Goal: Task Accomplishment & Management: Use online tool/utility

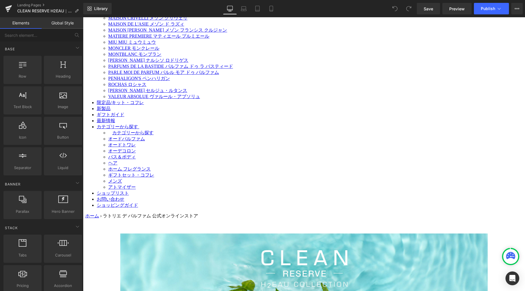
scroll to position [804, 0]
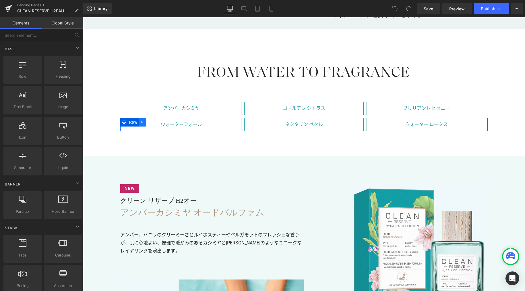
click at [142, 121] on icon at bounding box center [142, 122] width 1 height 3
click at [148, 122] on icon at bounding box center [150, 122] width 4 height 4
click at [142, 107] on icon at bounding box center [142, 106] width 4 height 4
click at [148, 107] on icon at bounding box center [150, 106] width 4 height 4
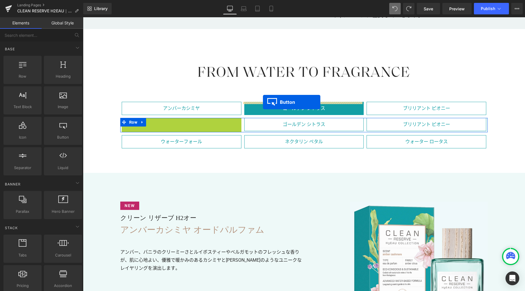
drag, startPoint x: 170, startPoint y: 124, endPoint x: 263, endPoint y: 102, distance: 95.8
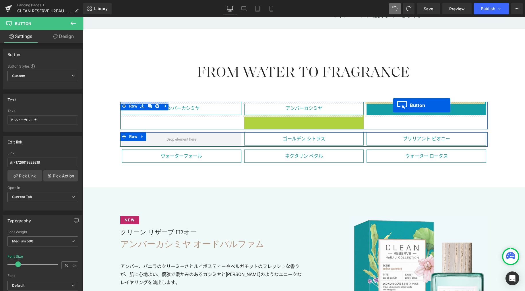
drag, startPoint x: 291, startPoint y: 120, endPoint x: 393, endPoint y: 105, distance: 102.8
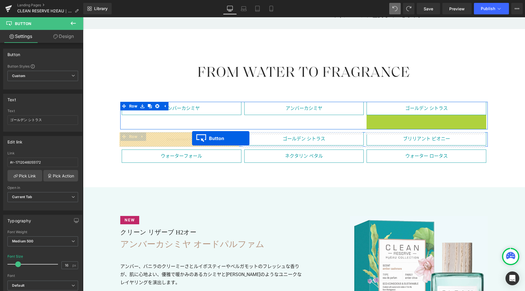
drag, startPoint x: 413, startPoint y: 121, endPoint x: 192, endPoint y: 138, distance: 222.0
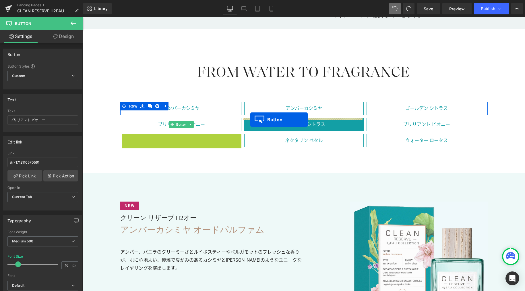
drag, startPoint x: 171, startPoint y: 141, endPoint x: 250, endPoint y: 119, distance: 82.7
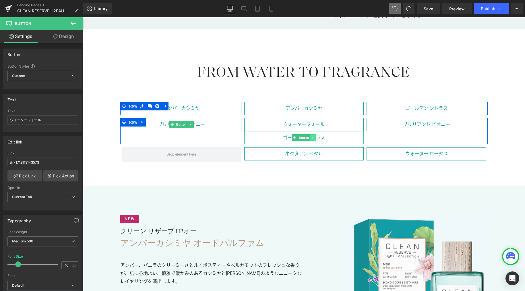
click at [312, 138] on icon at bounding box center [313, 137] width 3 height 3
drag, startPoint x: 314, startPoint y: 138, endPoint x: 309, endPoint y: 136, distance: 5.1
click at [315, 138] on icon at bounding box center [316, 137] width 3 height 3
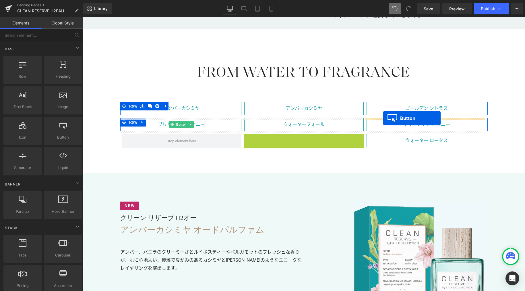
drag, startPoint x: 292, startPoint y: 140, endPoint x: 383, endPoint y: 118, distance: 94.2
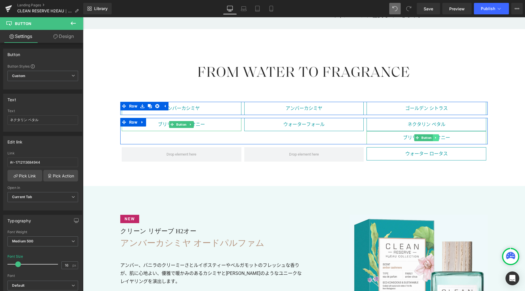
click at [434, 138] on icon at bounding box center [435, 137] width 3 height 3
click at [437, 139] on icon at bounding box center [438, 137] width 3 height 3
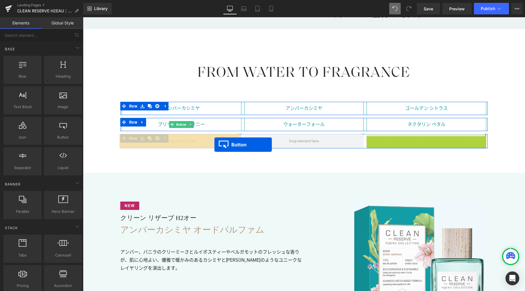
drag, startPoint x: 415, startPoint y: 140, endPoint x: 214, endPoint y: 144, distance: 201.0
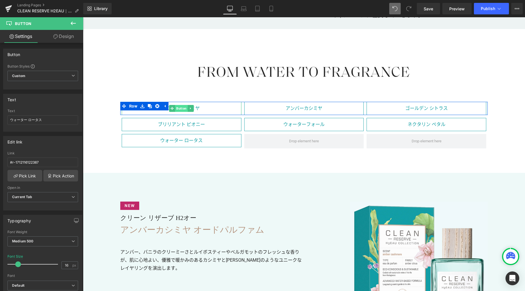
click at [182, 108] on span "Button" at bounding box center [181, 108] width 13 height 7
drag, startPoint x: 48, startPoint y: 120, endPoint x: 8, endPoint y: 113, distance: 40.6
click at [9, 113] on div "Text アンバーカシミヤ" at bounding box center [42, 120] width 71 height 22
paste input "メラルドオアシス オードパルファム"
type input "エメラルドオアシス"
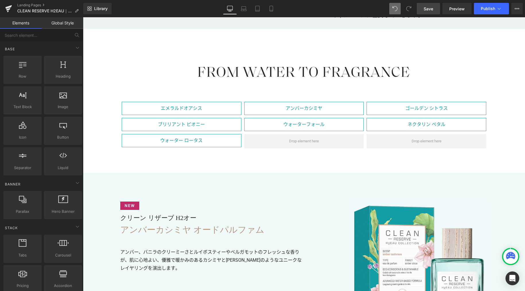
click at [430, 8] on span "Save" at bounding box center [428, 9] width 9 height 6
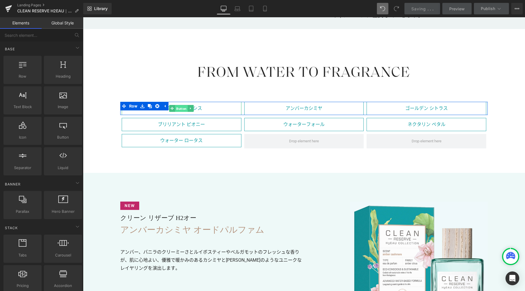
click at [176, 108] on span "Button" at bounding box center [181, 108] width 13 height 7
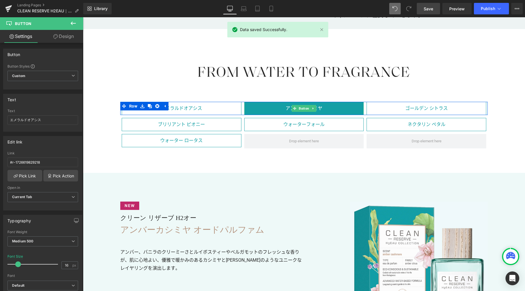
click at [330, 109] on link "アンバーカシミヤ" at bounding box center [304, 108] width 120 height 13
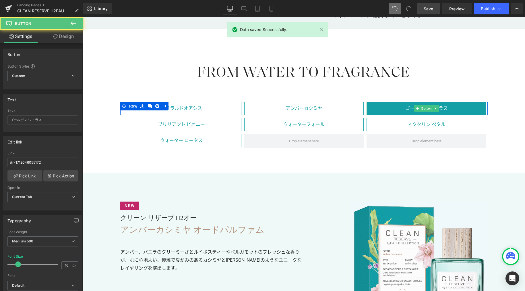
click at [390, 111] on link "ゴールデン シトラス" at bounding box center [427, 108] width 120 height 13
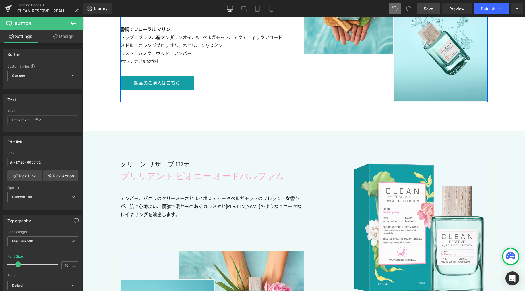
scroll to position [1440, 0]
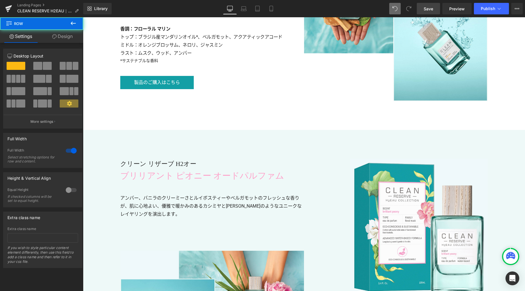
click at [94, 138] on div "Image クリーン リザーブ H2オー Heading ブリリアント ピオニー オードパルファム Heading ブリリアント ピオニー オードパルファム …" at bounding box center [304, 279] width 442 height 299
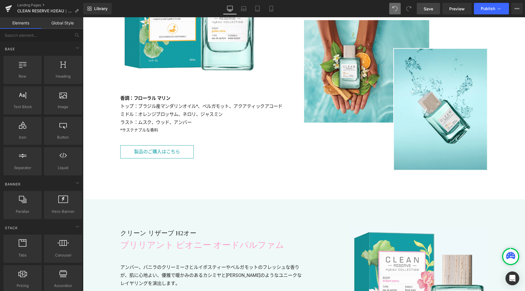
scroll to position [1173, 0]
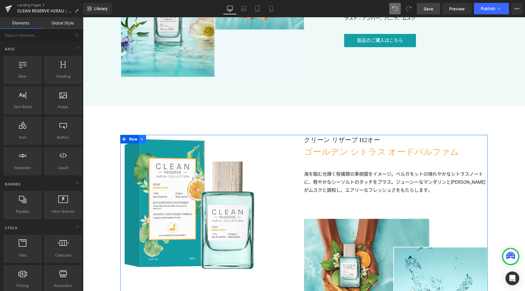
click at [142, 138] on link at bounding box center [142, 139] width 7 height 9
click at [148, 138] on icon at bounding box center [150, 139] width 4 height 4
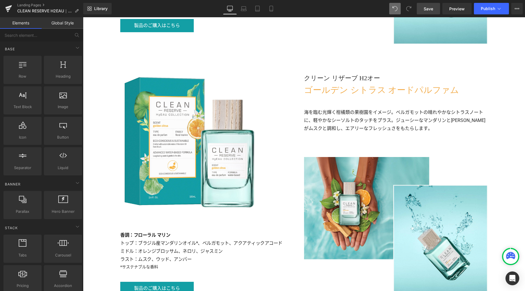
scroll to position [1530, 0]
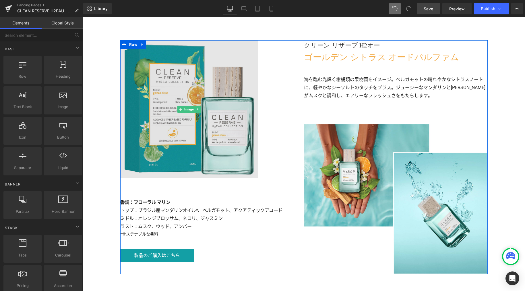
click at [163, 105] on img at bounding box center [189, 109] width 138 height 138
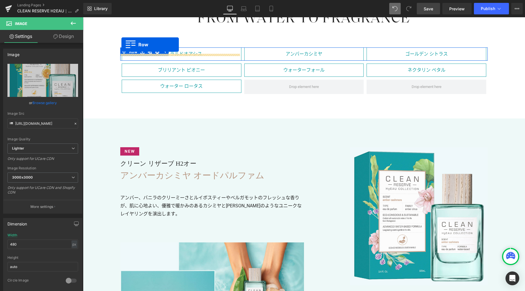
scroll to position [852, 0]
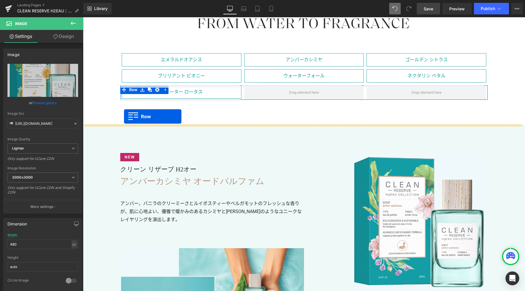
drag, startPoint x: 120, startPoint y: 44, endPoint x: 125, endPoint y: 117, distance: 73.1
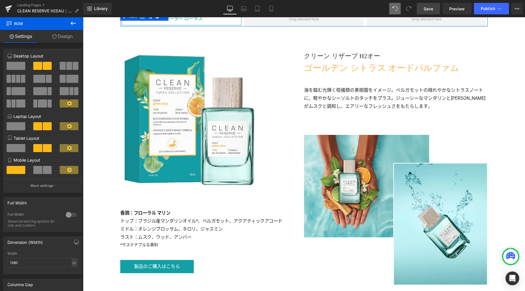
scroll to position [923, 0]
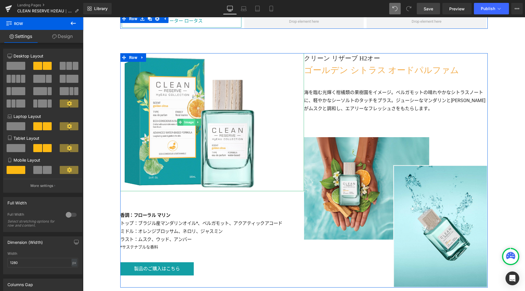
click at [189, 123] on span "Image" at bounding box center [189, 122] width 12 height 7
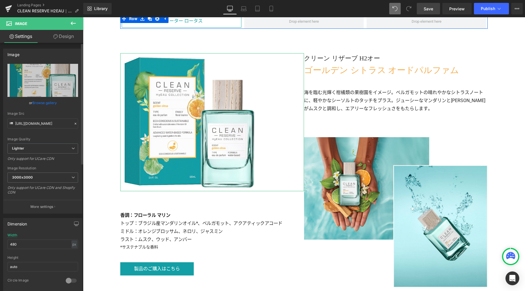
click at [48, 103] on link "Browse gallery" at bounding box center [44, 103] width 24 height 10
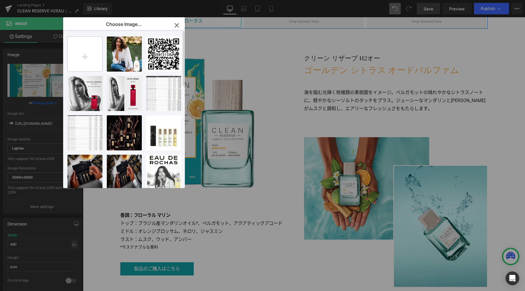
click at [84, 58] on input "file" at bounding box center [85, 54] width 34 height 34
type input "C:\fakepath\bottle01.jpg"
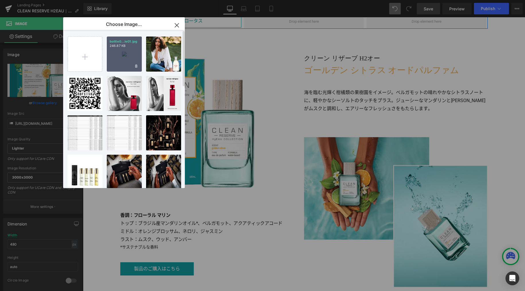
click at [124, 55] on div "bottle0...le01.jpg 246.87 KB" at bounding box center [124, 53] width 35 height 35
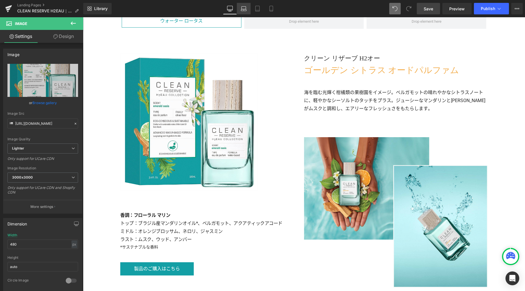
drag, startPoint x: 242, startPoint y: 6, endPoint x: 239, endPoint y: 12, distance: 6.7
click at [242, 6] on icon at bounding box center [244, 9] width 6 height 6
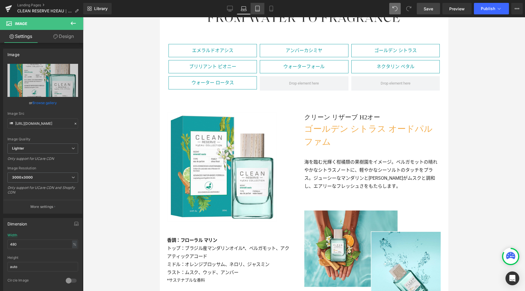
click at [255, 12] on link "Tablet" at bounding box center [258, 8] width 14 height 11
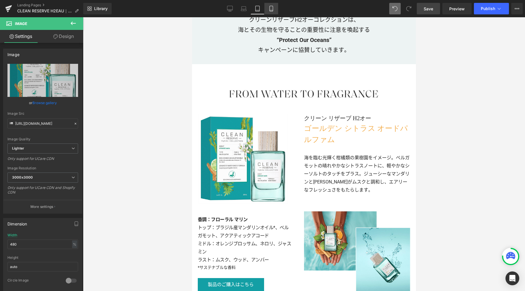
click at [271, 10] on icon at bounding box center [271, 9] width 6 height 6
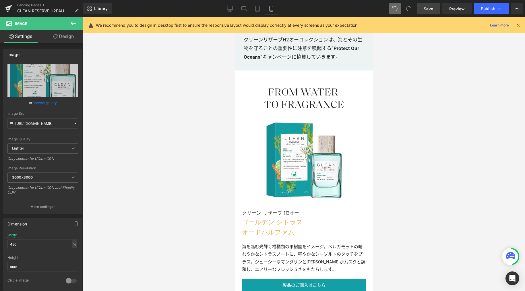
scroll to position [786, 0]
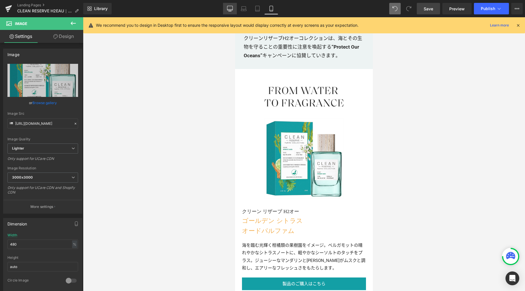
drag, startPoint x: 229, startPoint y: 10, endPoint x: 163, endPoint y: 17, distance: 66.7
click at [229, 10] on icon at bounding box center [229, 8] width 5 height 4
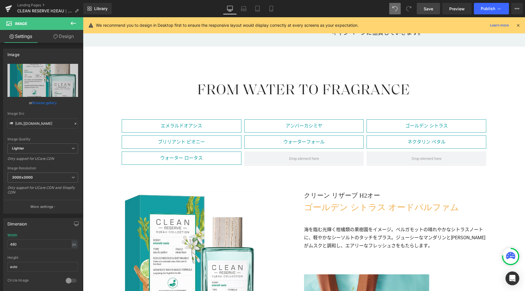
scroll to position [868, 0]
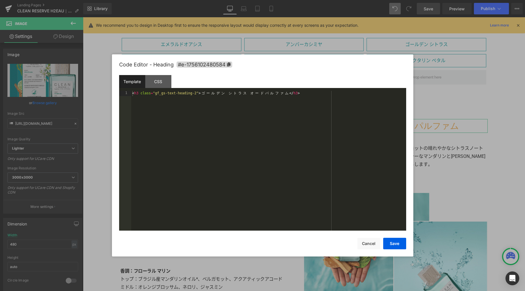
click at [388, 0] on div "Image You are previewing how the will restyle your page. You can not edit Eleme…" at bounding box center [262, 0] width 525 height 0
click at [290, 113] on div "< h3 class = "gf_gs-text-heading-2" > ゴ ー ル デ ン シ ト ラ ス オ ー ド パ ル フ ァ ム </ h3 >" at bounding box center [268, 166] width 275 height 150
click at [266, 141] on div "< h3 class = "gf_gs-text-heading-2" > ゴ ー ル デ ン シ ト ラ ス オ ー ド パ ル フ ァ ム </ h3 >" at bounding box center [268, 166] width 275 height 150
click at [162, 82] on div "CSS" at bounding box center [158, 81] width 26 height 13
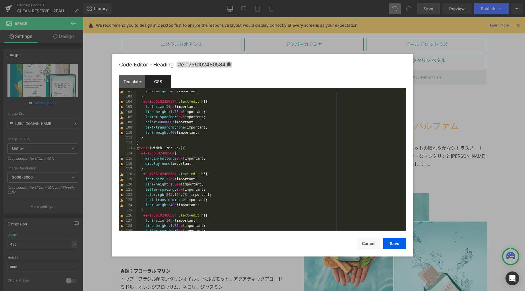
scroll to position [512, 0]
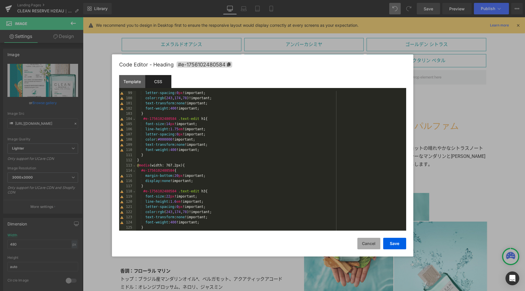
click at [369, 245] on button "Cancel" at bounding box center [368, 242] width 23 height 11
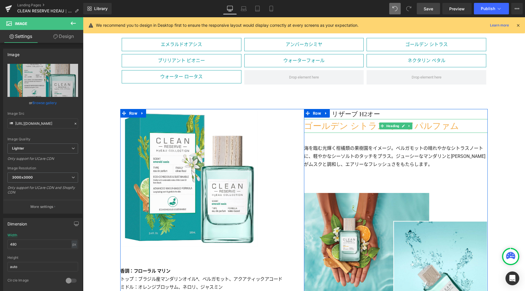
click at [352, 125] on h3 "ゴールデン シトラス オードパルファム" at bounding box center [396, 126] width 184 height 14
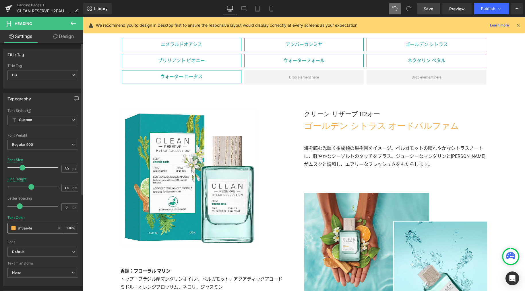
click at [28, 227] on input "#f3ae4e" at bounding box center [36, 228] width 37 height 6
paste input "449479"
type input "#449479"
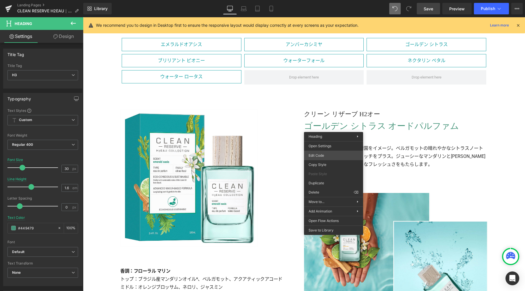
click at [329, 0] on div "Image You are previewing how the will restyle your page. You can not edit Eleme…" at bounding box center [262, 0] width 525 height 0
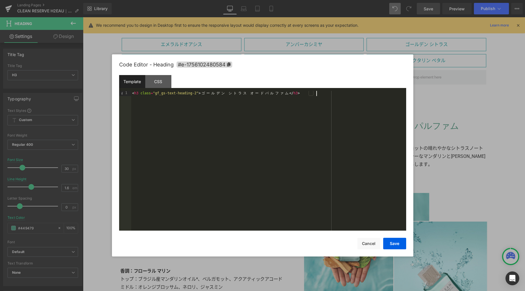
click at [334, 142] on div "< h3 class = "gf_gs-text-heading-2" > ゴ ー ル デ ン シ ト ラ ス オ ー ド パ ル フ ァ ム </ h3 >" at bounding box center [268, 166] width 275 height 150
click at [401, 245] on button "Save" at bounding box center [394, 242] width 23 height 11
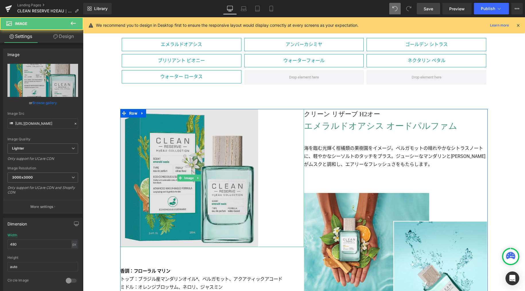
click at [152, 180] on img at bounding box center [189, 178] width 138 height 138
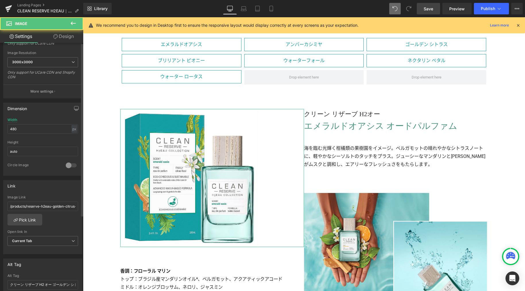
scroll to position [262, 0]
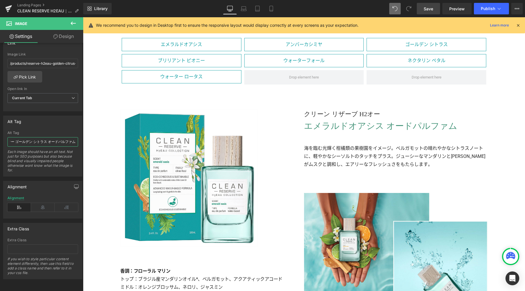
drag, startPoint x: 129, startPoint y: 155, endPoint x: 107, endPoint y: 138, distance: 27.4
paste input "メラルドオアシ"
type input "クリーン リザーブ H2 エメラルドオアシス オードパルファム"
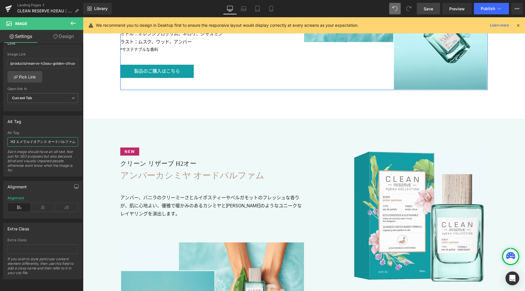
scroll to position [1124, 0]
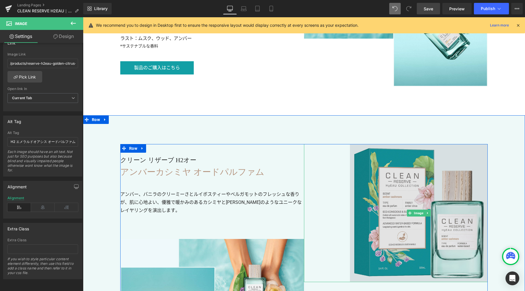
click at [380, 242] on img at bounding box center [419, 213] width 138 height 138
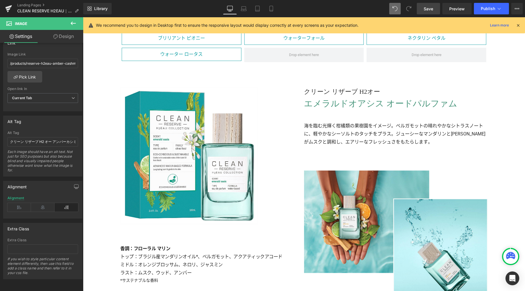
scroll to position [939, 0]
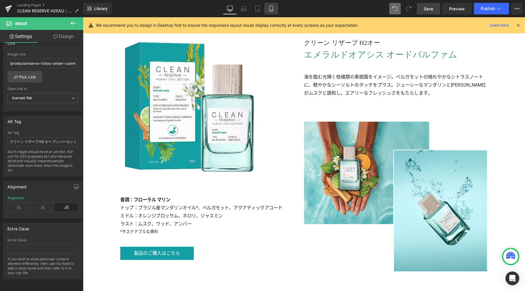
click at [269, 11] on icon at bounding box center [271, 9] width 6 height 6
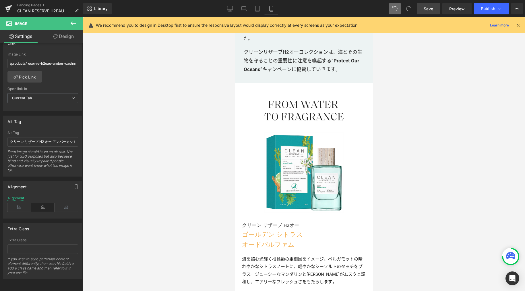
scroll to position [769, 0]
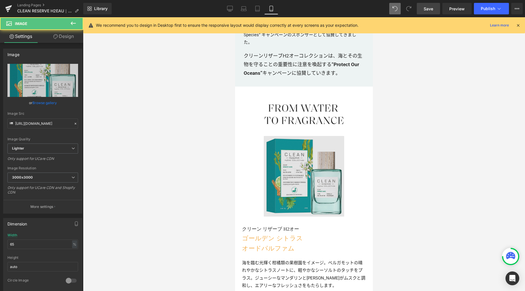
click at [326, 181] on img at bounding box center [304, 176] width 81 height 81
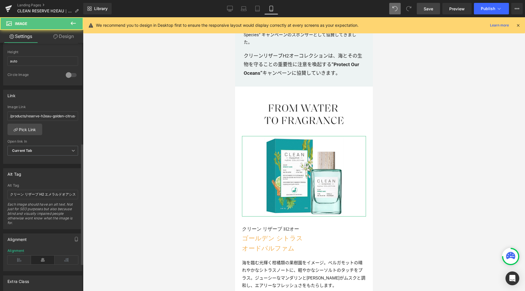
scroll to position [262, 0]
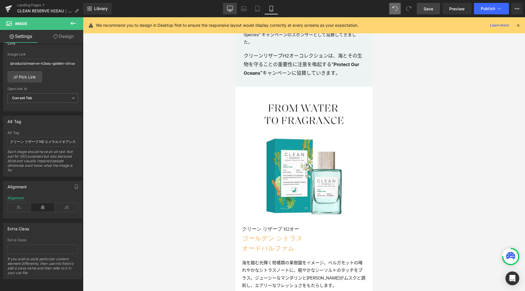
drag, startPoint x: 230, startPoint y: 10, endPoint x: 194, endPoint y: 27, distance: 39.9
click at [230, 10] on icon at bounding box center [230, 9] width 6 height 6
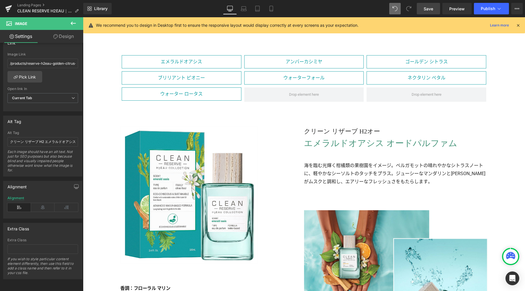
click at [424, 10] on span "Save" at bounding box center [428, 9] width 9 height 6
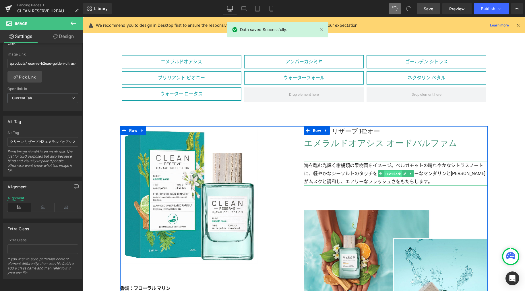
click at [396, 173] on span "Text Block" at bounding box center [393, 173] width 18 height 7
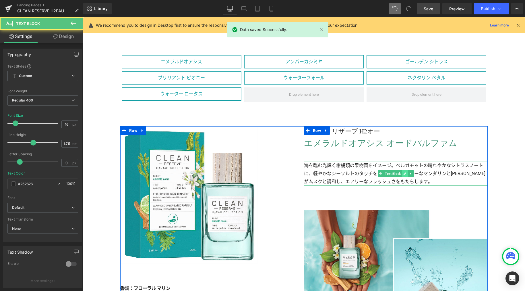
click at [403, 174] on icon at bounding box center [404, 173] width 3 height 3
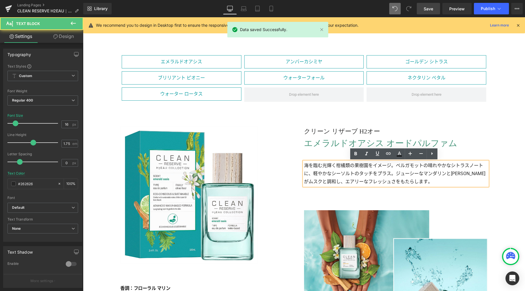
click at [400, 173] on p "海を臨む光輝く柑橘類の果樹園をイメージ。ベルガモットの晴れやかなシトラスノートに、軽やかなシーソルトのタッチをプラス。ジューシーなマンダリンと[PERSON_…" at bounding box center [396, 173] width 184 height 24
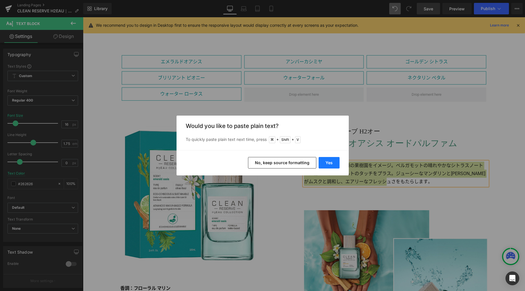
drag, startPoint x: 326, startPoint y: 163, endPoint x: 244, endPoint y: 144, distance: 83.6
click at [326, 163] on button "Yes" at bounding box center [329, 162] width 21 height 11
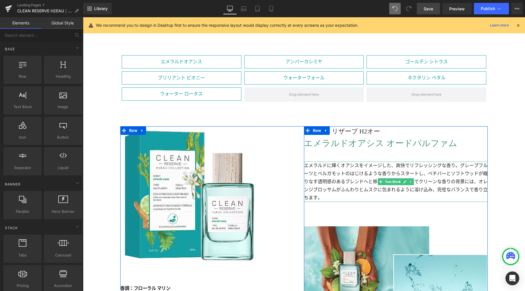
scroll to position [852, 0]
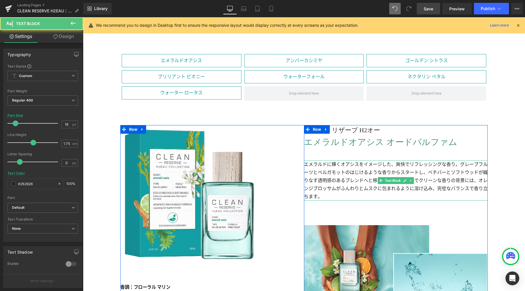
click at [379, 198] on p "エメラルドに輝くオアシスをイメージした、爽快でリフレッシングな香り。グレープフルーツとベルガモットのはじけるような香りからスタートし、ベチバーとソフトウッドが…" at bounding box center [396, 180] width 184 height 40
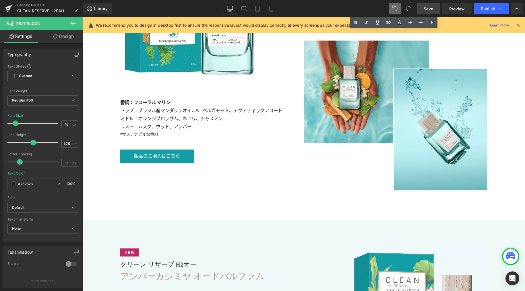
scroll to position [1036, 0]
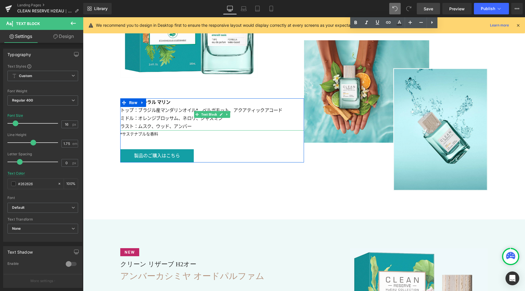
click at [151, 103] on strong "香調：フローラル マリン" at bounding box center [145, 101] width 50 height 5
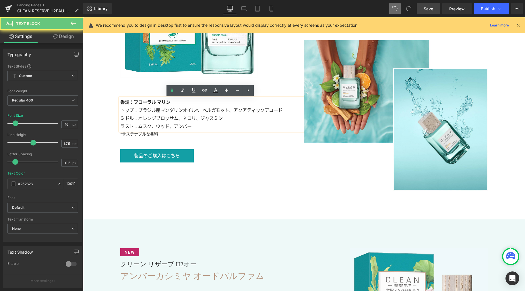
drag, startPoint x: 150, startPoint y: 102, endPoint x: 139, endPoint y: 105, distance: 11.3
click at [150, 102] on strong "香調：フローラル マリン" at bounding box center [145, 101] width 50 height 5
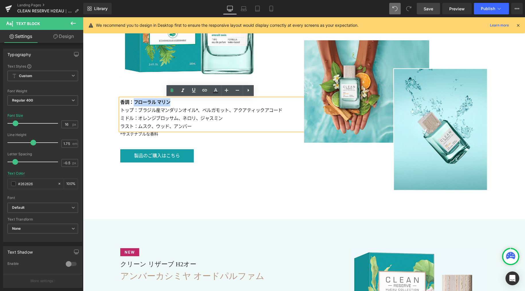
drag, startPoint x: 133, startPoint y: 102, endPoint x: 170, endPoint y: 102, distance: 36.8
click at [170, 102] on p "香調：フローラル マリン" at bounding box center [212, 102] width 184 height 8
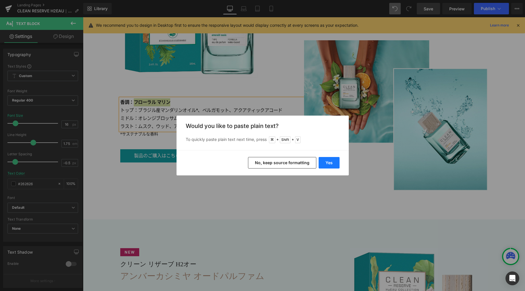
click at [322, 161] on button "Yes" at bounding box center [329, 162] width 21 height 11
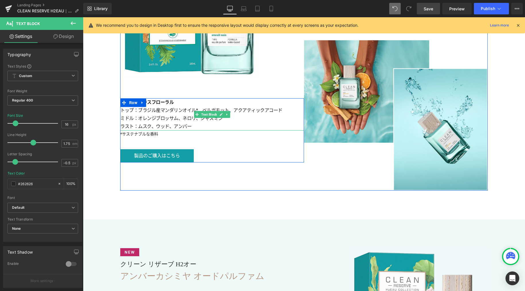
click at [162, 119] on p "ミドル：オレンジブロッサム、ネロリ、ジャスミン" at bounding box center [212, 118] width 184 height 8
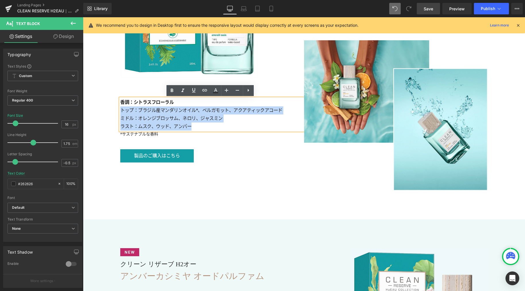
drag, startPoint x: 195, startPoint y: 127, endPoint x: 118, endPoint y: 112, distance: 78.4
click at [120, 112] on div "香調：シトラスフローラル トップ：ブラジル産マンダリンオイル*、ベルガモット、アクアティックアコード ミドル：オレンジブロッサム、ネロリ、ジャスミン ラスト：…" at bounding box center [212, 114] width 184 height 32
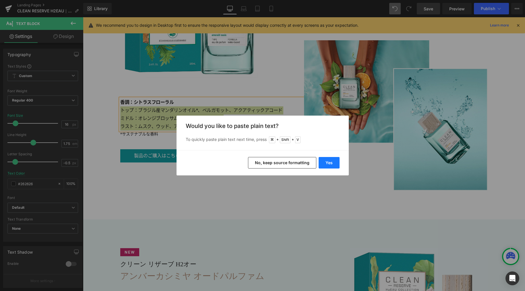
click at [324, 162] on button "Yes" at bounding box center [329, 162] width 21 height 11
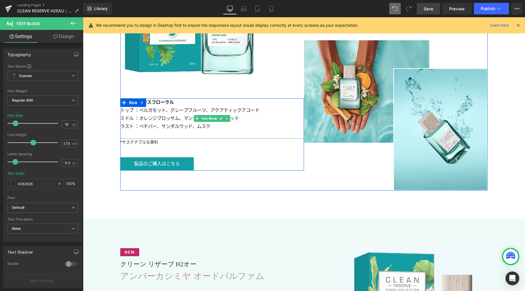
click at [222, 127] on p "ラスト ：ベチバー、サンダルウッド、ムスク" at bounding box center [212, 126] width 184 height 8
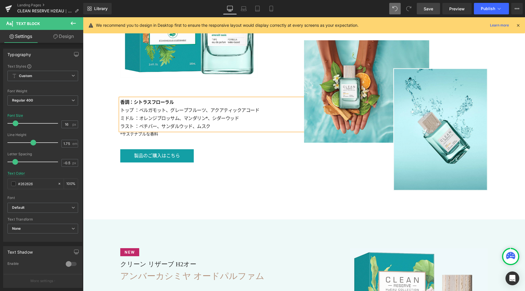
click at [251, 184] on div "Image 香調：シトラスフローラル トップ ：ベルガモット、グレープフルーツ、アクアティックアコード ミドル ：オレンジブロッサム、マンダリン*、シダーウ…" at bounding box center [304, 65] width 368 height 250
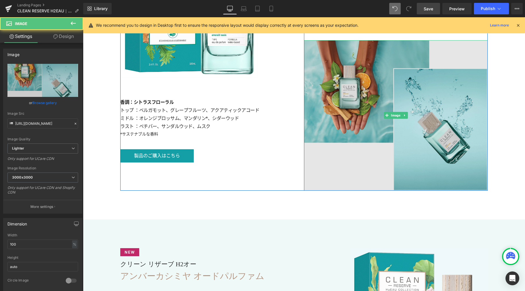
click at [409, 152] on img at bounding box center [396, 115] width 184 height 150
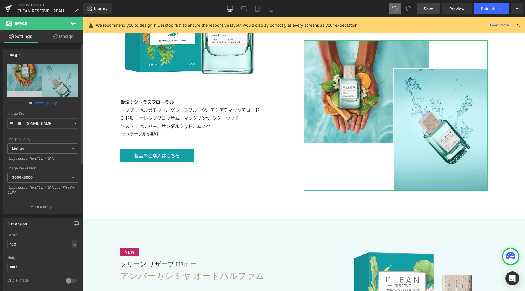
click at [45, 102] on link "Browse gallery" at bounding box center [44, 103] width 24 height 10
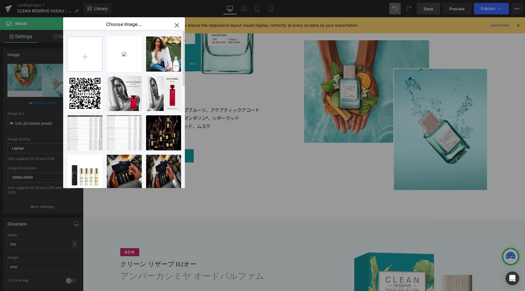
click at [83, 55] on input "file" at bounding box center [85, 54] width 34 height 34
type input "C:\fakepath\btl_p.jpg"
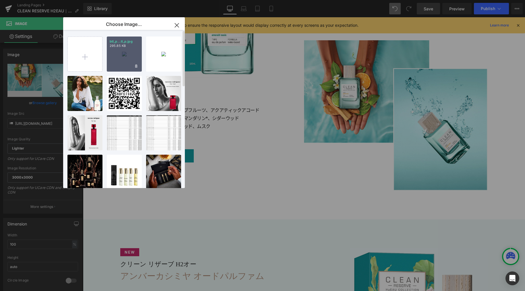
click at [122, 57] on div "btl_p...tl_p.jpg 295.85 KB" at bounding box center [124, 53] width 35 height 35
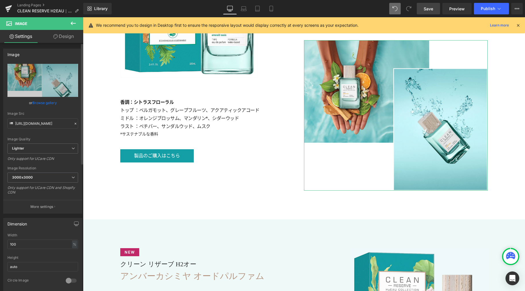
click at [49, 102] on link "Browse gallery" at bounding box center [44, 103] width 24 height 10
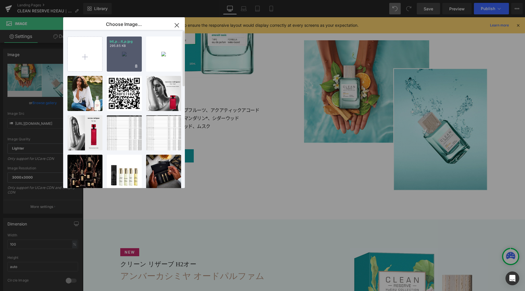
click at [116, 49] on div "btl_p...tl_p.jpg 295.85 KB" at bounding box center [124, 53] width 35 height 35
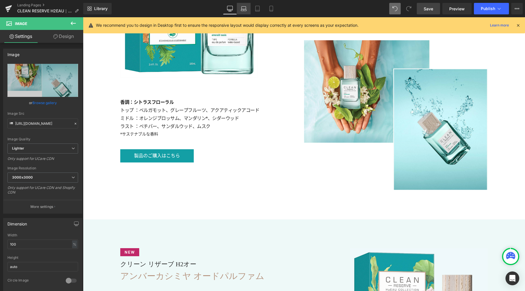
drag, startPoint x: 243, startPoint y: 8, endPoint x: 252, endPoint y: 9, distance: 8.9
click at [243, 8] on icon at bounding box center [244, 9] width 6 height 6
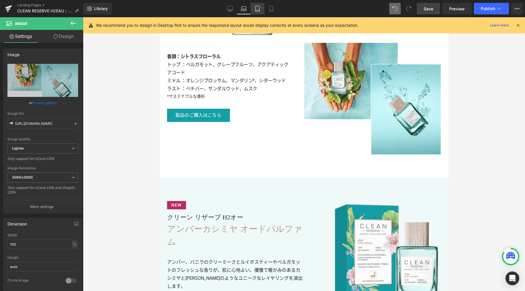
click at [256, 10] on icon at bounding box center [258, 9] width 6 height 6
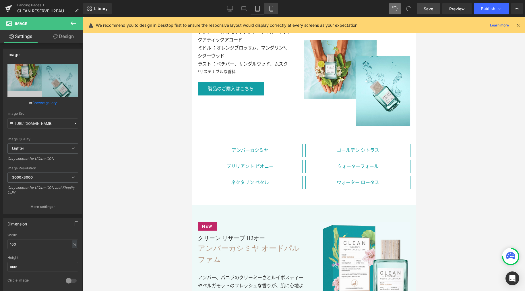
scroll to position [1071, 0]
click at [270, 10] on icon at bounding box center [271, 9] width 6 height 6
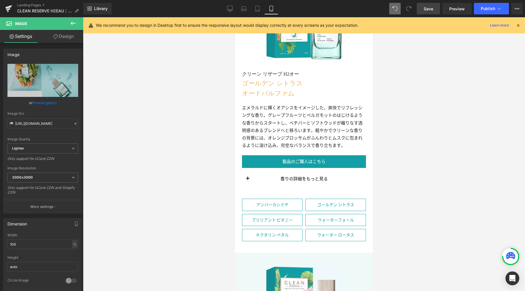
scroll to position [883, 0]
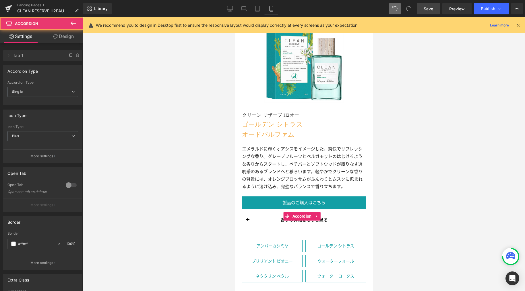
click at [347, 221] on div "香りの詳細をもっと見る Text Block" at bounding box center [304, 220] width 124 height 16
click at [302, 212] on span "Accordion" at bounding box center [302, 216] width 22 height 9
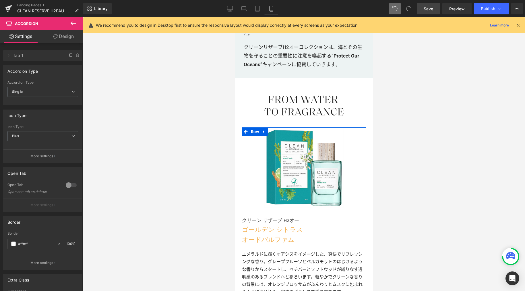
scroll to position [804, 0]
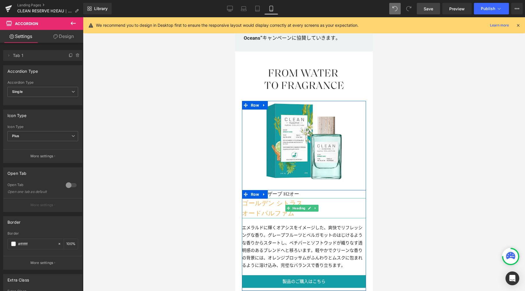
click at [274, 198] on h3 "ゴールデン シトラス" at bounding box center [304, 203] width 124 height 10
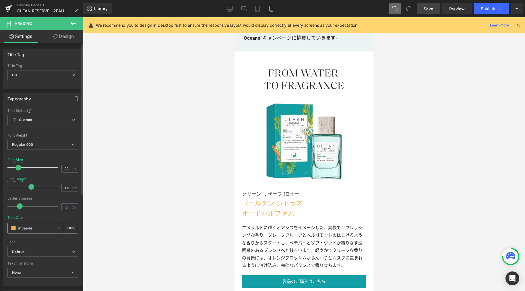
click at [28, 228] on input "#f3ae4e" at bounding box center [36, 228] width 37 height 6
paste input "449479"
type input "#449479"
drag, startPoint x: 71, startPoint y: 36, endPoint x: 60, endPoint y: 47, distance: 16.0
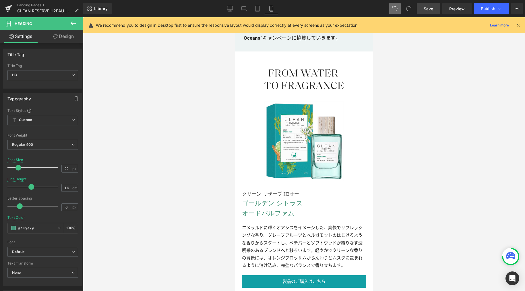
click at [71, 36] on link "Design" at bounding box center [64, 36] width 42 height 13
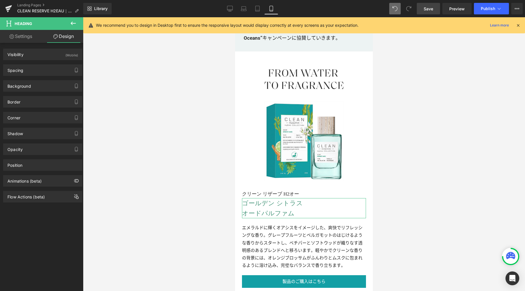
click at [28, 35] on link "Settings" at bounding box center [21, 36] width 42 height 13
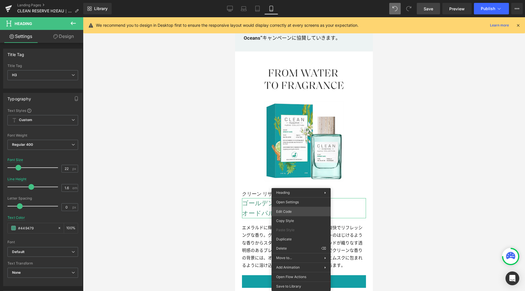
click at [293, 0] on div "Accordion You are previewing how the will restyle your page. You can not edit E…" at bounding box center [262, 0] width 525 height 0
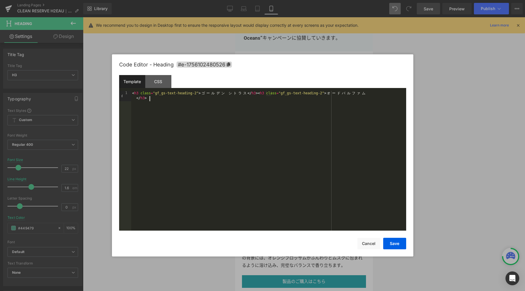
click at [289, 132] on div "< h3 class = "gf_gs-text-heading-2" > ゴ ー ル デ ン シ ト ラ ス </ h3 > < h3 class = "g…" at bounding box center [268, 171] width 275 height 160
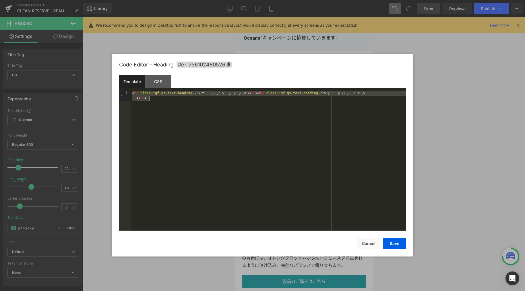
click at [300, 169] on div "< h3 class = "gf_gs-text-heading-2" > ゴ ー ル デ ン シ ト ラ ス </ h3 > < h3 class = "g…" at bounding box center [268, 171] width 275 height 160
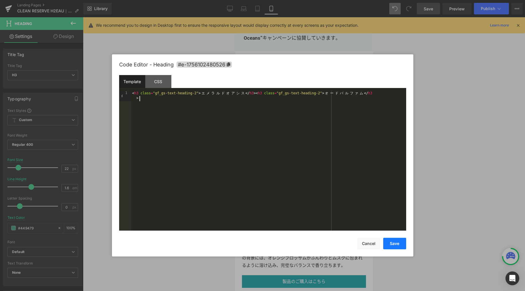
click at [400, 245] on button "Save" at bounding box center [394, 242] width 23 height 11
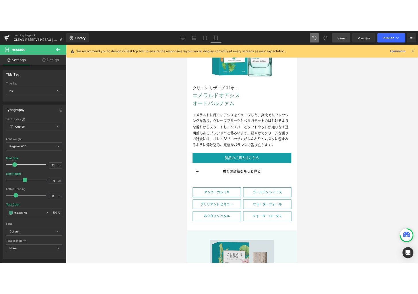
scroll to position [833, 0]
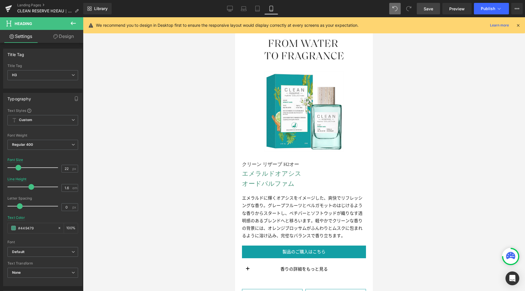
click at [422, 12] on link "Save" at bounding box center [428, 8] width 23 height 11
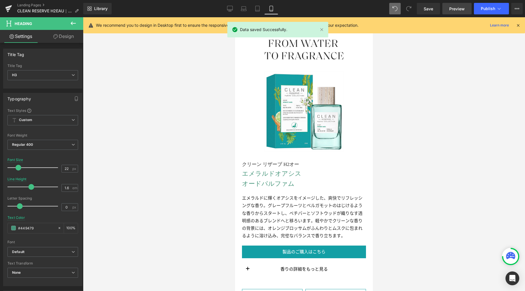
click at [455, 7] on span "Preview" at bounding box center [457, 9] width 16 height 6
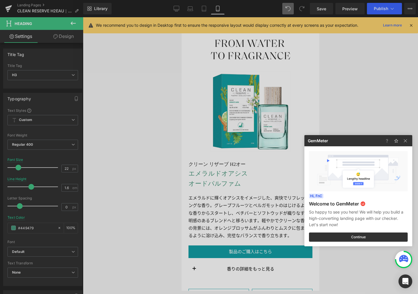
click at [329, 89] on div at bounding box center [209, 147] width 418 height 294
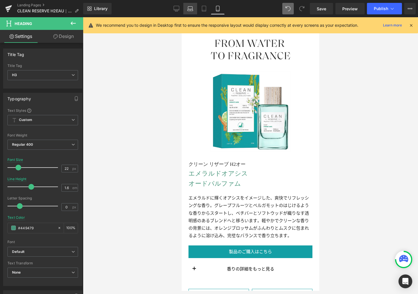
drag, startPoint x: 190, startPoint y: 7, endPoint x: 181, endPoint y: 104, distance: 97.2
click at [190, 7] on icon at bounding box center [190, 9] width 6 height 6
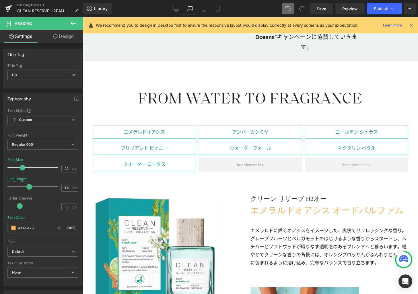
scroll to position [794, 0]
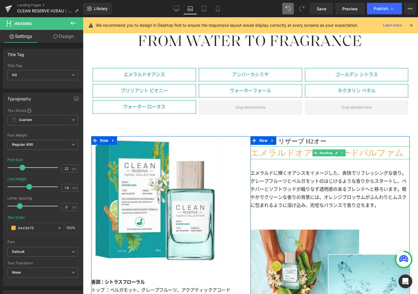
click at [294, 152] on h3 "エメラルドオアシス オードパルファム" at bounding box center [330, 152] width 159 height 13
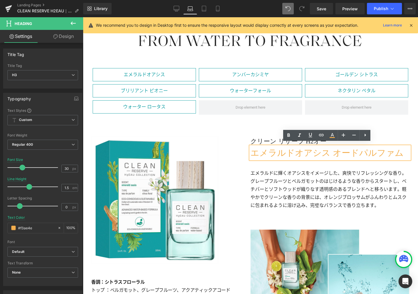
click at [272, 150] on h3 "エメラルドオアシス オードパルファム" at bounding box center [330, 152] width 159 height 13
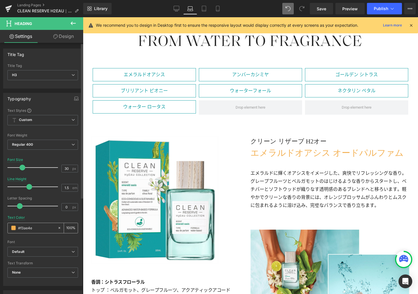
click at [26, 228] on input "#f3ae4e" at bounding box center [36, 228] width 37 height 6
paste input "449479"
drag, startPoint x: 200, startPoint y: 7, endPoint x: 202, endPoint y: 12, distance: 5.8
click at [200, 7] on link "Tablet" at bounding box center [204, 8] width 14 height 11
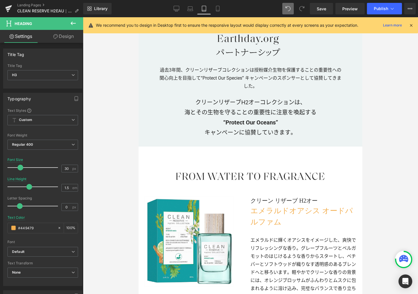
scroll to position [851, 0]
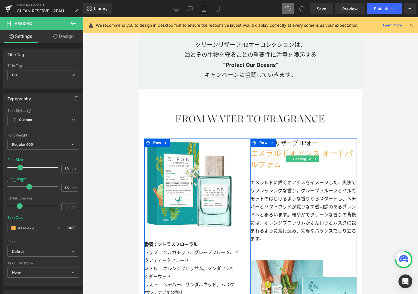
click at [278, 149] on h3 "エメラルドオアシス オードパルファム" at bounding box center [304, 159] width 107 height 22
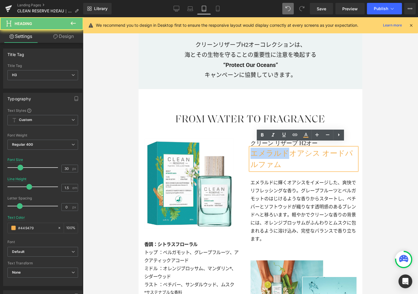
click at [278, 149] on h3 "エメラルドオアシス オードパルファム" at bounding box center [304, 159] width 107 height 22
click at [273, 149] on h3 "エメラルドオアシス オードパルファム" at bounding box center [304, 159] width 107 height 22
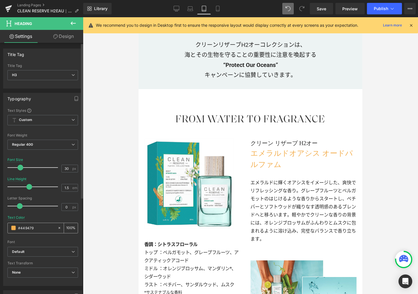
click at [26, 229] on input "#449479" at bounding box center [36, 228] width 37 height 6
drag, startPoint x: 26, startPoint y: 229, endPoint x: 46, endPoint y: 228, distance: 19.8
click at [27, 229] on input "#f3ae4e" at bounding box center [36, 228] width 37 height 6
paste input "449479"
type input "#449479"
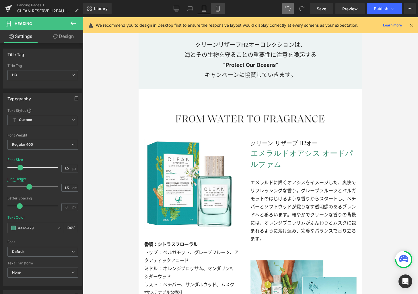
click at [215, 8] on link "Mobile" at bounding box center [218, 8] width 14 height 11
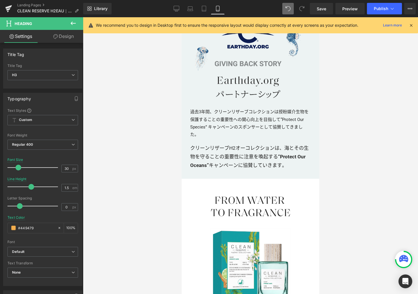
scroll to position [867, 0]
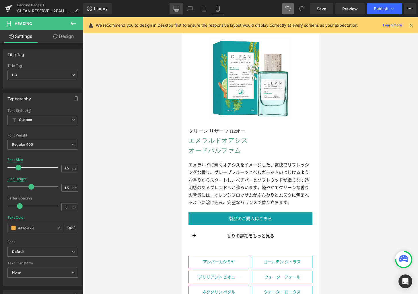
click at [178, 8] on icon at bounding box center [177, 9] width 6 height 6
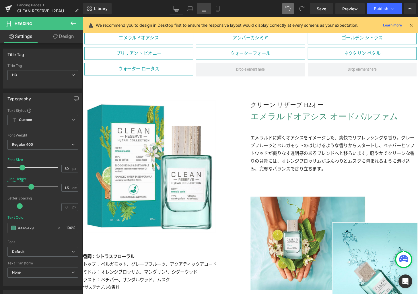
drag, startPoint x: 191, startPoint y: 7, endPoint x: 200, endPoint y: 9, distance: 9.5
click at [191, 7] on icon at bounding box center [190, 9] width 6 height 6
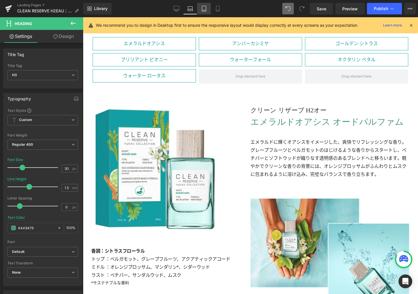
click at [205, 9] on icon at bounding box center [204, 9] width 6 height 6
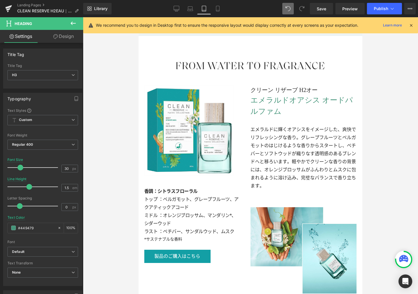
scroll to position [937, 0]
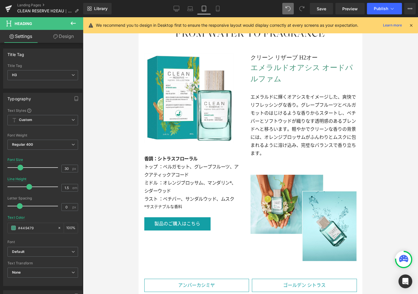
click at [218, 9] on icon at bounding box center [218, 9] width 6 height 6
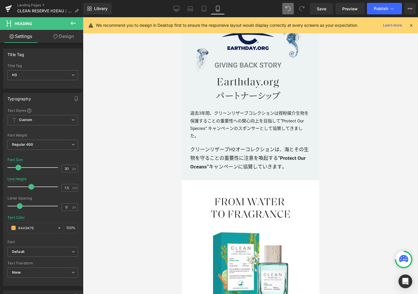
scroll to position [863, 0]
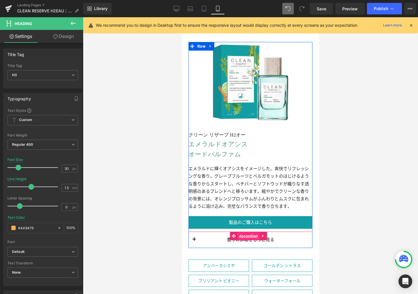
click at [247, 232] on span "Accordion" at bounding box center [249, 236] width 22 height 9
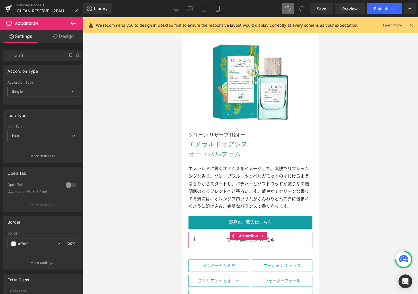
click at [66, 185] on div at bounding box center [71, 184] width 14 height 9
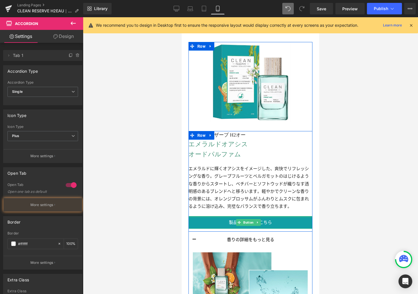
scroll to position [915, 0]
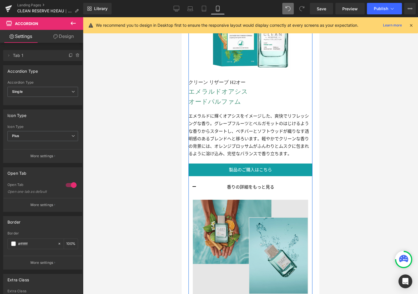
click at [241, 212] on img at bounding box center [250, 247] width 115 height 94
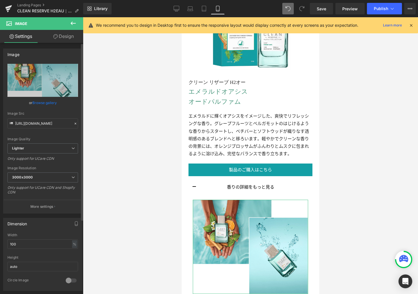
click at [48, 102] on link "Browse gallery" at bounding box center [44, 103] width 24 height 10
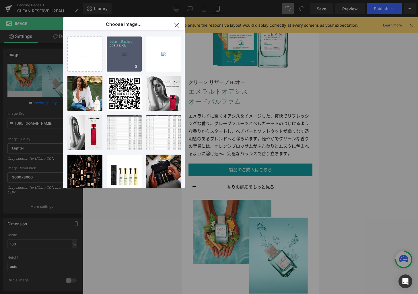
click at [113, 60] on div "btl_p...tl_p.jpg 295.85 KB" at bounding box center [124, 53] width 35 height 35
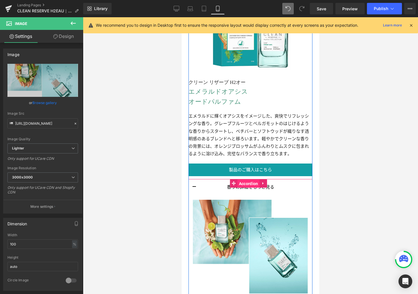
click at [247, 179] on span "Accordion" at bounding box center [249, 183] width 22 height 9
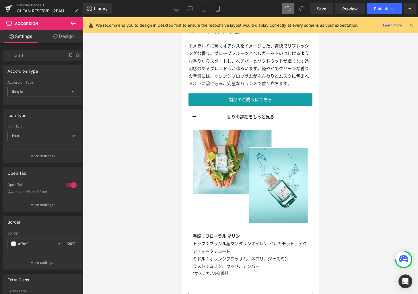
scroll to position [1018, 0]
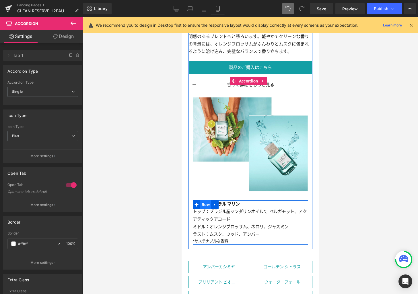
click at [208, 200] on span "Row" at bounding box center [205, 204] width 11 height 9
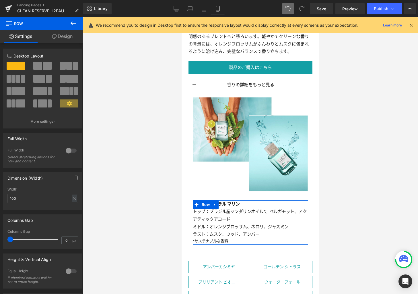
click at [71, 41] on link "Design" at bounding box center [63, 36] width 42 height 13
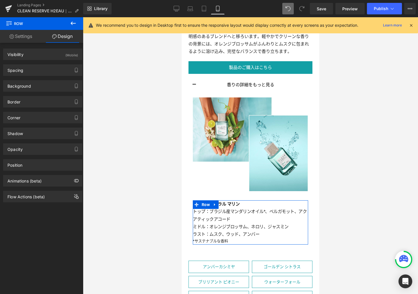
click at [28, 37] on link "Settings" at bounding box center [21, 36] width 42 height 13
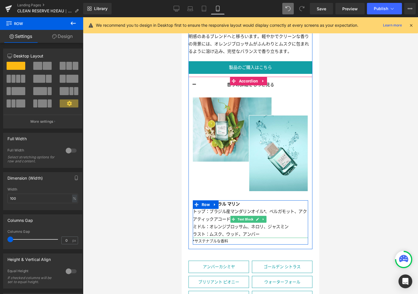
drag, startPoint x: 235, startPoint y: 198, endPoint x: 226, endPoint y: 197, distance: 9.8
click at [235, 201] on strong "香調：フローラル マリン" at bounding box center [216, 203] width 47 height 5
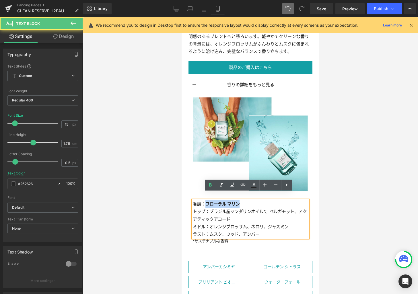
drag, startPoint x: 207, startPoint y: 196, endPoint x: 240, endPoint y: 196, distance: 33.0
click at [240, 200] on p "香調：フローラル マリン" at bounding box center [250, 203] width 115 height 7
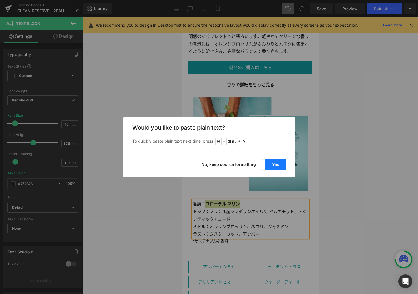
click at [279, 161] on button "Yes" at bounding box center [275, 163] width 21 height 11
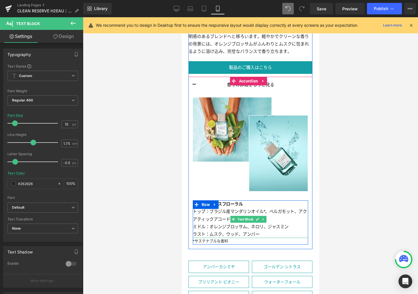
click at [213, 212] on p "トップ：ブラジル産マンダリンオイル*、ベルガモット、アクアティックアコード" at bounding box center [250, 215] width 115 height 15
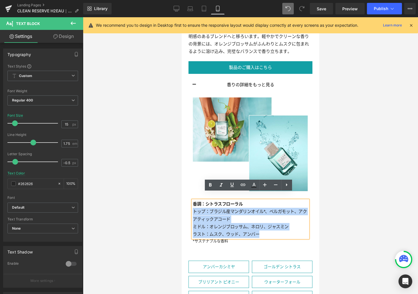
drag, startPoint x: 265, startPoint y: 226, endPoint x: 194, endPoint y: 206, distance: 74.1
click at [194, 206] on div "香調：シトラスフローラル トップ：ブラジル産マンダリンオイル*、ベルガモット、アクアティックアコード ミドル：オレンジブロッサム、ネロリ、ジャスミン ラスト：…" at bounding box center [250, 219] width 115 height 38
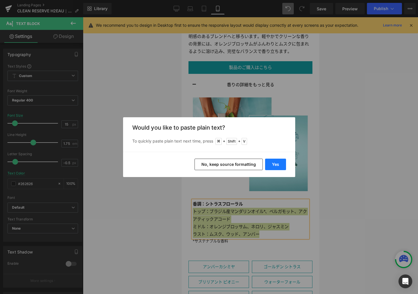
click at [279, 165] on button "Yes" at bounding box center [275, 163] width 21 height 11
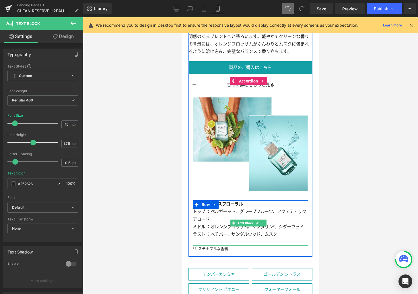
click at [281, 230] on p "ラスト ：ベチバー、サンダルウッド、ムスク" at bounding box center [250, 233] width 115 height 7
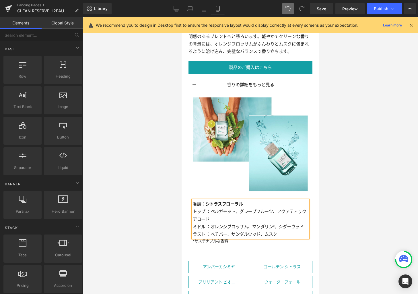
click at [345, 237] on div at bounding box center [250, 155] width 335 height 276
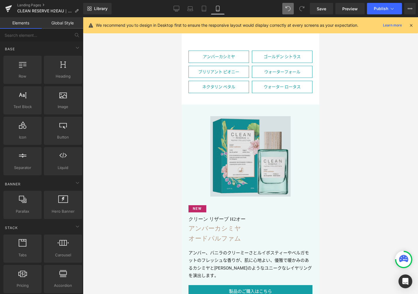
scroll to position [1300, 0]
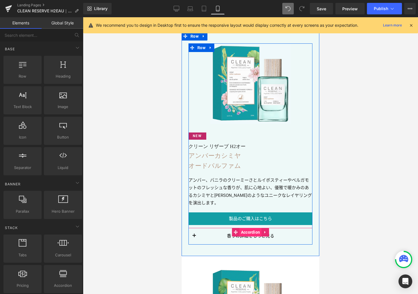
click at [249, 228] on span "Accordion" at bounding box center [251, 232] width 22 height 9
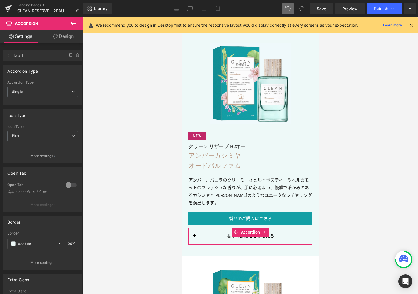
click at [70, 184] on div at bounding box center [71, 184] width 14 height 9
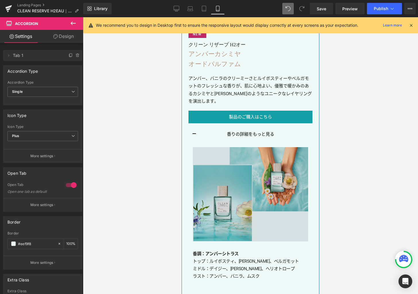
scroll to position [1402, 0]
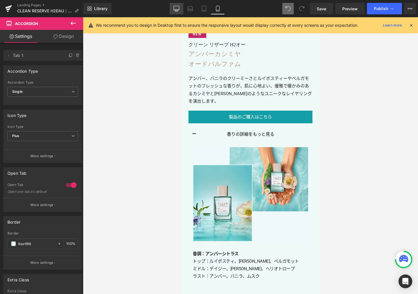
click at [181, 8] on link "Desktop" at bounding box center [177, 8] width 14 height 11
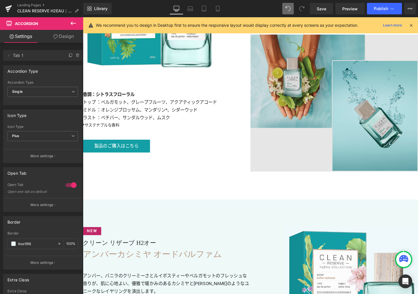
scroll to position [1203, 0]
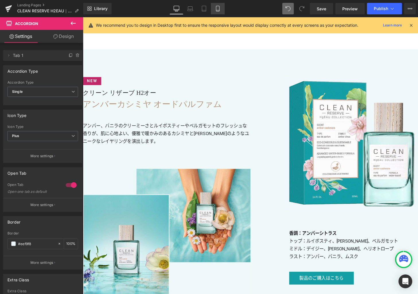
click at [219, 8] on icon at bounding box center [218, 9] width 6 height 6
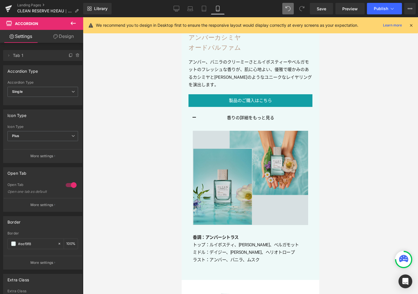
scroll to position [1415, 0]
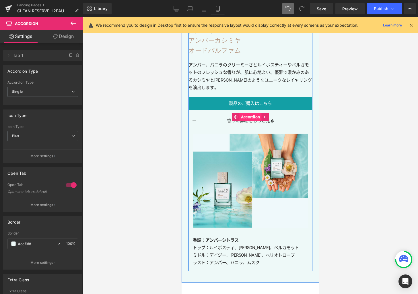
click at [247, 113] on span "Accordion" at bounding box center [251, 117] width 22 height 9
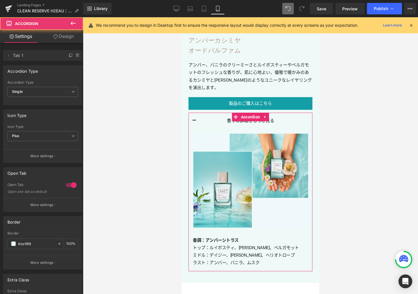
click at [71, 184] on div at bounding box center [71, 184] width 14 height 9
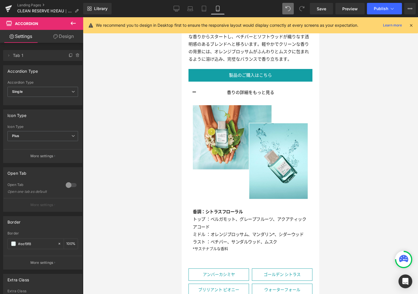
scroll to position [1007, 0]
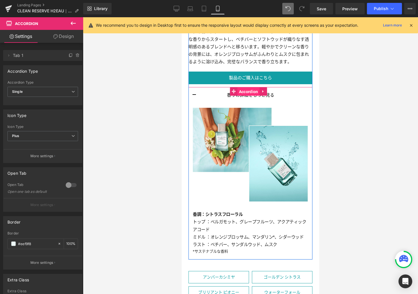
click at [251, 87] on span "Accordion" at bounding box center [249, 91] width 22 height 9
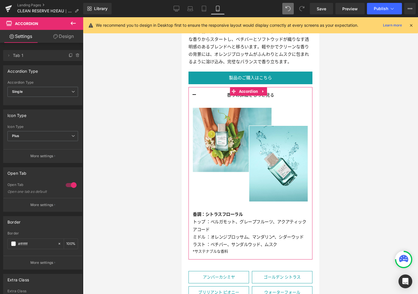
click at [70, 182] on div at bounding box center [71, 184] width 14 height 9
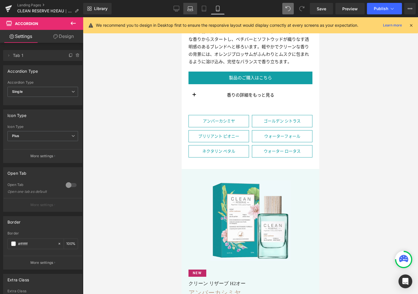
click at [190, 7] on icon at bounding box center [190, 9] width 6 height 6
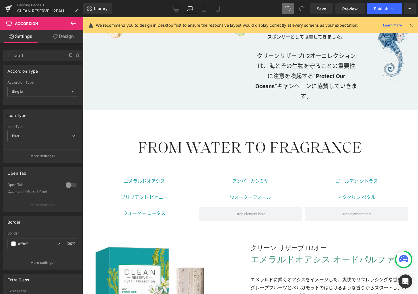
scroll to position [772, 0]
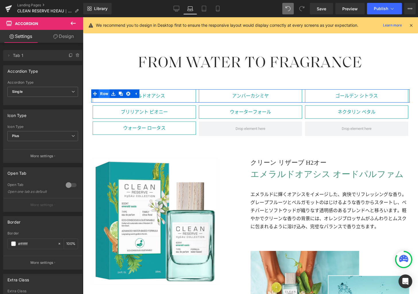
click at [106, 90] on span "Row" at bounding box center [104, 93] width 11 height 9
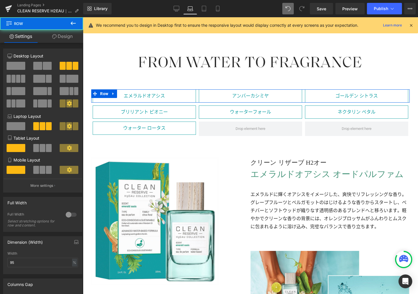
click at [64, 36] on link "Design" at bounding box center [63, 36] width 42 height 13
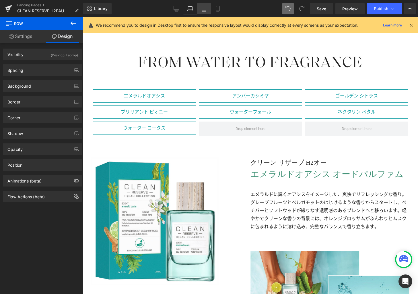
click at [205, 11] on link "Tablet" at bounding box center [204, 8] width 14 height 11
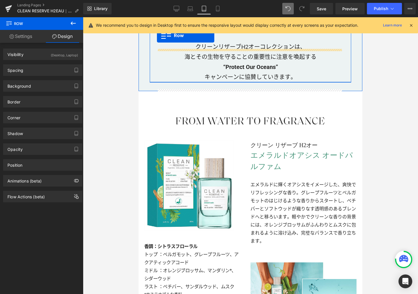
scroll to position [820, 0]
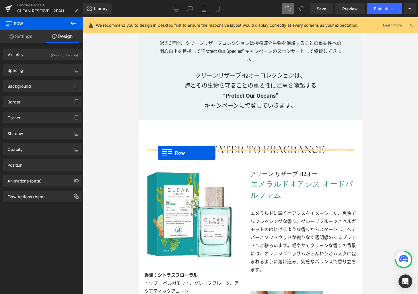
drag, startPoint x: 147, startPoint y: 163, endPoint x: 158, endPoint y: 153, distance: 15.1
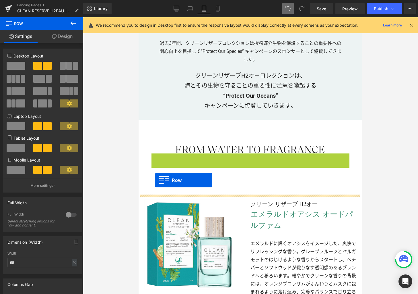
drag, startPoint x: 154, startPoint y: 153, endPoint x: 155, endPoint y: 180, distance: 26.7
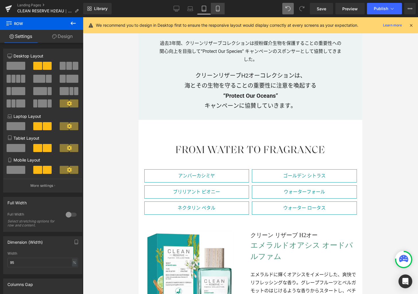
click at [219, 12] on link "Mobile" at bounding box center [218, 8] width 14 height 11
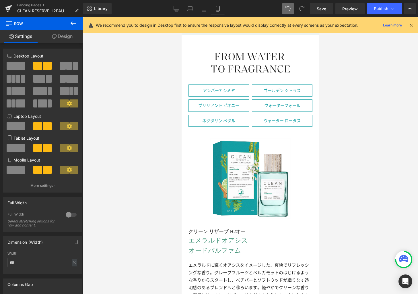
scroll to position [703, 0]
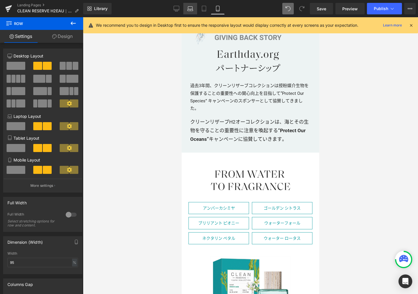
click at [194, 11] on link "Laptop" at bounding box center [190, 8] width 14 height 11
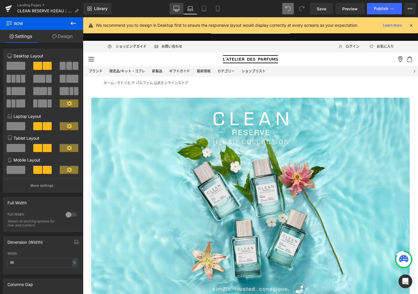
click at [175, 12] on link "Desktop" at bounding box center [177, 8] width 14 height 11
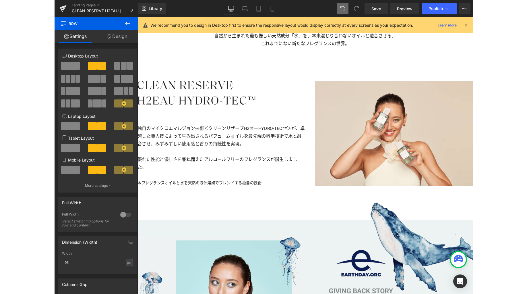
scroll to position [760, 0]
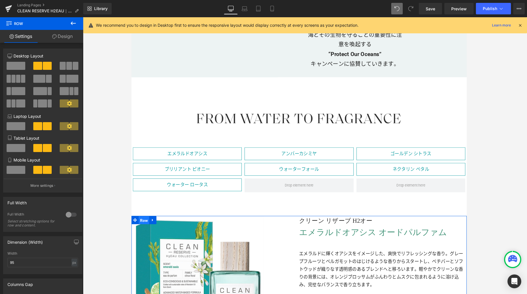
click at [143, 225] on span "Row" at bounding box center [144, 227] width 11 height 9
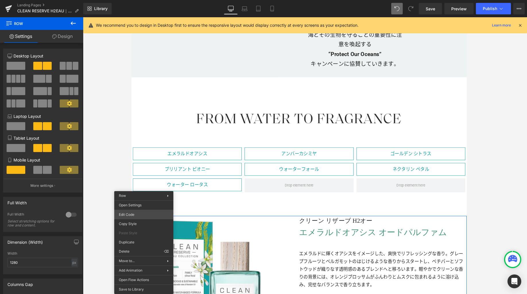
click at [140, 0] on div "Row You are previewing how the will restyle your page. You can not edit Element…" at bounding box center [263, 0] width 527 height 0
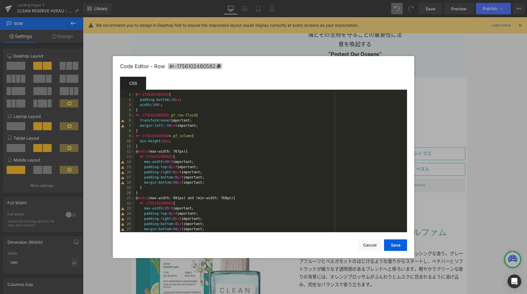
click at [197, 67] on span "#r-1756102480582" at bounding box center [195, 66] width 54 height 6
click at [373, 244] on button "Cancel" at bounding box center [369, 244] width 23 height 11
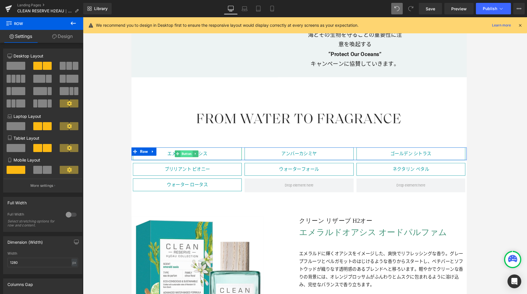
click at [190, 156] on span "Button" at bounding box center [188, 158] width 13 height 7
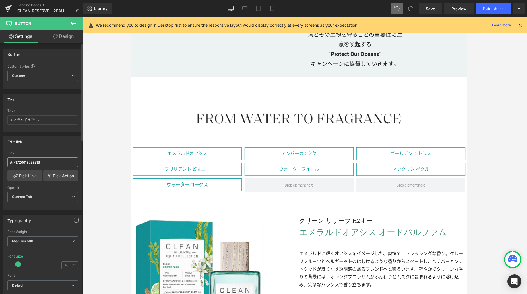
click at [56, 160] on input "#r-1726619829218" at bounding box center [42, 161] width 71 height 9
paste input "56102480582"
type input "#r-1756102480582"
click at [425, 9] on link "Save" at bounding box center [430, 8] width 23 height 11
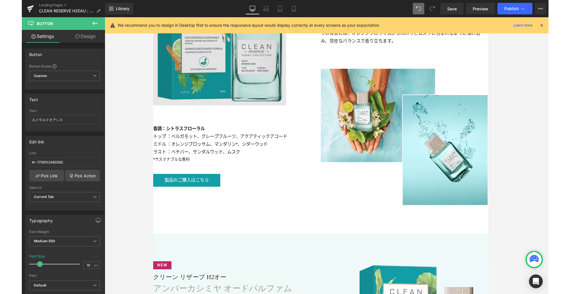
scroll to position [1084, 0]
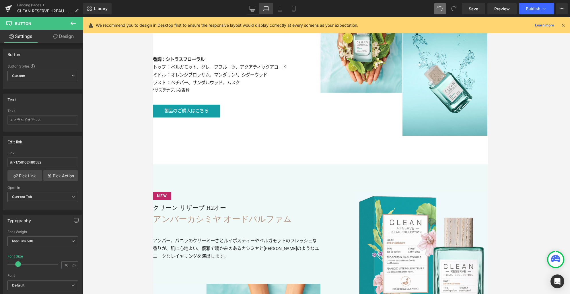
click at [265, 11] on link "Laptop" at bounding box center [267, 8] width 14 height 11
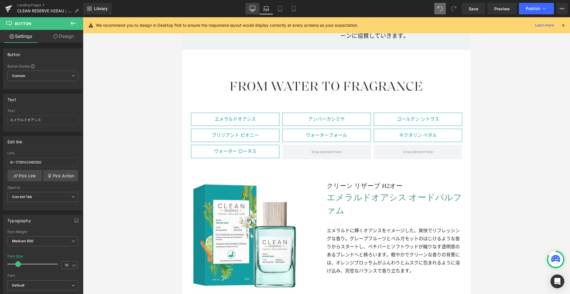
drag, startPoint x: 251, startPoint y: 9, endPoint x: 174, endPoint y: 29, distance: 79.7
click at [251, 9] on icon at bounding box center [253, 9] width 6 height 6
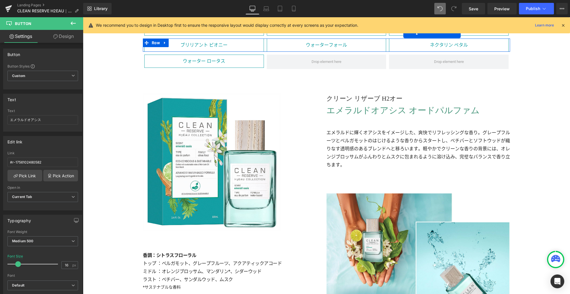
scroll to position [869, 0]
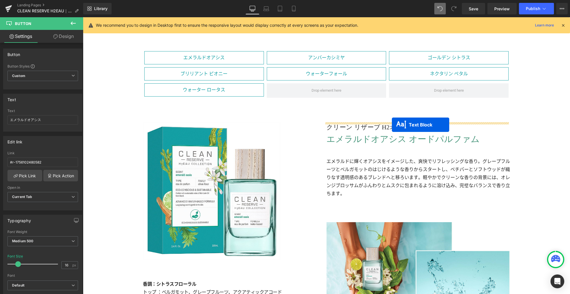
drag, startPoint x: 216, startPoint y: 169, endPoint x: 392, endPoint y: 125, distance: 182.2
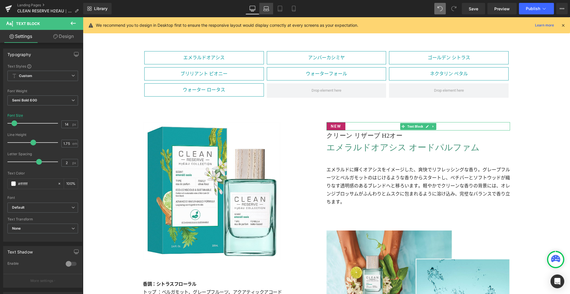
click at [269, 8] on icon at bounding box center [267, 9] width 6 height 6
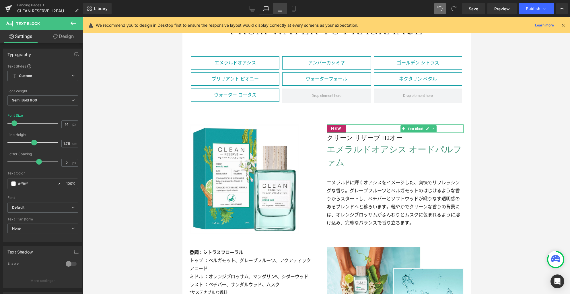
click at [283, 9] on icon at bounding box center [280, 9] width 6 height 6
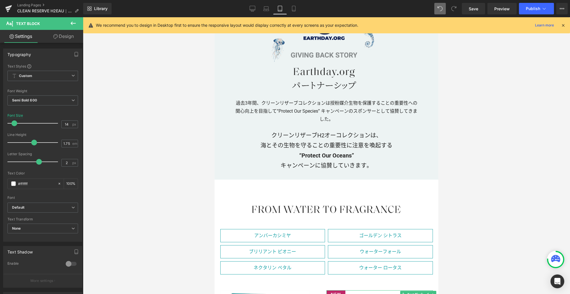
scroll to position [925, 0]
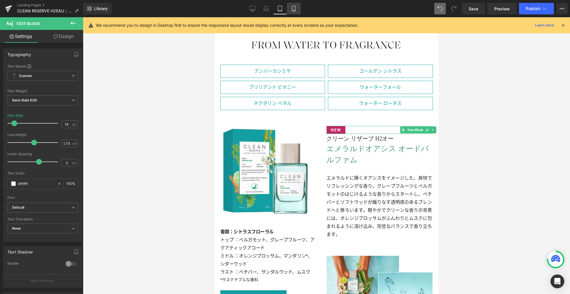
click at [294, 10] on icon at bounding box center [294, 9] width 6 height 6
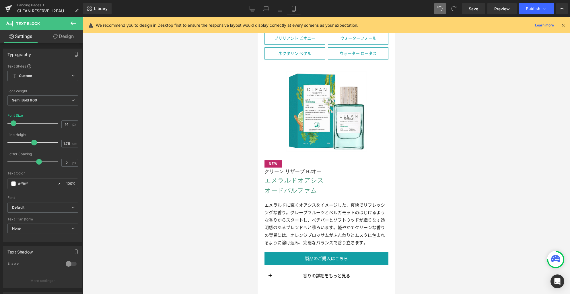
scroll to position [811, 0]
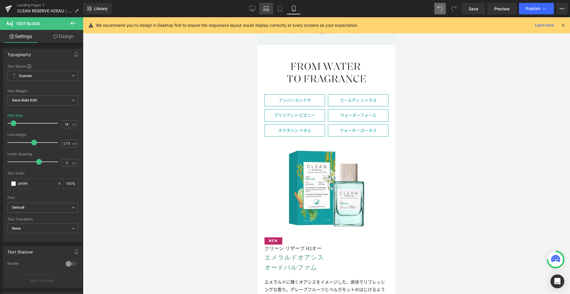
drag, startPoint x: 266, startPoint y: 9, endPoint x: 273, endPoint y: 9, distance: 7.2
click at [266, 9] on icon at bounding box center [267, 9] width 6 height 6
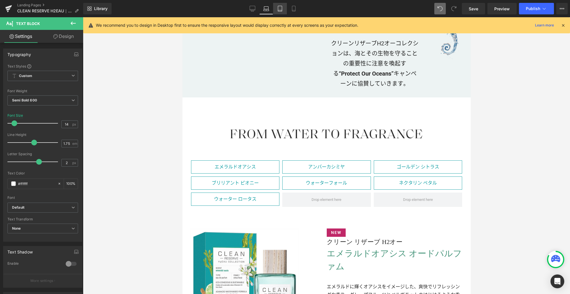
click at [283, 11] on icon at bounding box center [280, 9] width 6 height 6
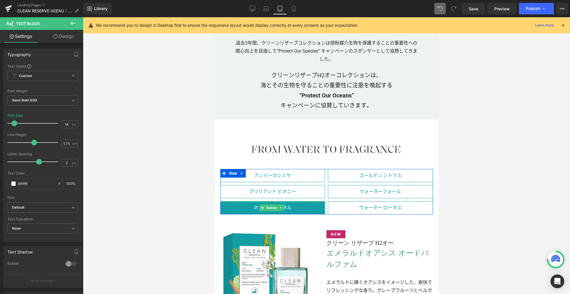
scroll to position [863, 0]
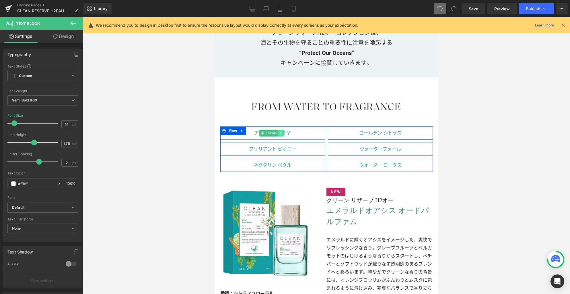
click at [283, 129] on link at bounding box center [281, 132] width 6 height 7
click at [280, 129] on link at bounding box center [278, 132] width 6 height 7
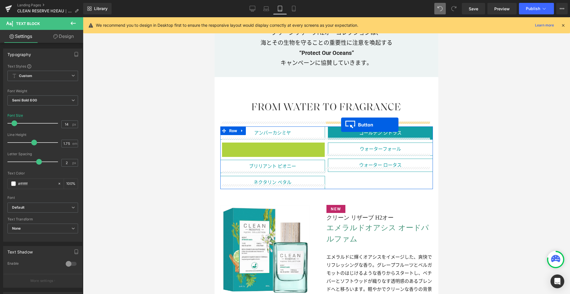
drag, startPoint x: 262, startPoint y: 144, endPoint x: 341, endPoint y: 125, distance: 82.2
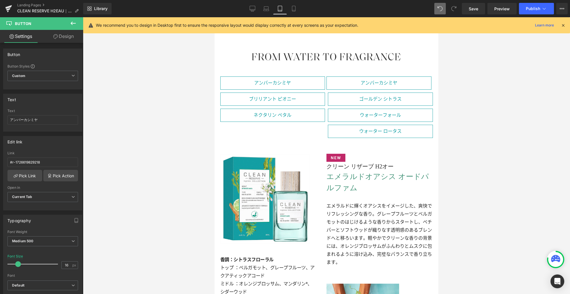
scroll to position [791, 0]
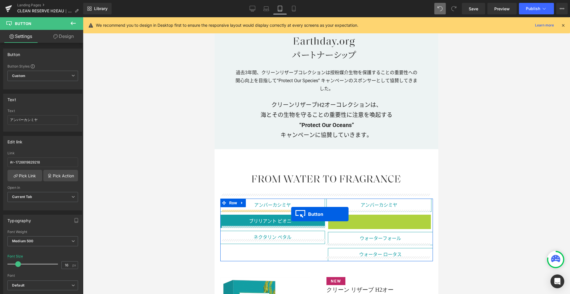
drag, startPoint x: 367, startPoint y: 217, endPoint x: 291, endPoint y: 214, distance: 75.9
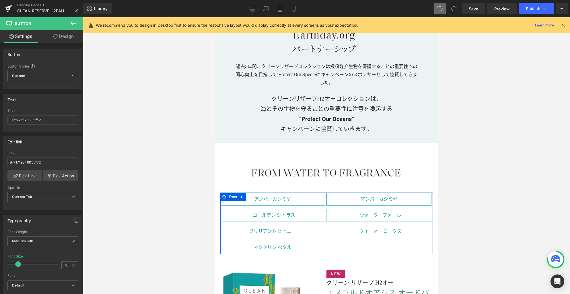
scroll to position [797, 0]
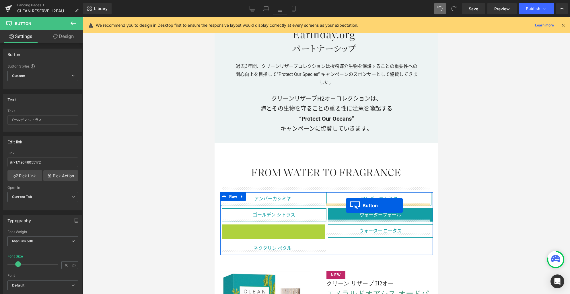
drag, startPoint x: 262, startPoint y: 225, endPoint x: 346, endPoint y: 205, distance: 86.8
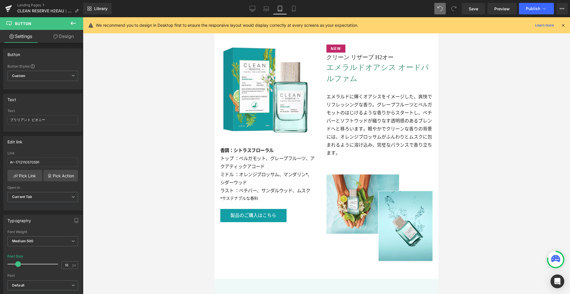
scroll to position [817, 0]
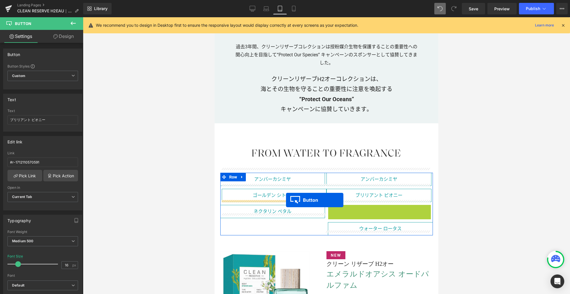
drag, startPoint x: 367, startPoint y: 205, endPoint x: 286, endPoint y: 200, distance: 80.9
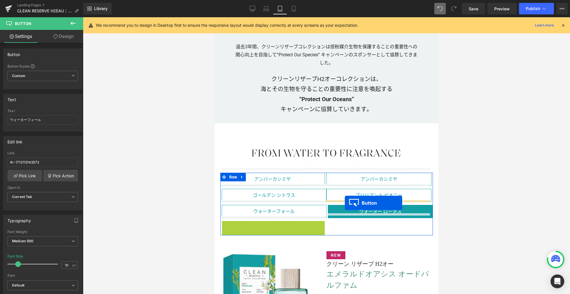
drag, startPoint x: 263, startPoint y: 223, endPoint x: 345, endPoint y: 203, distance: 84.7
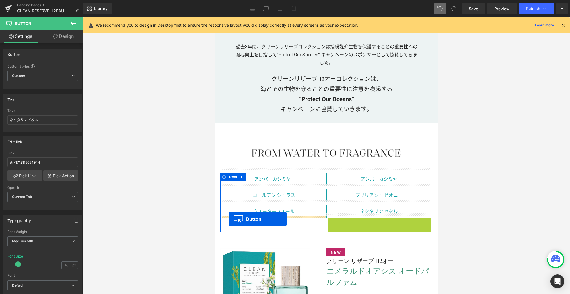
drag, startPoint x: 365, startPoint y: 220, endPoint x: 229, endPoint y: 219, distance: 136.1
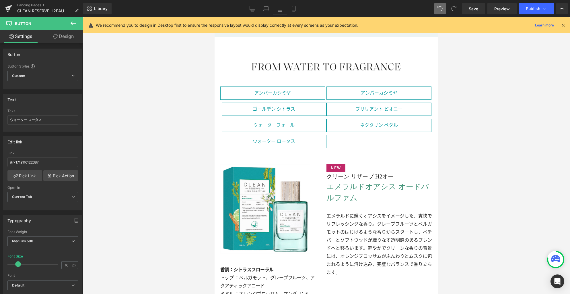
scroll to position [901, 0]
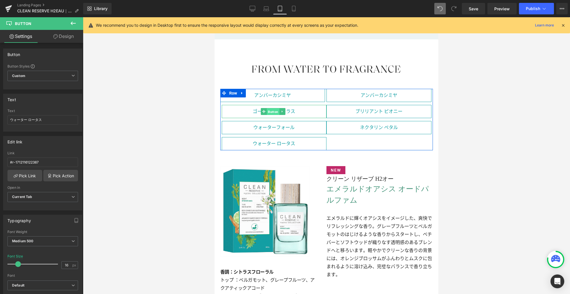
click at [275, 108] on span "Button" at bounding box center [273, 111] width 13 height 7
click at [68, 38] on link "Design" at bounding box center [64, 36] width 42 height 13
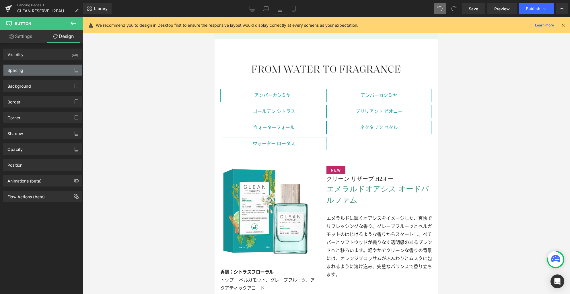
click at [53, 71] on div "Spacing" at bounding box center [42, 70] width 79 height 11
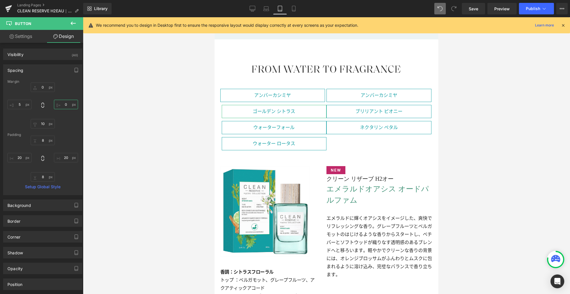
click at [66, 105] on input "0" at bounding box center [66, 104] width 24 height 9
type input "5"
type input "0"
click at [372, 108] on span "Button" at bounding box center [378, 111] width 13 height 7
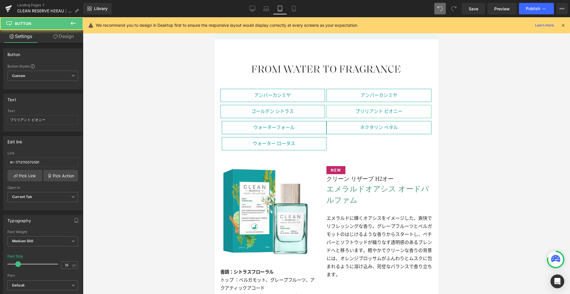
click at [67, 37] on link "Design" at bounding box center [64, 36] width 42 height 13
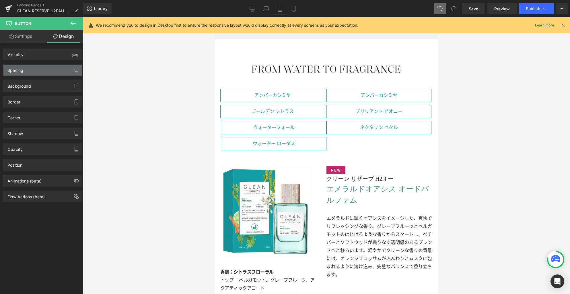
click at [47, 69] on div "Spacing" at bounding box center [42, 70] width 79 height 11
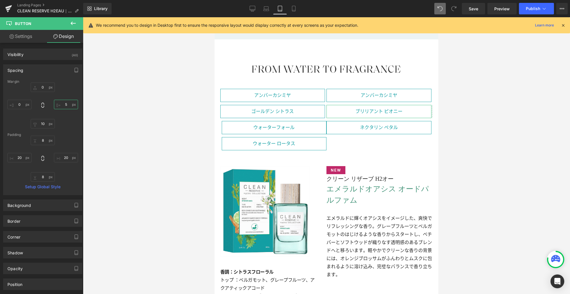
click at [74, 104] on input "5" at bounding box center [66, 104] width 24 height 9
type input "0"
type input "5"
click at [268, 124] on span "Button" at bounding box center [273, 127] width 13 height 7
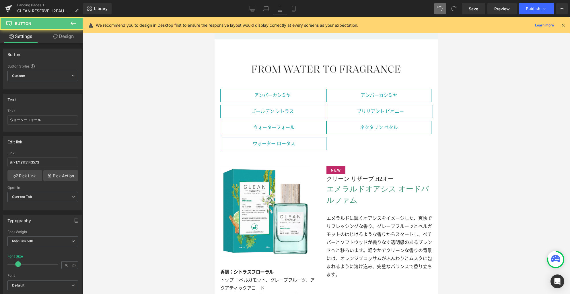
click at [72, 38] on link "Design" at bounding box center [64, 36] width 42 height 13
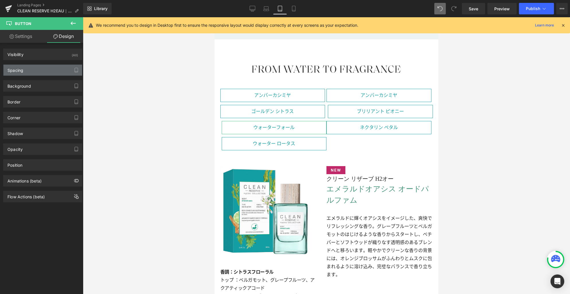
click at [56, 71] on div "Spacing" at bounding box center [42, 70] width 79 height 11
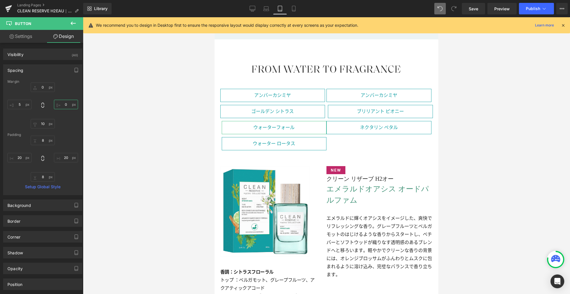
click at [68, 104] on input "text" at bounding box center [66, 104] width 24 height 9
type input "5"
type input "10"
type input "0"
click at [378, 124] on span "Button" at bounding box center [378, 127] width 13 height 7
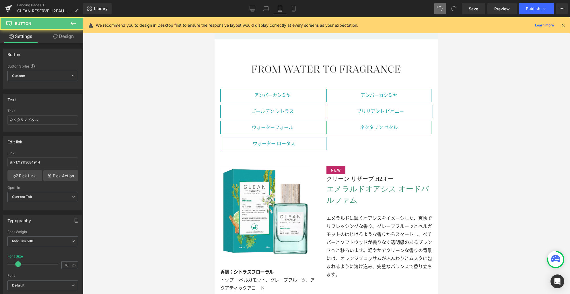
click at [60, 37] on link "Design" at bounding box center [64, 36] width 42 height 13
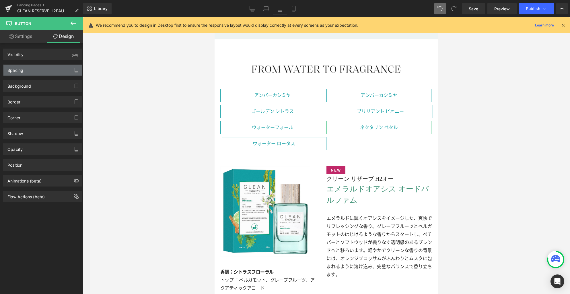
click at [46, 71] on div "Spacing" at bounding box center [42, 70] width 79 height 11
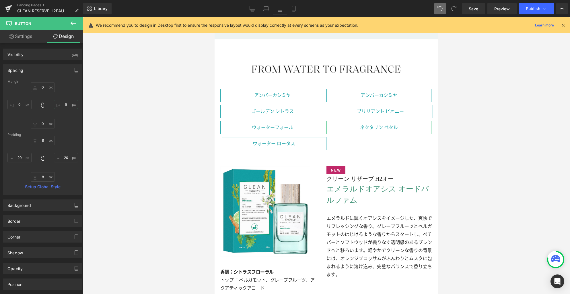
click at [67, 103] on input "text" at bounding box center [66, 104] width 24 height 9
type input "0"
type input "2"
type input "5"
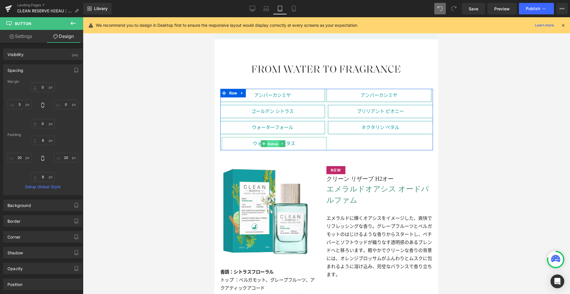
click at [274, 140] on span "Button" at bounding box center [273, 143] width 13 height 7
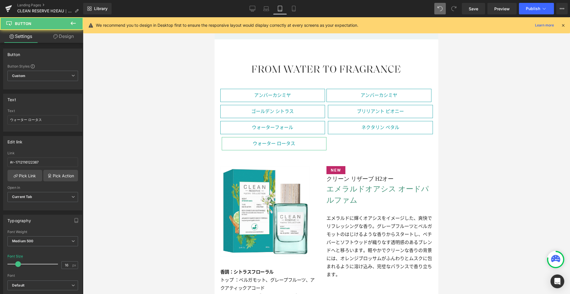
click at [71, 37] on link "Design" at bounding box center [64, 36] width 42 height 13
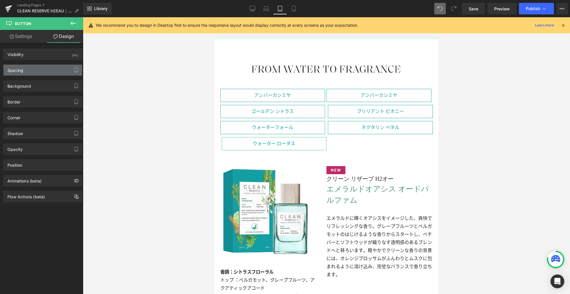
click at [43, 69] on div "Spacing" at bounding box center [42, 70] width 79 height 11
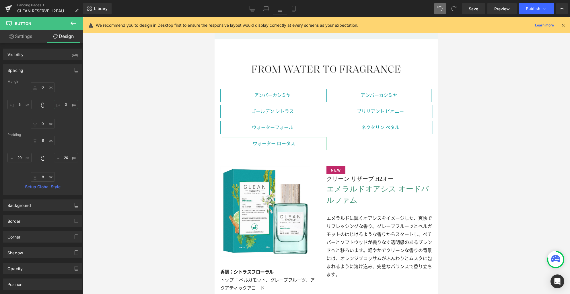
click at [67, 102] on input "0" at bounding box center [66, 104] width 24 height 9
type input "5"
type input "0"
click at [373, 92] on span "Button" at bounding box center [378, 95] width 13 height 7
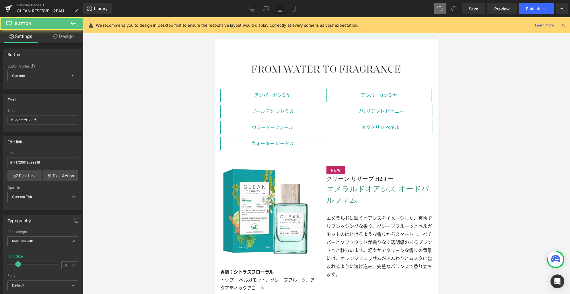
click at [69, 37] on link "Design" at bounding box center [64, 36] width 42 height 13
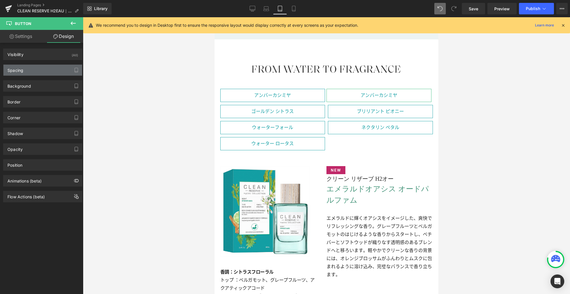
click at [39, 74] on div "Spacing" at bounding box center [42, 70] width 79 height 11
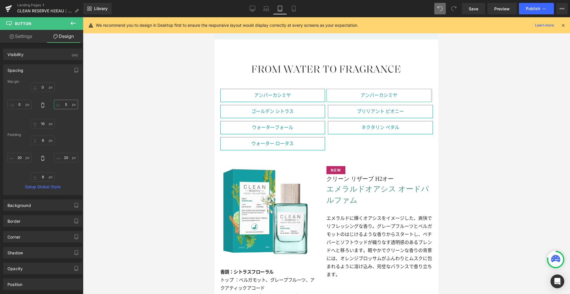
click at [70, 106] on input "5" at bounding box center [66, 104] width 24 height 9
type input "0"
type input "5"
click at [232, 166] on span "Row" at bounding box center [233, 170] width 11 height 9
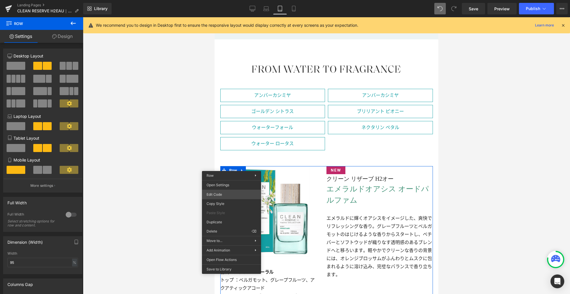
click at [221, 0] on div "Row You are previewing how the will restyle your page. You can not edit Element…" at bounding box center [285, 0] width 570 height 0
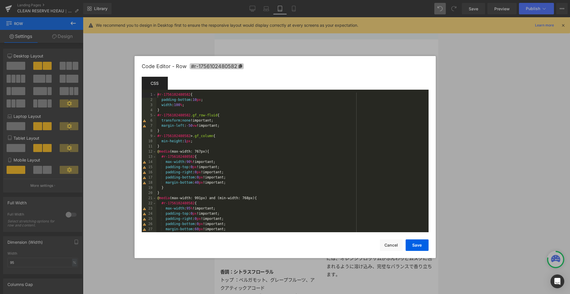
click at [221, 65] on span "#r-1756102480582" at bounding box center [217, 66] width 54 height 6
drag, startPoint x: 388, startPoint y: 244, endPoint x: 102, endPoint y: 161, distance: 297.3
click at [388, 244] on button "Cancel" at bounding box center [391, 244] width 23 height 11
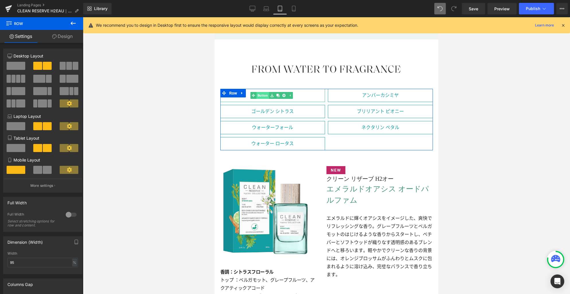
click at [263, 92] on link "Button" at bounding box center [260, 95] width 19 height 7
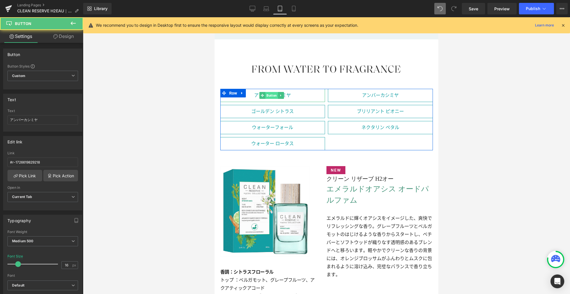
click at [270, 92] on span "Button" at bounding box center [272, 95] width 13 height 7
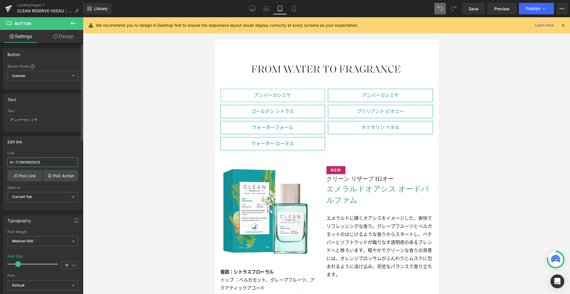
click at [57, 161] on input "#r-1726619829218" at bounding box center [42, 161] width 71 height 9
paste input "56102480582"
type input "#r-1756102480582"
click at [293, 9] on icon at bounding box center [294, 9] width 6 height 6
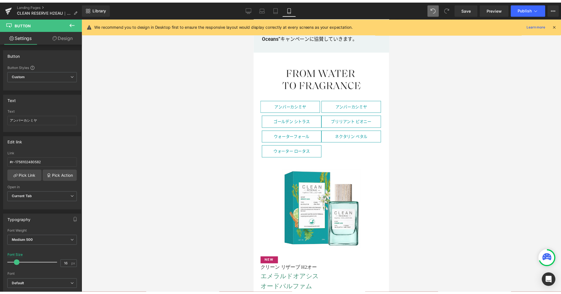
scroll to position [808, 0]
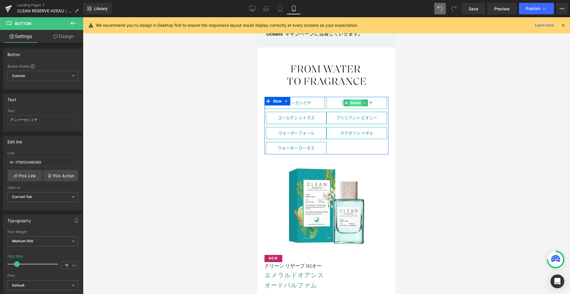
click at [355, 99] on span "Button" at bounding box center [356, 102] width 13 height 7
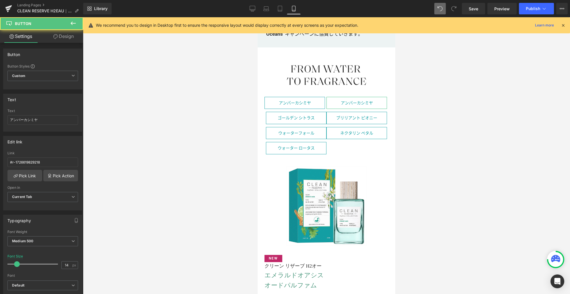
click at [61, 38] on link "Design" at bounding box center [64, 36] width 42 height 13
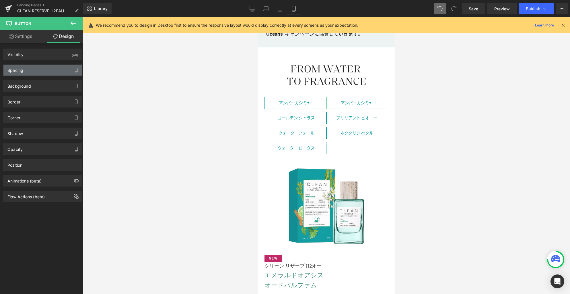
click at [47, 71] on div "Spacing" at bounding box center [42, 70] width 79 height 11
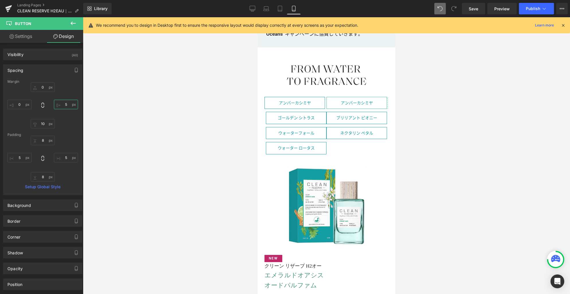
click at [64, 107] on input "5" at bounding box center [66, 104] width 24 height 9
type input "0"
type input "5"
click at [291, 115] on span "Button" at bounding box center [295, 118] width 13 height 7
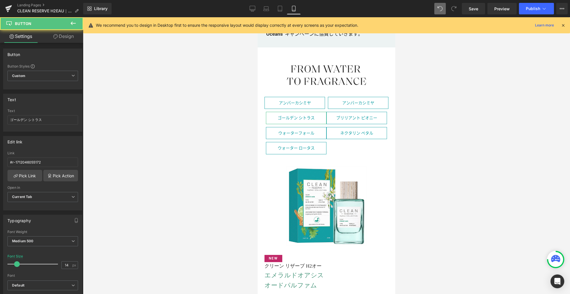
click at [60, 37] on link "Design" at bounding box center [64, 36] width 42 height 13
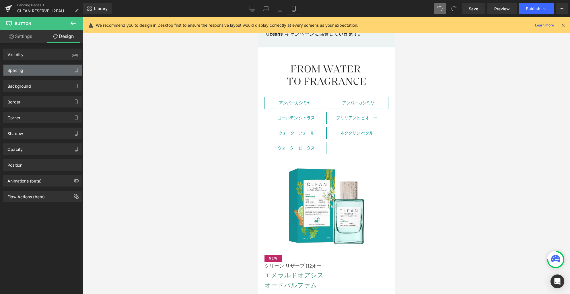
click at [50, 70] on div "Spacing" at bounding box center [42, 70] width 79 height 11
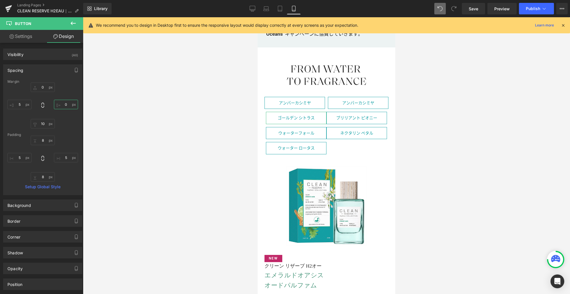
click at [64, 104] on input "0" at bounding box center [66, 104] width 24 height 9
type input "5"
type input "0"
click at [354, 114] on span "Button" at bounding box center [356, 117] width 13 height 7
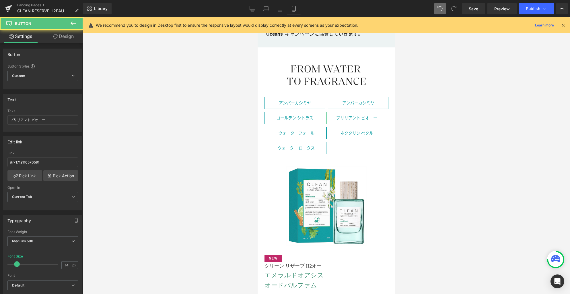
click at [71, 36] on link "Design" at bounding box center [64, 36] width 42 height 13
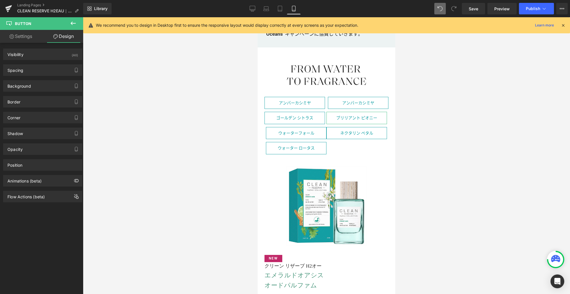
drag, startPoint x: 52, startPoint y: 75, endPoint x: 60, endPoint y: 94, distance: 20.2
click at [52, 75] on div "Spacing" at bounding box center [42, 70] width 79 height 11
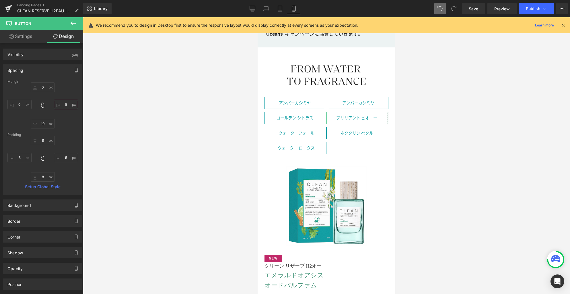
drag, startPoint x: 67, startPoint y: 104, endPoint x: 86, endPoint y: 104, distance: 18.7
click at [67, 104] on input "5" at bounding box center [66, 104] width 24 height 9
type input "0"
type input "5"
click at [294, 129] on span "Button" at bounding box center [295, 132] width 13 height 7
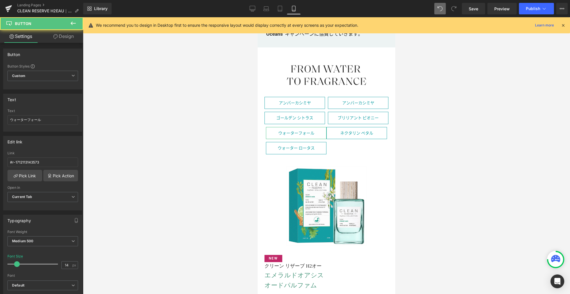
click at [63, 39] on link "Design" at bounding box center [64, 36] width 42 height 13
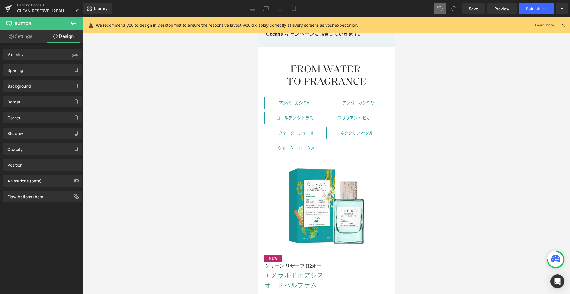
drag, startPoint x: 45, startPoint y: 73, endPoint x: 60, endPoint y: 96, distance: 26.6
click at [45, 73] on div "Spacing" at bounding box center [42, 70] width 79 height 11
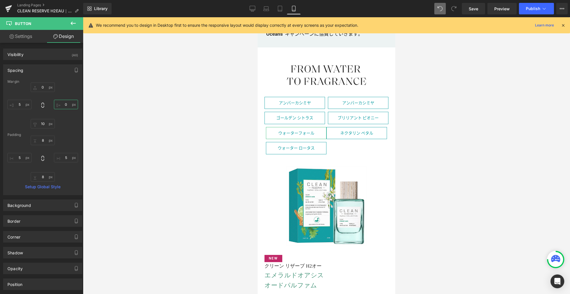
click at [65, 105] on input "text" at bounding box center [66, 104] width 24 height 9
type input "5"
type input "10"
type input "0"
click at [353, 129] on span "Button" at bounding box center [356, 132] width 13 height 7
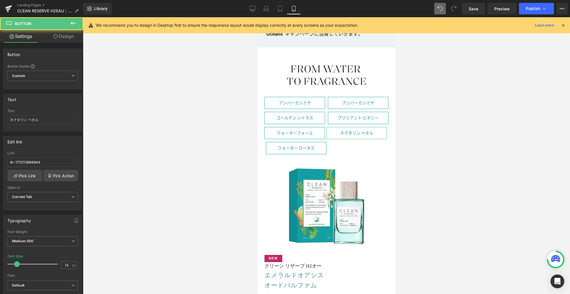
click at [67, 35] on link "Design" at bounding box center [64, 36] width 42 height 13
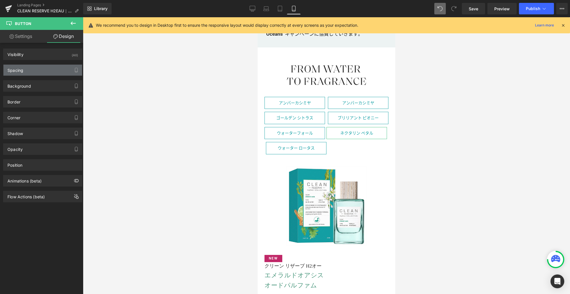
click at [50, 69] on div "Spacing" at bounding box center [42, 70] width 79 height 11
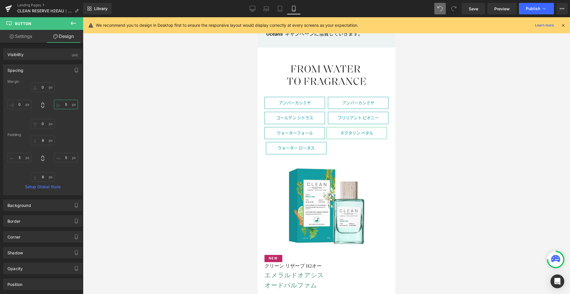
click at [66, 105] on input "5" at bounding box center [66, 104] width 24 height 9
type input "0"
type input "5"
click at [298, 145] on span "Button" at bounding box center [295, 148] width 13 height 7
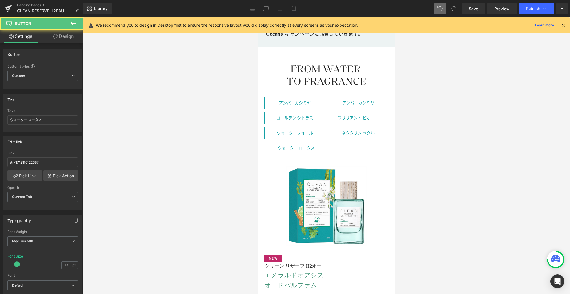
click at [59, 37] on link "Design" at bounding box center [64, 36] width 42 height 13
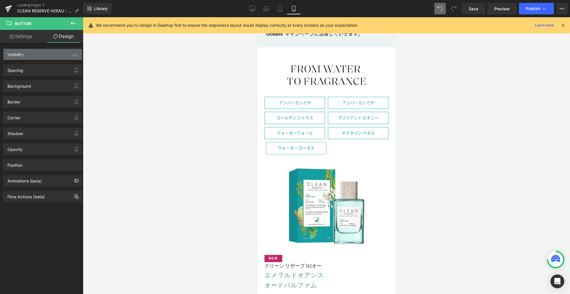
click at [54, 55] on div "Visibility (All)" at bounding box center [42, 54] width 79 height 11
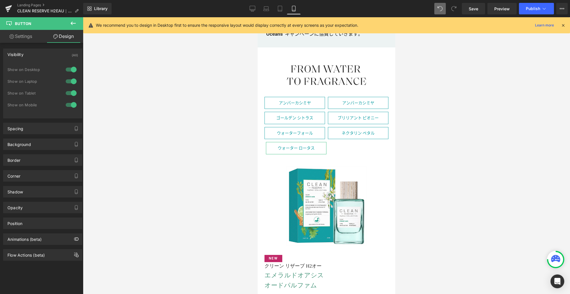
click at [36, 55] on div "Visibility (All)" at bounding box center [42, 54] width 79 height 11
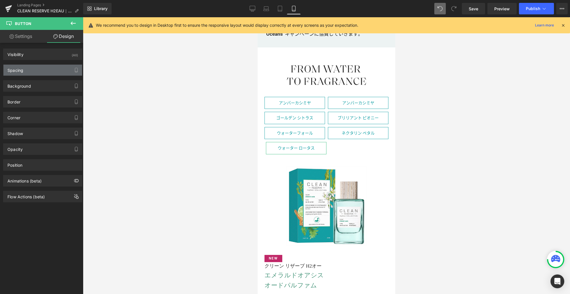
click at [36, 71] on div "Spacing" at bounding box center [42, 70] width 79 height 11
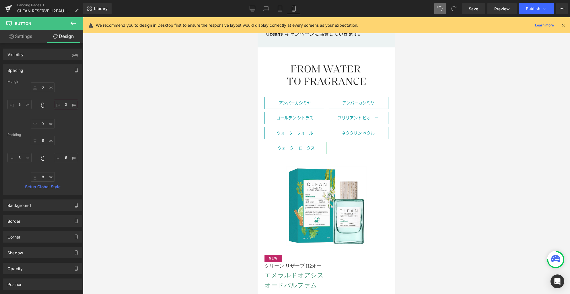
click at [70, 106] on input "0" at bounding box center [66, 104] width 24 height 9
type input "5"
type input "0"
click at [478, 8] on span "Save" at bounding box center [473, 9] width 9 height 6
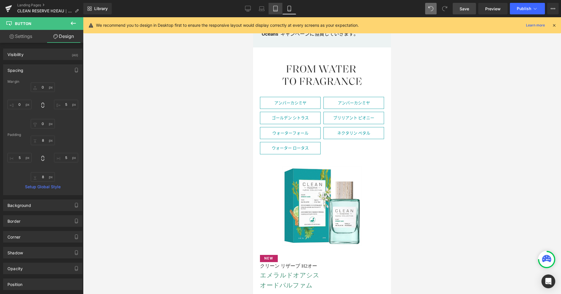
click at [276, 6] on icon at bounding box center [275, 9] width 6 height 6
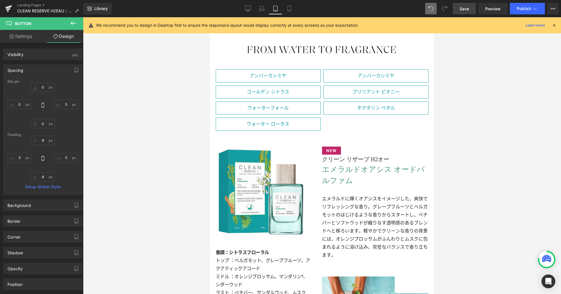
scroll to position [898, 0]
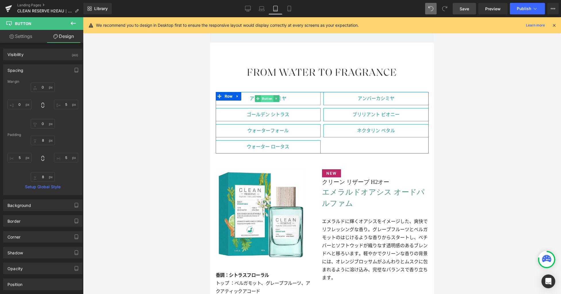
click at [265, 95] on span "Button" at bounding box center [267, 98] width 13 height 7
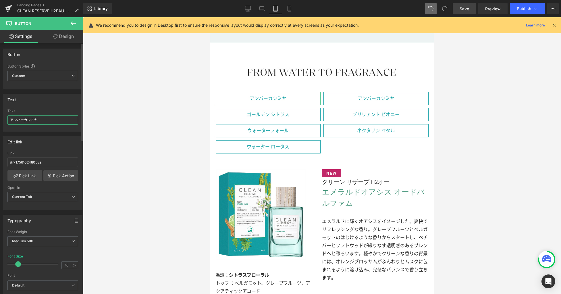
drag, startPoint x: 52, startPoint y: 120, endPoint x: 16, endPoint y: 115, distance: 36.5
click at [15, 115] on input "アンバーカシミヤ" at bounding box center [42, 119] width 71 height 9
paste input "メラルドオアシス"
type input "エメラルドオアシス"
click at [292, 9] on icon at bounding box center [289, 9] width 6 height 6
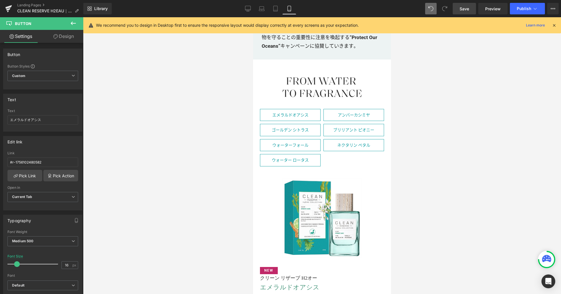
scroll to position [805, 0]
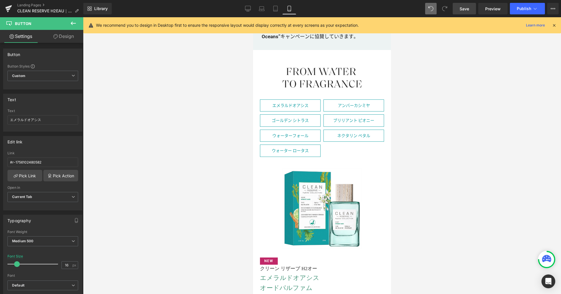
click at [248, 8] on icon at bounding box center [248, 9] width 6 height 6
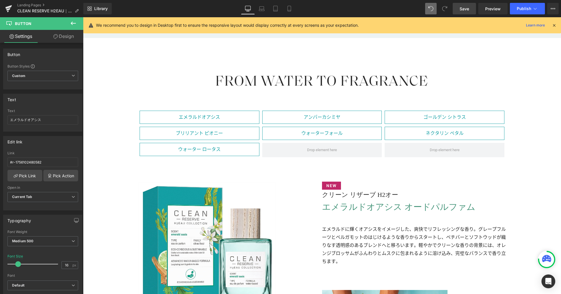
scroll to position [0, 0]
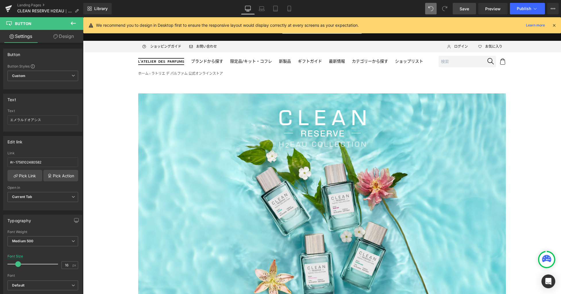
click at [464, 12] on link "Save" at bounding box center [463, 8] width 23 height 11
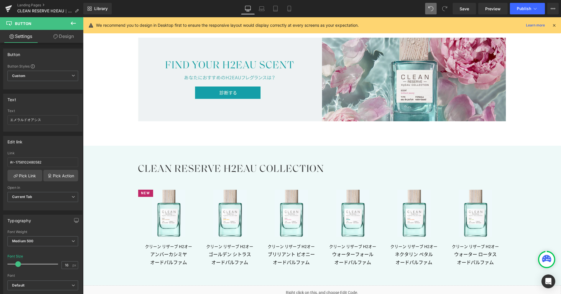
scroll to position [3021, 0]
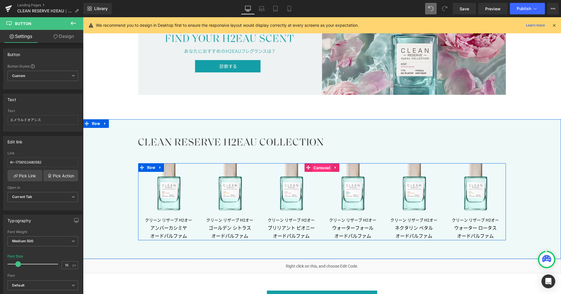
click at [317, 167] on span "Carousel" at bounding box center [322, 167] width 20 height 9
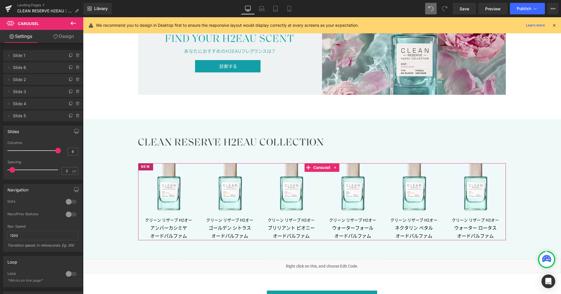
drag, startPoint x: 56, startPoint y: 151, endPoint x: 62, endPoint y: 151, distance: 6.0
click at [62, 151] on div "Columns 6" at bounding box center [42, 150] width 71 height 19
drag, startPoint x: 71, startPoint y: 154, endPoint x: 82, endPoint y: 151, distance: 11.6
click at [72, 154] on input "6" at bounding box center [73, 151] width 10 height 7
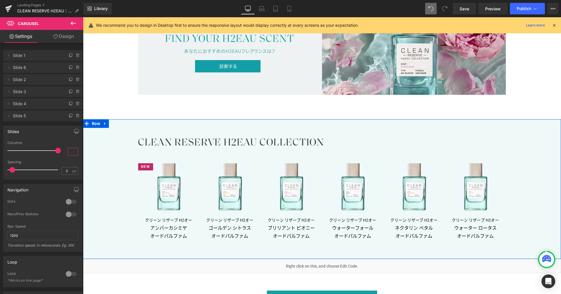
type input "7"
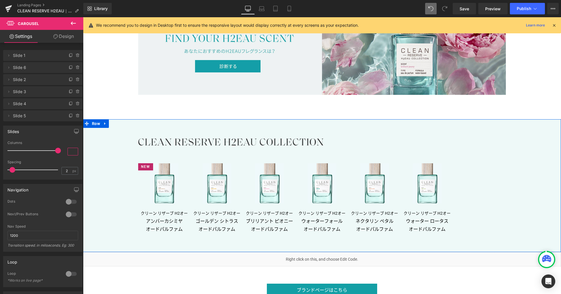
type input "6"
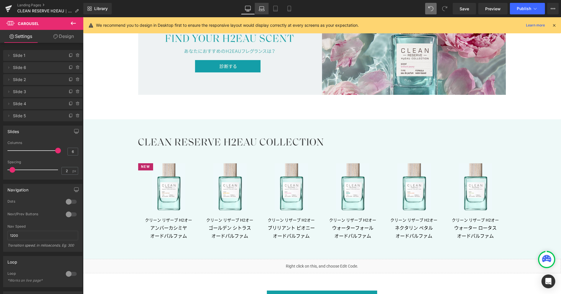
click at [262, 9] on icon at bounding box center [261, 10] width 5 height 2
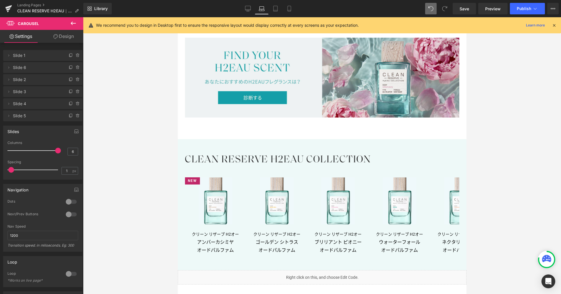
scroll to position [2637, 0]
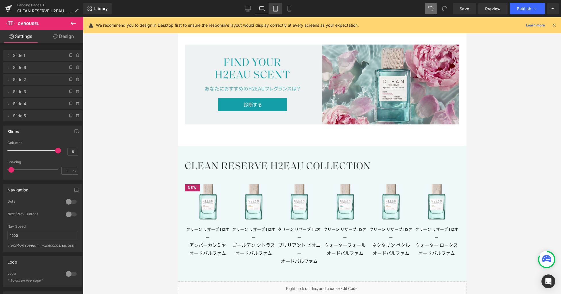
click at [273, 11] on icon at bounding box center [275, 9] width 6 height 6
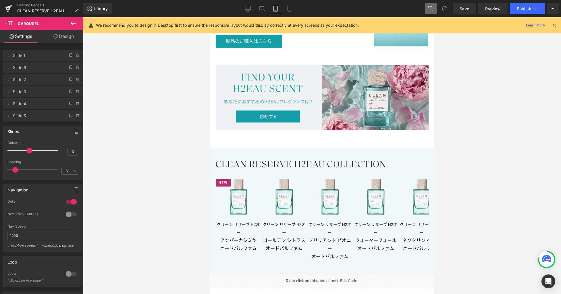
scroll to position [2554, 0]
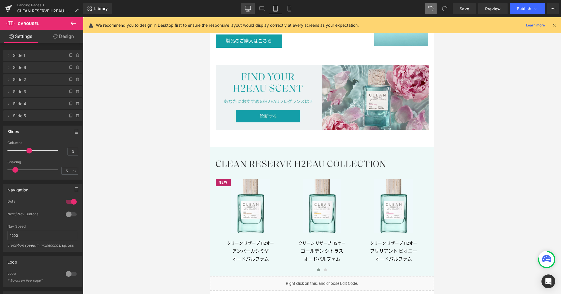
click at [247, 9] on icon at bounding box center [248, 9] width 6 height 6
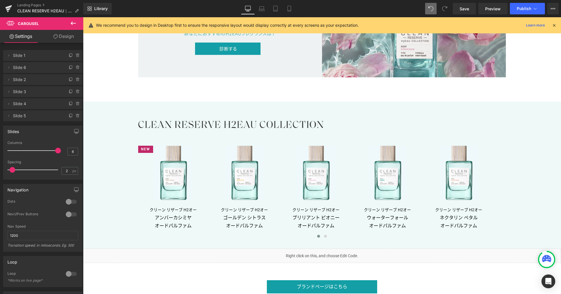
scroll to position [3039, 0]
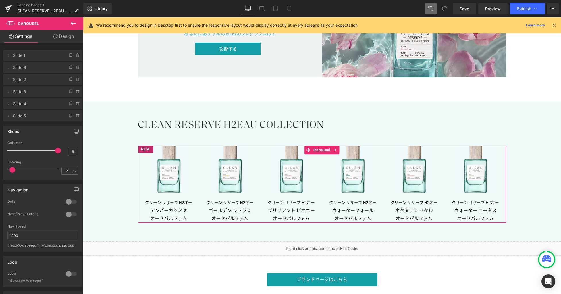
click at [65, 203] on div at bounding box center [71, 201] width 14 height 9
click at [74, 189] on icon "button" at bounding box center [76, 189] width 5 height 5
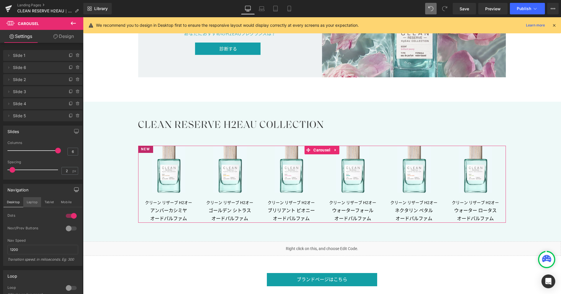
click at [30, 201] on button "Laptop" at bounding box center [32, 202] width 18 height 10
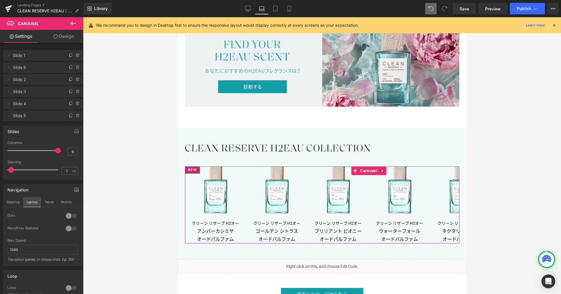
scroll to position [2653, 0]
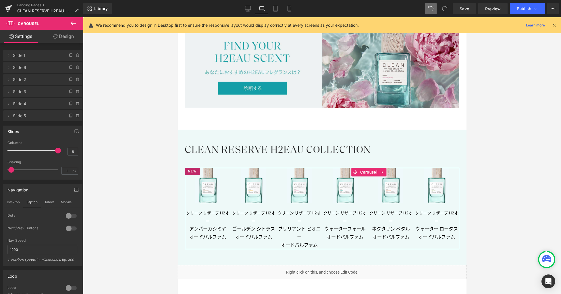
click at [68, 216] on div at bounding box center [71, 215] width 14 height 9
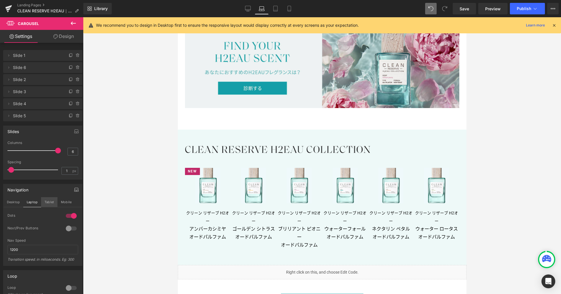
click at [52, 202] on button "Tablet" at bounding box center [49, 202] width 16 height 10
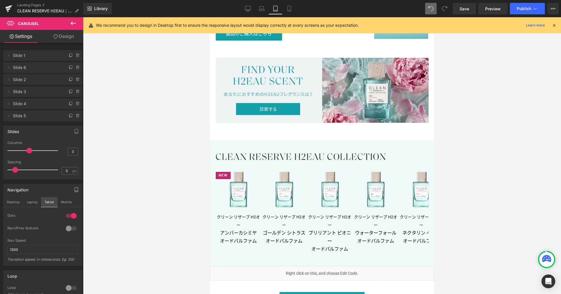
scroll to position [2564, 0]
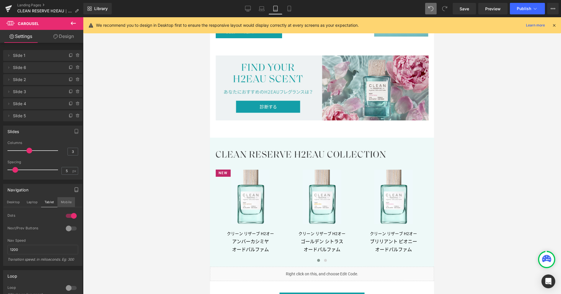
click at [63, 202] on button "Mobile" at bounding box center [66, 202] width 18 height 10
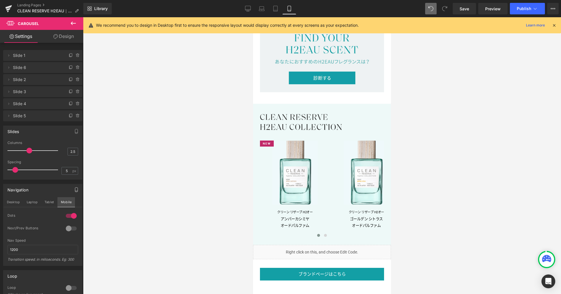
scroll to position [2519, 0]
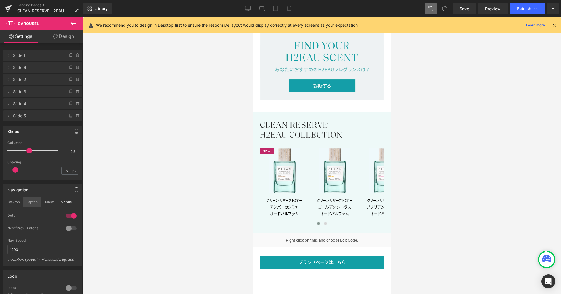
click at [37, 203] on button "Laptop" at bounding box center [32, 202] width 18 height 10
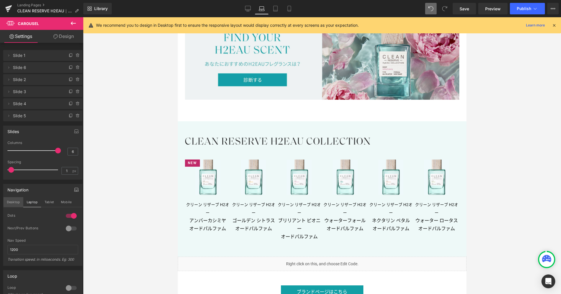
click at [18, 202] on button "Desktop" at bounding box center [13, 202] width 20 height 10
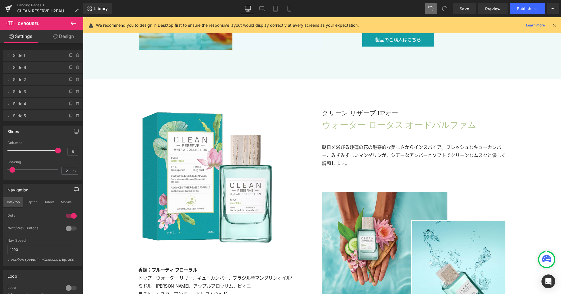
scroll to position [3057, 0]
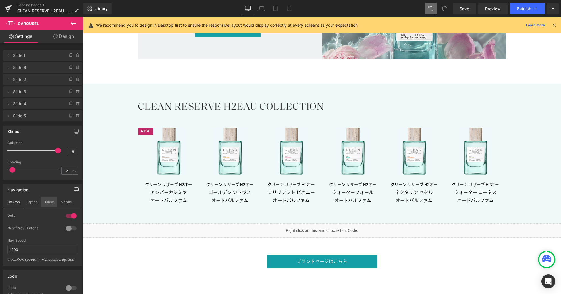
click at [43, 202] on button "Tablet" at bounding box center [49, 202] width 16 height 10
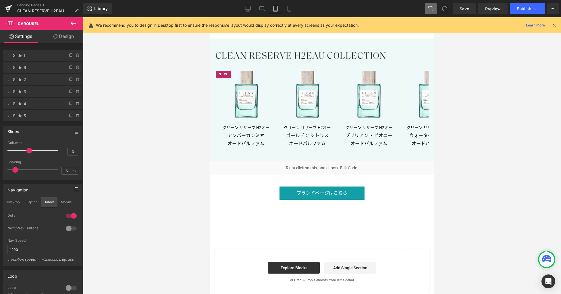
scroll to position [2602, 0]
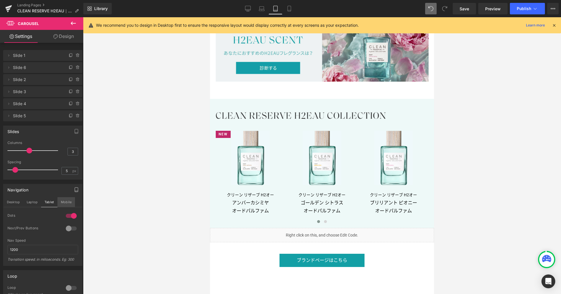
click at [61, 201] on button "Mobile" at bounding box center [66, 202] width 18 height 10
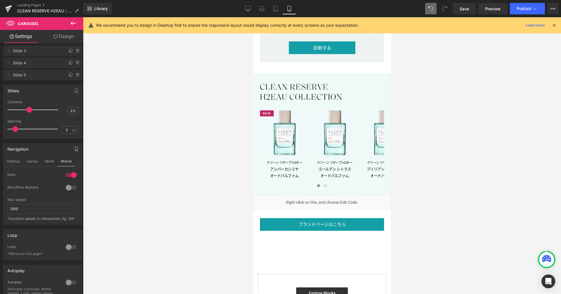
scroll to position [35, 0]
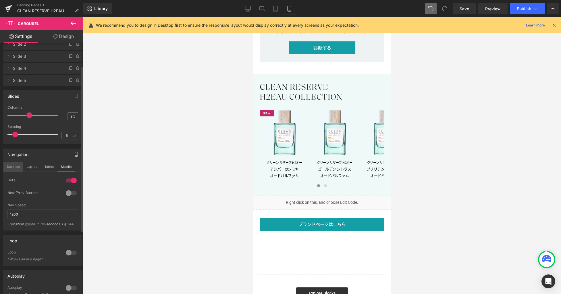
click at [19, 167] on button "Desktop" at bounding box center [13, 167] width 20 height 10
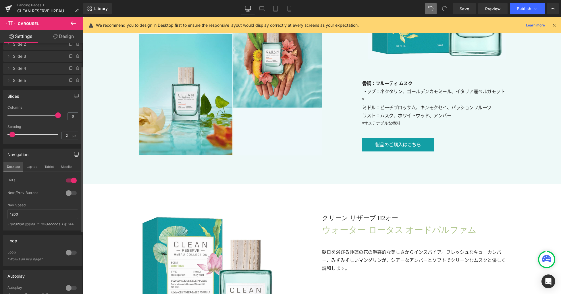
scroll to position [3090, 0]
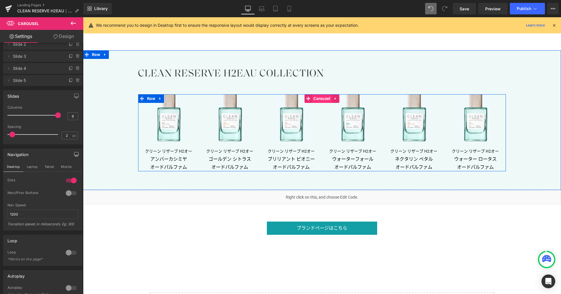
click at [318, 97] on span "Carousel" at bounding box center [322, 98] width 20 height 9
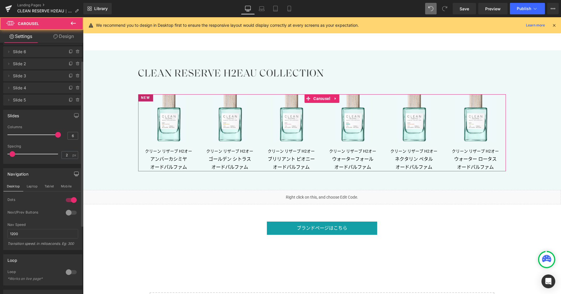
scroll to position [0, 0]
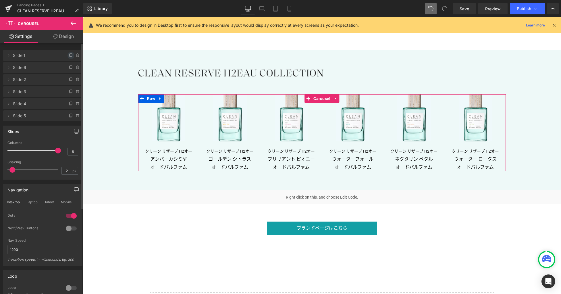
click at [69, 55] on icon at bounding box center [71, 55] width 5 height 5
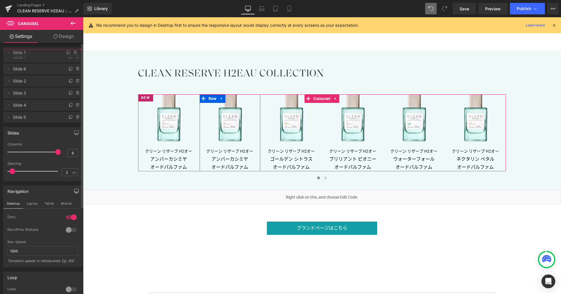
drag, startPoint x: 26, startPoint y: 68, endPoint x: 28, endPoint y: 53, distance: 15.1
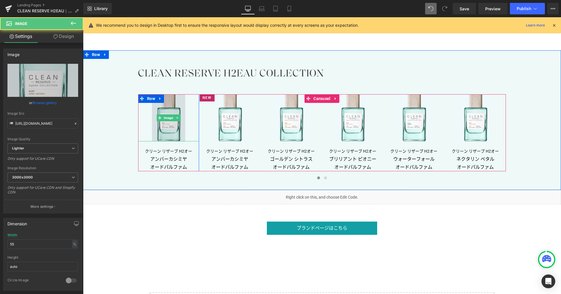
click at [162, 130] on img at bounding box center [168, 117] width 33 height 47
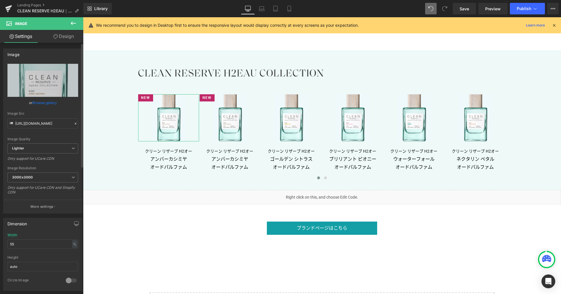
click at [51, 103] on link "Browse gallery" at bounding box center [44, 103] width 24 height 10
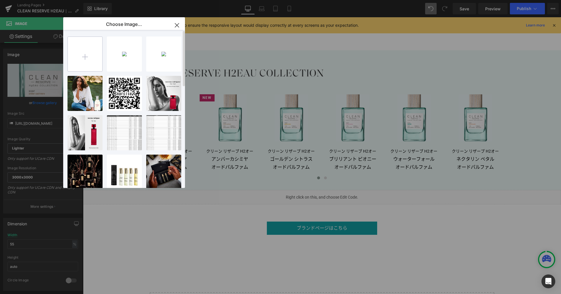
click at [90, 57] on input "file" at bounding box center [85, 54] width 34 height 34
type input "C:\fakepath\bottle02.jpg"
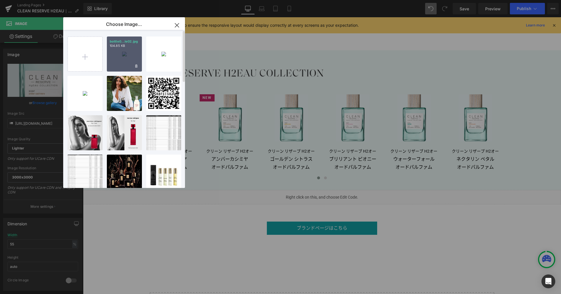
click at [122, 54] on div "bottle0...le02.jpg 104.85 KB" at bounding box center [124, 53] width 35 height 35
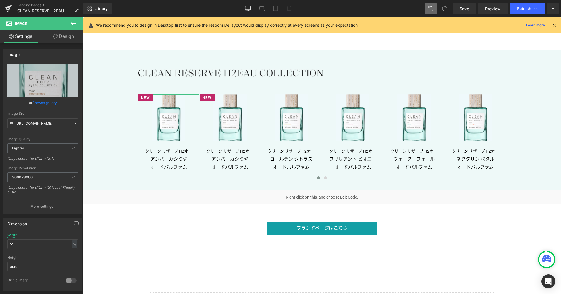
click at [42, 102] on link "Browse gallery" at bounding box center [44, 103] width 24 height 10
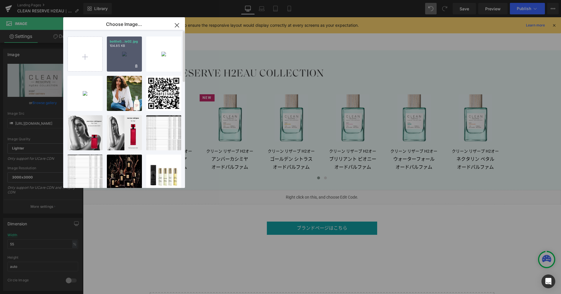
drag, startPoint x: 131, startPoint y: 53, endPoint x: 55, endPoint y: 54, distance: 75.5
click at [131, 53] on div "bottle0...le02.jpg 104.85 KB" at bounding box center [124, 53] width 35 height 35
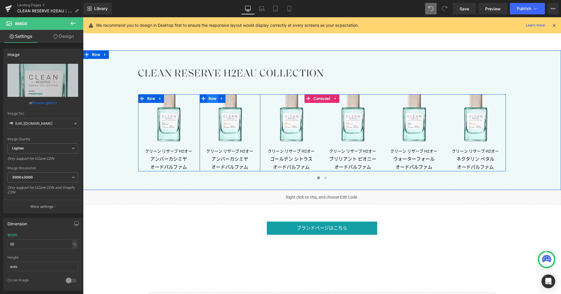
click at [210, 98] on span "Row" at bounding box center [212, 98] width 11 height 9
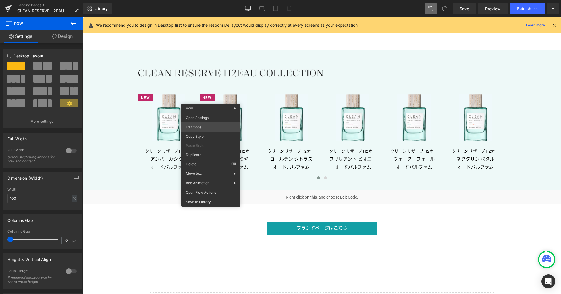
click at [207, 0] on div "Row You are previewing how the will restyle your page. You can not edit Element…" at bounding box center [280, 0] width 561 height 0
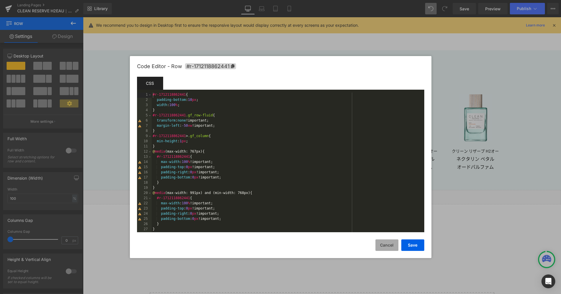
click at [382, 244] on button "Cancel" at bounding box center [386, 244] width 23 height 11
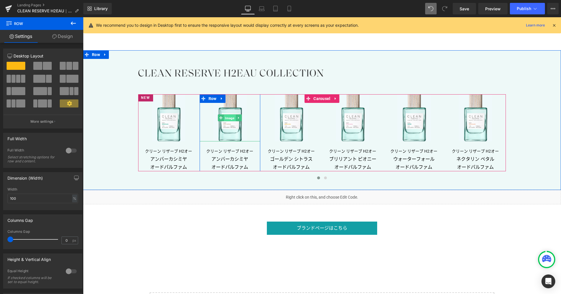
click at [227, 118] on span "Image" at bounding box center [230, 118] width 12 height 7
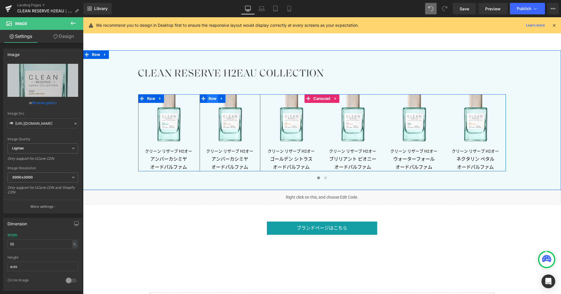
click at [209, 98] on span "Row" at bounding box center [212, 98] width 11 height 9
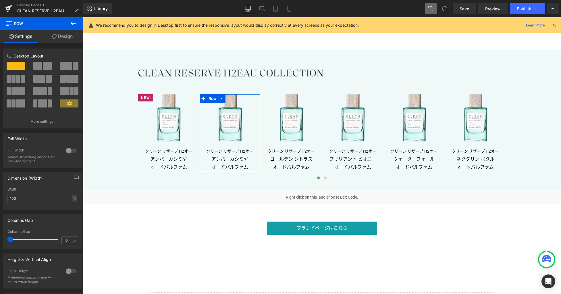
drag, startPoint x: 65, startPoint y: 36, endPoint x: 30, endPoint y: 73, distance: 51.2
click at [65, 36] on link "Design" at bounding box center [63, 36] width 42 height 13
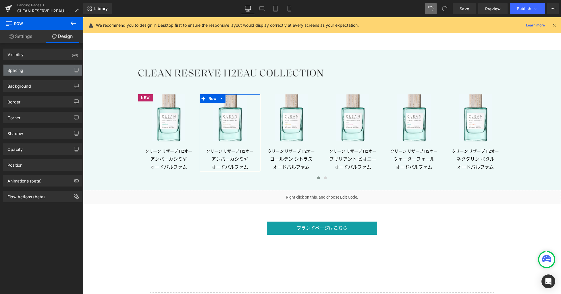
click at [30, 74] on div "Spacing" at bounding box center [42, 70] width 79 height 11
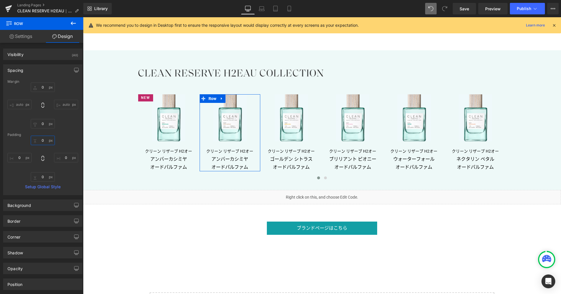
click at [44, 140] on input "0" at bounding box center [43, 140] width 24 height 9
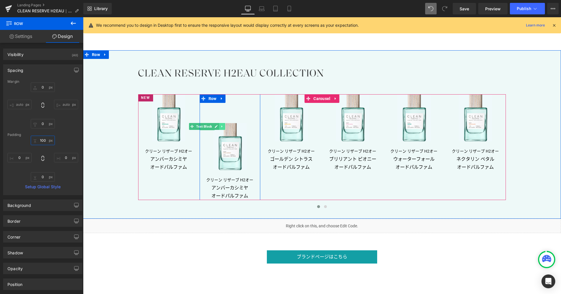
type input "100"
click at [221, 127] on icon at bounding box center [221, 126] width 1 height 2
click at [223, 127] on icon at bounding box center [224, 126] width 3 height 3
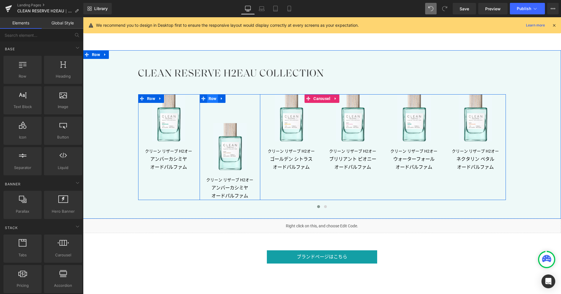
click at [208, 99] on span "Row" at bounding box center [212, 98] width 11 height 9
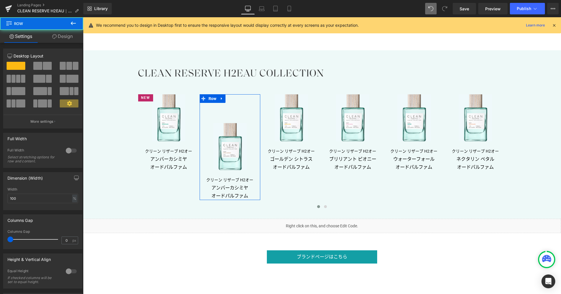
drag, startPoint x: 63, startPoint y: 38, endPoint x: 45, endPoint y: 58, distance: 26.7
click at [63, 38] on link "Design" at bounding box center [63, 36] width 42 height 13
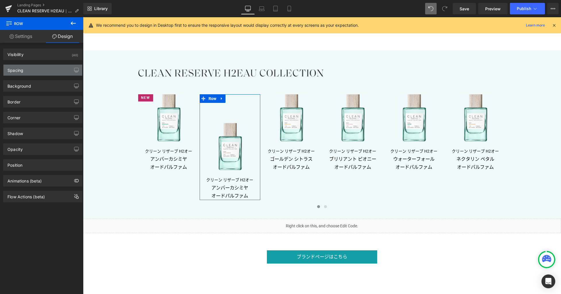
click at [44, 70] on div "Spacing" at bounding box center [42, 70] width 79 height 11
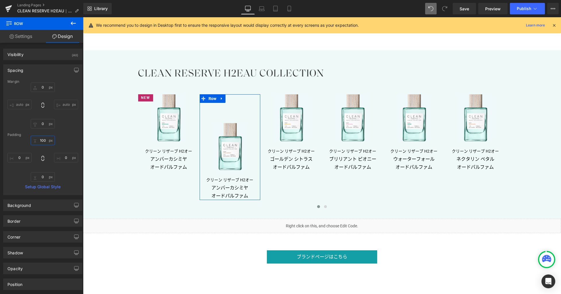
click at [45, 141] on input "text" at bounding box center [43, 140] width 24 height 9
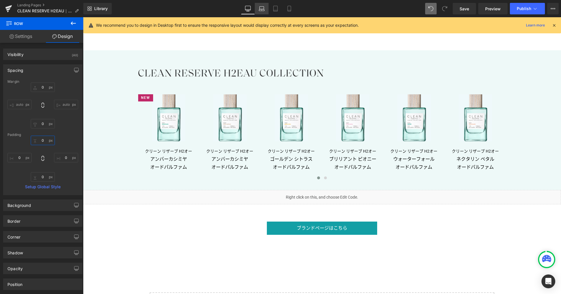
type input "0"
drag, startPoint x: 260, startPoint y: 6, endPoint x: 266, endPoint y: 9, distance: 6.9
click at [260, 6] on icon at bounding box center [262, 9] width 6 height 6
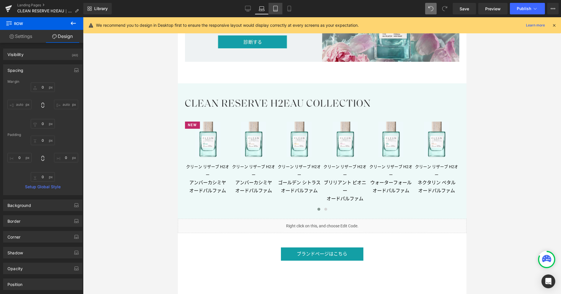
click at [276, 9] on icon at bounding box center [275, 9] width 6 height 6
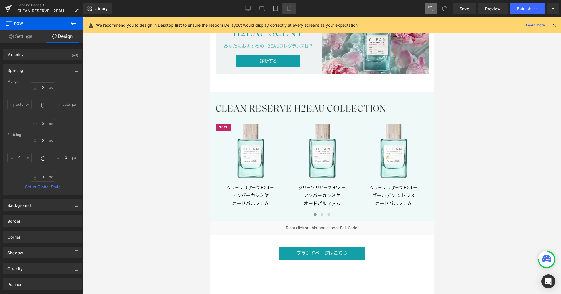
scroll to position [2610, 0]
click at [289, 9] on icon at bounding box center [289, 9] width 6 height 6
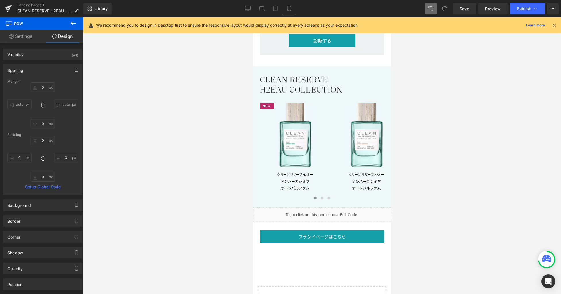
scroll to position [2556, 0]
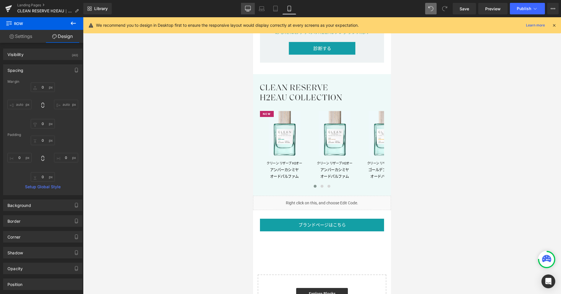
click at [250, 9] on icon at bounding box center [248, 9] width 6 height 6
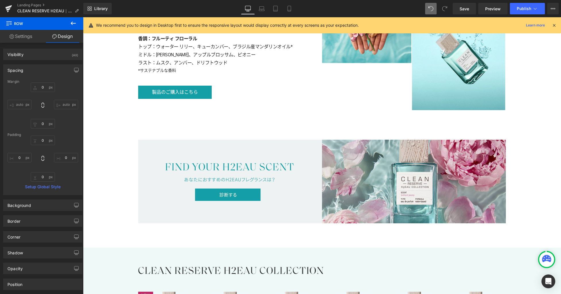
scroll to position [3089, 0]
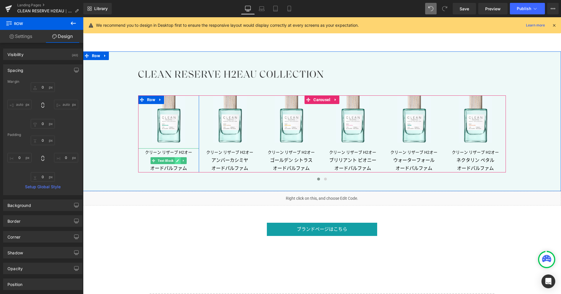
click at [176, 161] on icon at bounding box center [177, 160] width 3 height 3
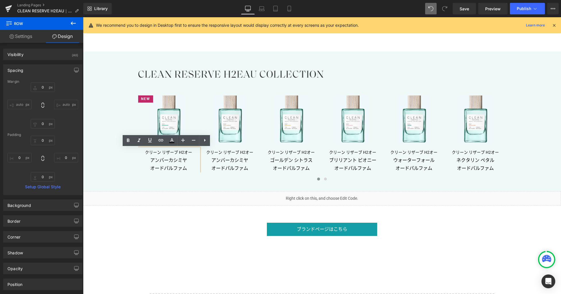
click at [163, 161] on p "クリーン リザーブ H2オー アンバーカシミヤ オードパルファム" at bounding box center [168, 160] width 61 height 24
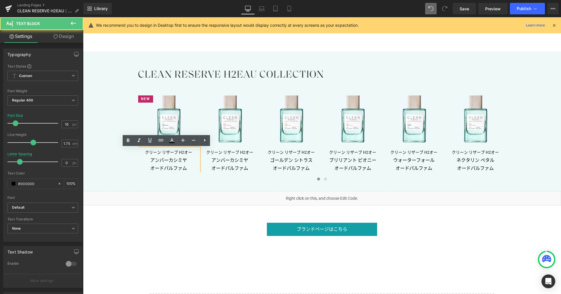
click at [163, 161] on p "クリーン リザーブ H2オー アンバーカシミヤ オードパルファム" at bounding box center [168, 160] width 61 height 24
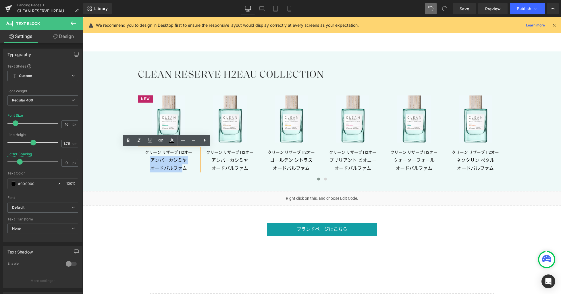
drag, startPoint x: 150, startPoint y: 160, endPoint x: 182, endPoint y: 166, distance: 32.4
click at [182, 166] on p "クリーン リザーブ H2オー アンバーカシミヤ オードパルファム" at bounding box center [168, 160] width 61 height 24
click at [178, 154] on span "クリーン リザーブ H2オー" at bounding box center [168, 152] width 47 height 5
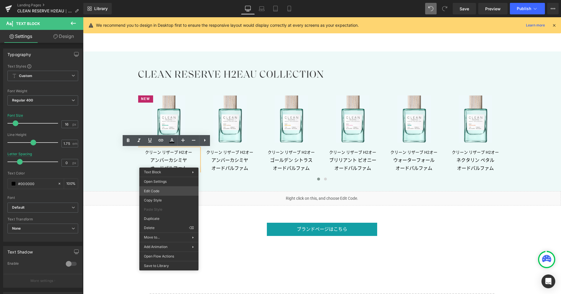
click at [175, 0] on div "Row You are previewing how the will restyle your page. You can not edit Element…" at bounding box center [280, 0] width 561 height 0
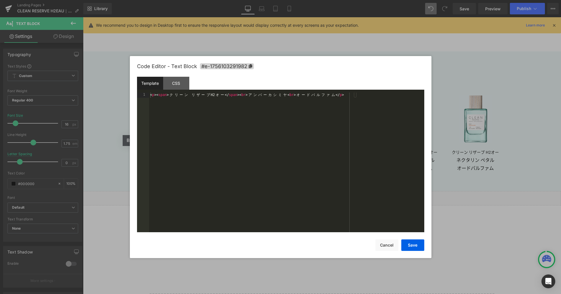
click at [271, 139] on div "< p > < span > ク リ ー ン リ ザ ー ブ H2 オ ー </ span > < br > ア ン バ ー カ シ ミ ヤ < br > オ…" at bounding box center [286, 167] width 275 height 150
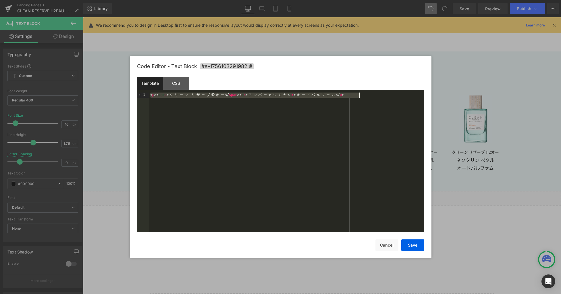
click at [299, 178] on div "< p > < span > ク リ ー ン リ ザ ー ブ H2 オ ー </ span > < br > ア ン バ ー カ シ ミ ヤ < br > オ…" at bounding box center [286, 167] width 275 height 150
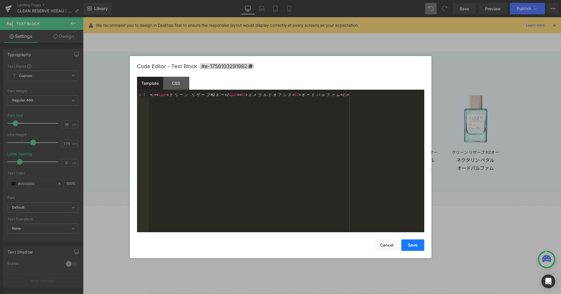
click at [420, 246] on button "Save" at bounding box center [412, 244] width 23 height 11
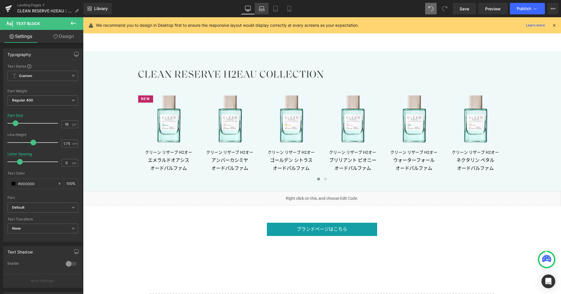
click at [262, 11] on icon at bounding box center [261, 10] width 5 height 2
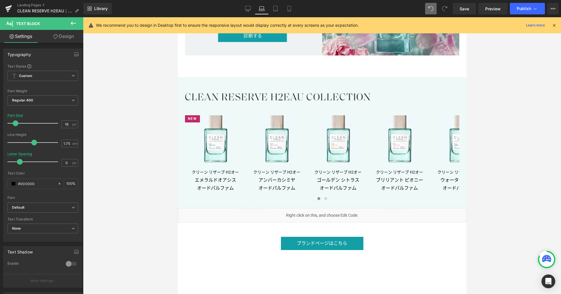
scroll to position [2705, 0]
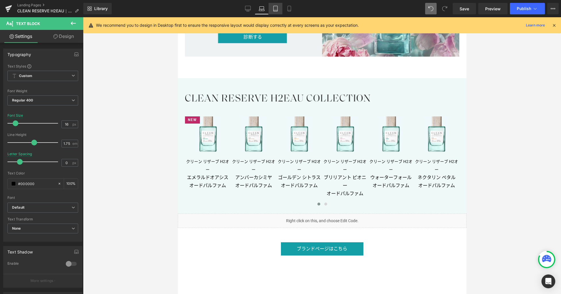
click at [278, 10] on icon at bounding box center [275, 9] width 6 height 6
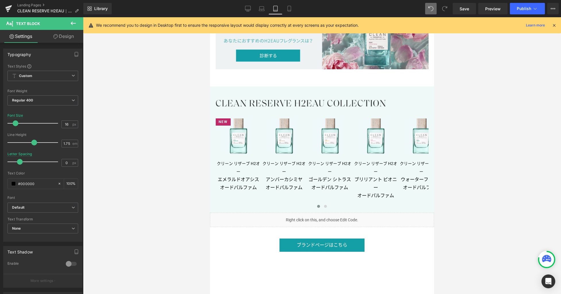
scroll to position [2615, 0]
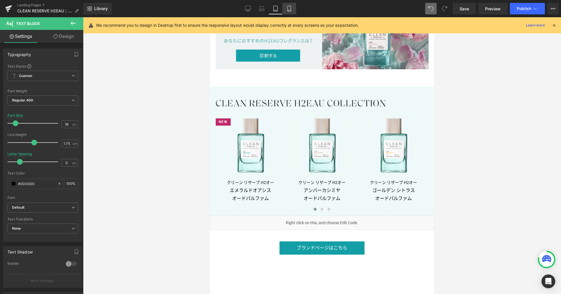
click at [289, 11] on icon at bounding box center [289, 9] width 6 height 6
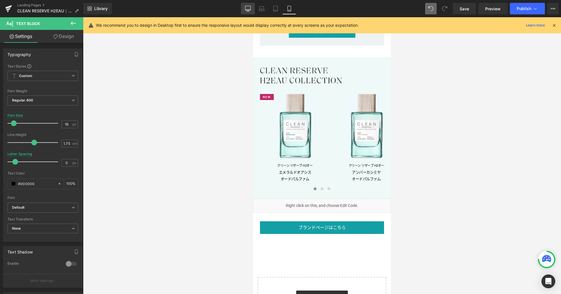
scroll to position [2568, 0]
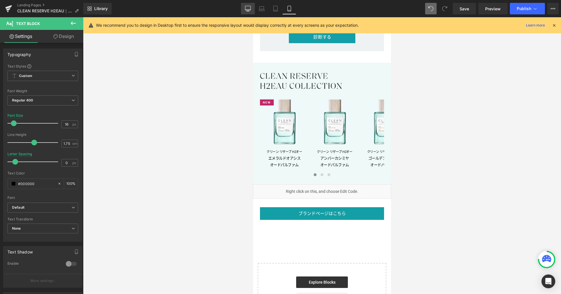
click at [249, 9] on icon at bounding box center [248, 9] width 6 height 6
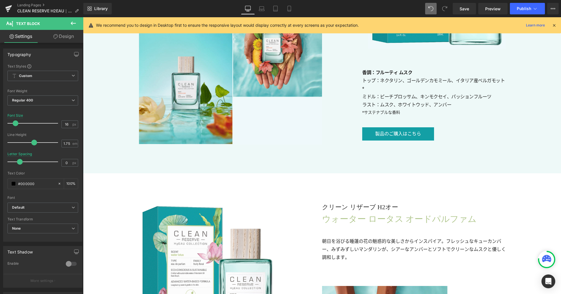
scroll to position [3103, 0]
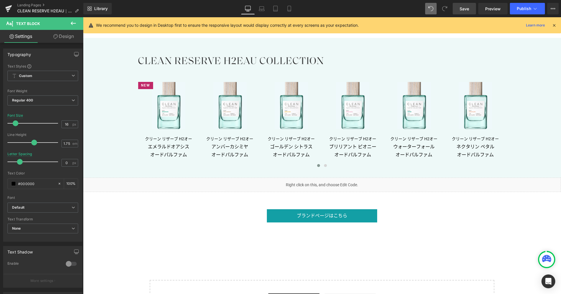
click at [465, 10] on span "Save" at bounding box center [463, 9] width 9 height 6
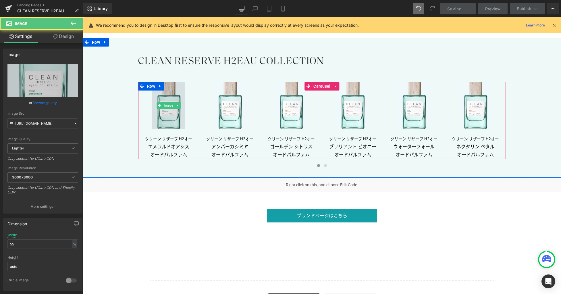
click at [163, 119] on img at bounding box center [168, 105] width 33 height 47
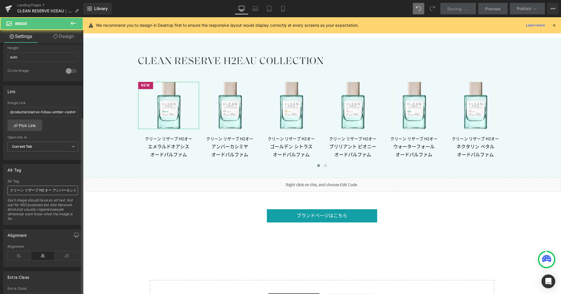
scroll to position [258, 0]
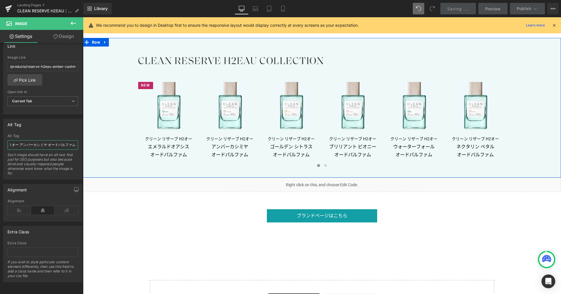
drag, startPoint x: 136, startPoint y: 158, endPoint x: 115, endPoint y: 141, distance: 27.2
paste input "メラルドオアシス"
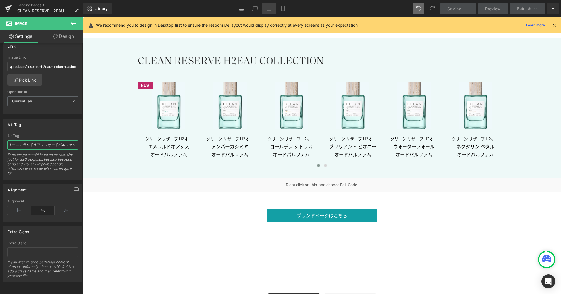
type input "クリーン リザーブ H2 オー エメラルドオアシス オードパルファム"
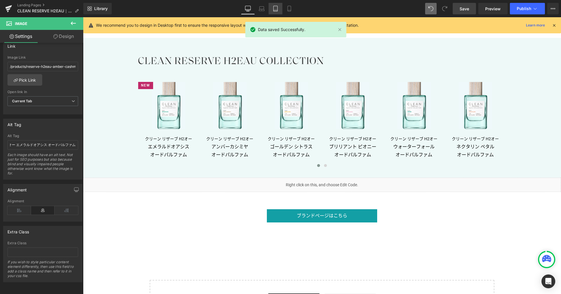
scroll to position [0, 0]
click at [278, 9] on link "Tablet" at bounding box center [275, 8] width 14 height 11
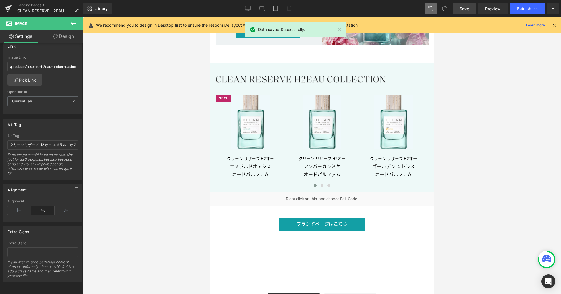
drag, startPoint x: 289, startPoint y: 11, endPoint x: 288, endPoint y: 16, distance: 4.9
click at [289, 11] on icon at bounding box center [289, 9] width 6 height 6
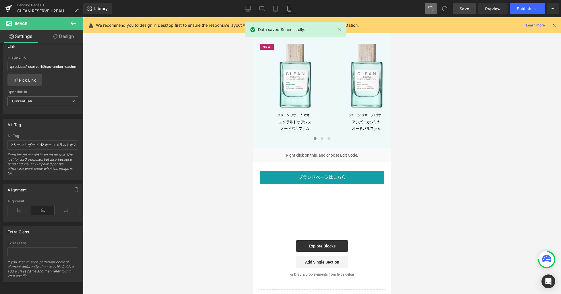
scroll to position [2593, 0]
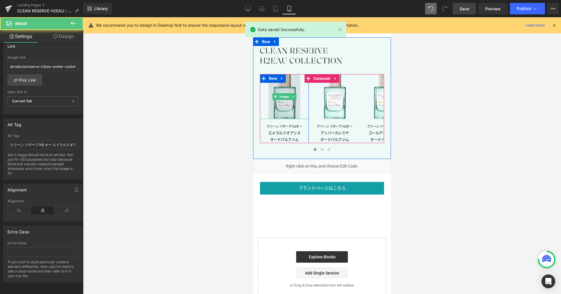
click at [287, 99] on img at bounding box center [284, 96] width 32 height 45
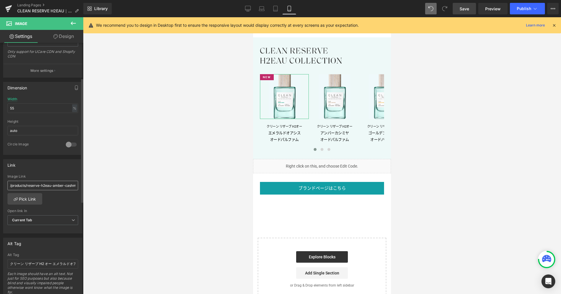
scroll to position [65, 0]
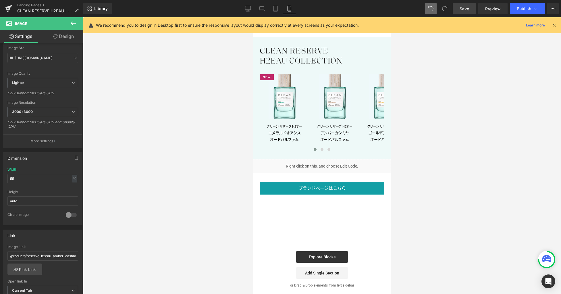
click at [251, 11] on link "Desktop" at bounding box center [248, 8] width 14 height 11
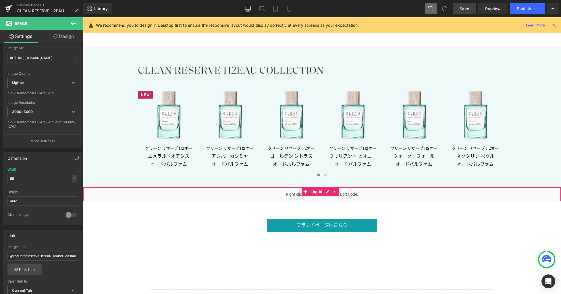
scroll to position [3021, 0]
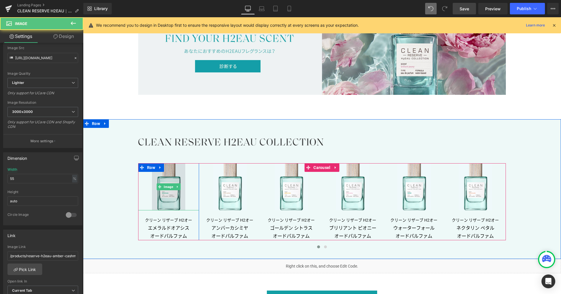
click at [168, 193] on img at bounding box center [168, 186] width 33 height 47
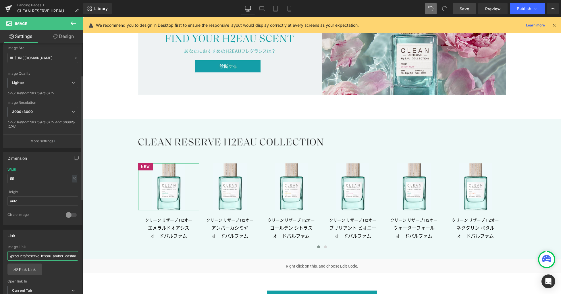
click at [42, 256] on input "/products/reserve-h2eau-amber-cashmere-edp-spray" at bounding box center [42, 255] width 71 height 9
type input "#"
click at [283, 7] on link "Mobile" at bounding box center [289, 8] width 14 height 11
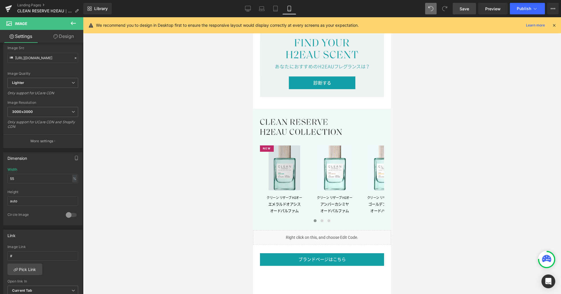
scroll to position [2510, 0]
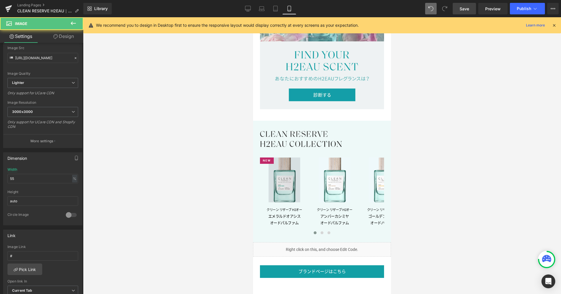
click at [287, 180] on img at bounding box center [284, 179] width 32 height 45
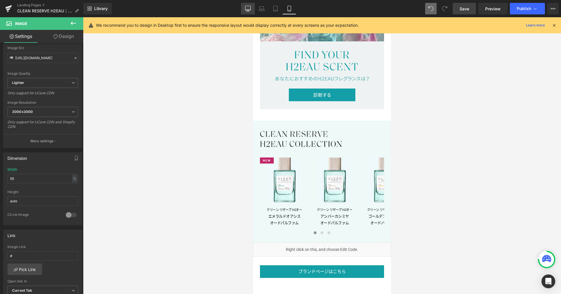
click at [250, 7] on icon at bounding box center [247, 8] width 5 height 4
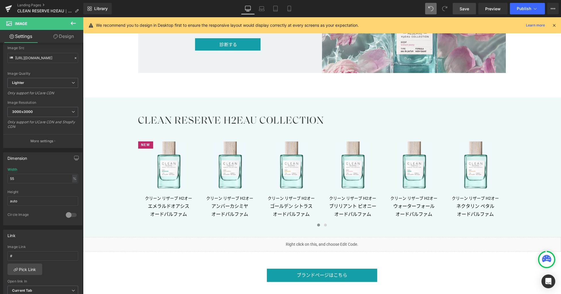
click at [460, 11] on span "Save" at bounding box center [463, 9] width 9 height 6
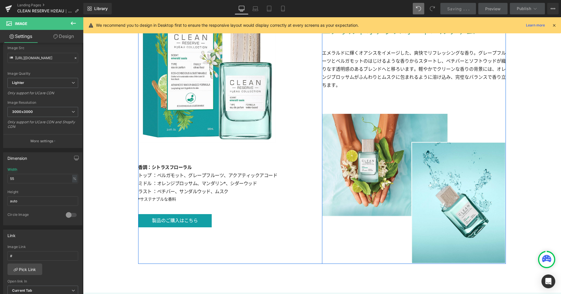
scroll to position [1031, 0]
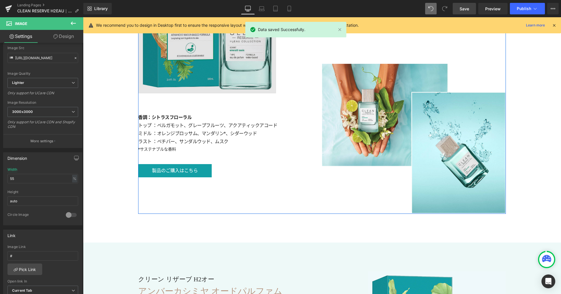
click at [229, 66] on img at bounding box center [207, 24] width 138 height 138
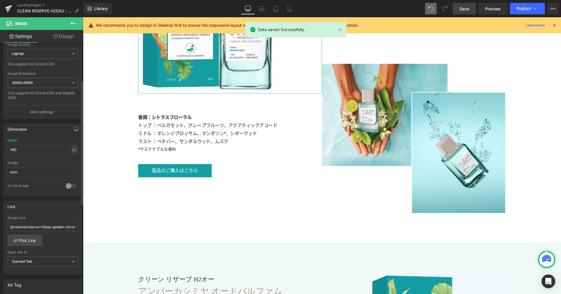
scroll to position [120, 0]
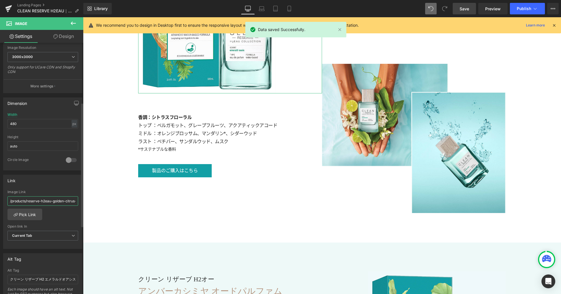
click at [47, 202] on input "/products/reserve-h2eau-golden-citrus-edp-spray" at bounding box center [42, 200] width 71 height 9
paste input "エメラルドオアシス オードパルファム"
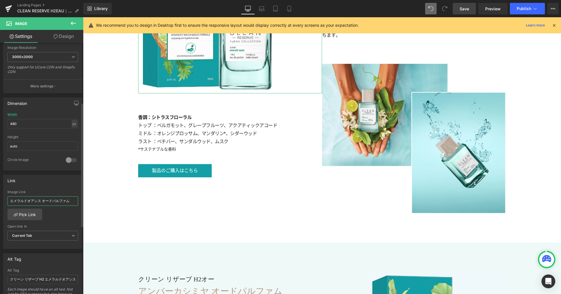
type input "#"
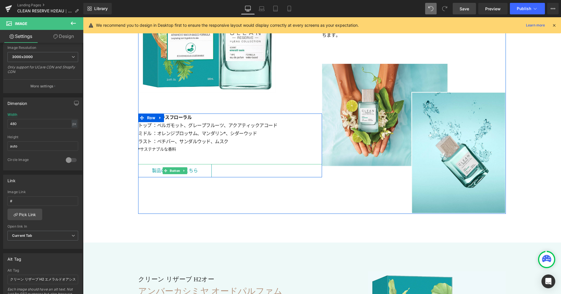
click at [199, 173] on link "製品のご購入はこちら" at bounding box center [175, 170] width 74 height 13
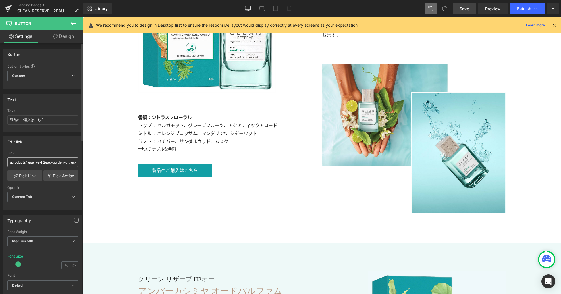
click at [53, 162] on input "/products/reserve-h2eau-golden-citrus-edp-spray" at bounding box center [42, 161] width 71 height 9
type input "#"
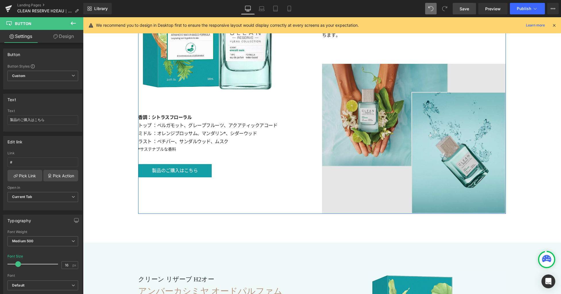
click at [342, 105] on img at bounding box center [414, 139] width 184 height 150
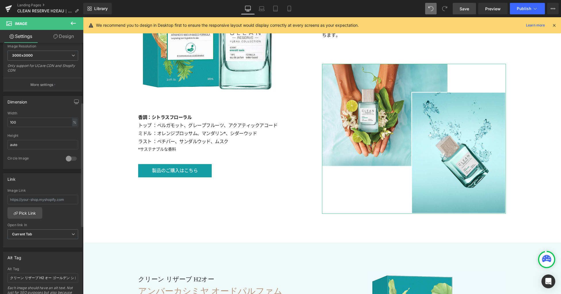
scroll to position [0, 0]
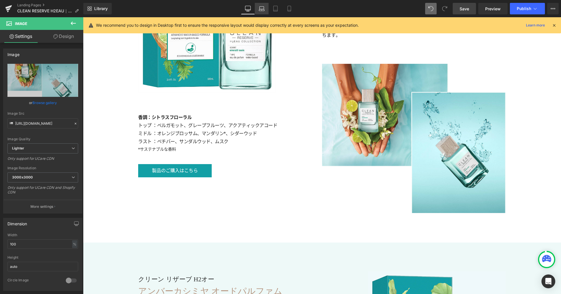
click at [267, 9] on link "Laptop" at bounding box center [262, 8] width 14 height 11
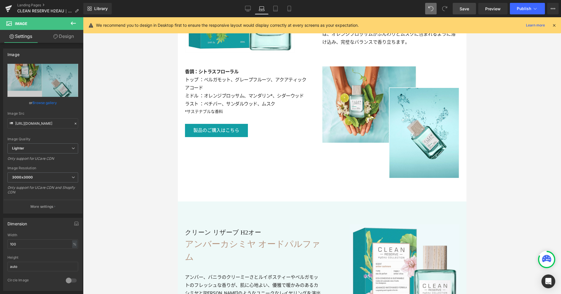
drag, startPoint x: 273, startPoint y: 9, endPoint x: 272, endPoint y: 17, distance: 7.8
click at [273, 9] on icon at bounding box center [275, 8] width 4 height 5
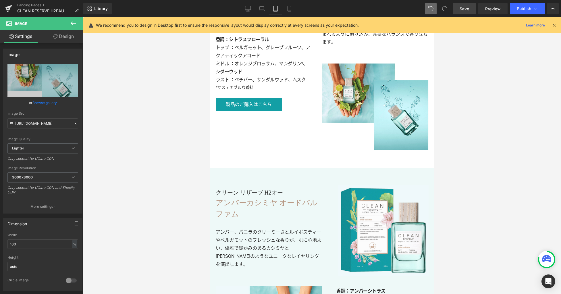
scroll to position [1134, 0]
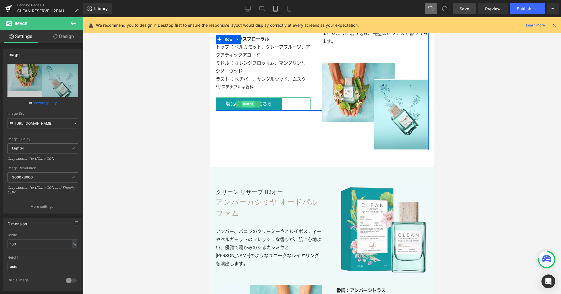
click at [250, 100] on span "Button" at bounding box center [248, 103] width 13 height 7
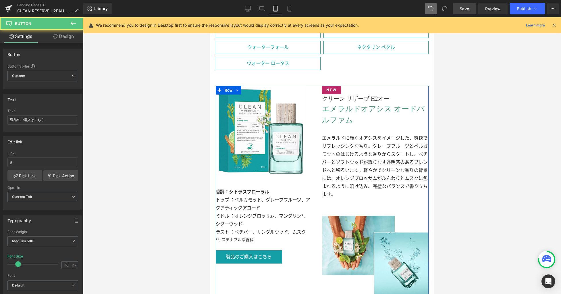
scroll to position [964, 0]
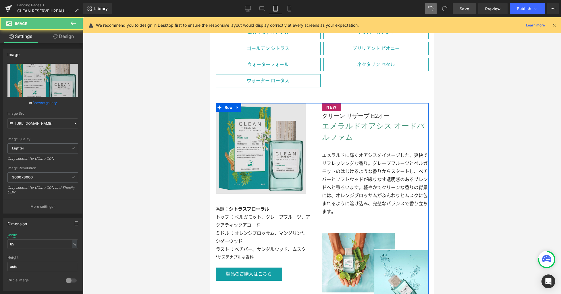
click at [256, 139] on img at bounding box center [261, 148] width 90 height 90
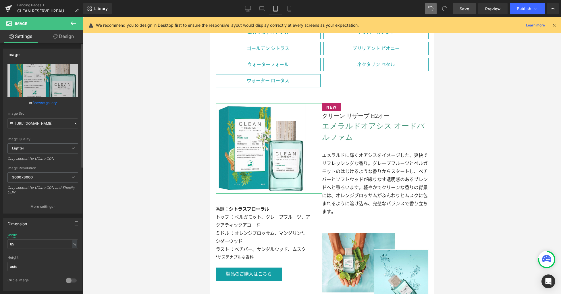
scroll to position [114, 0]
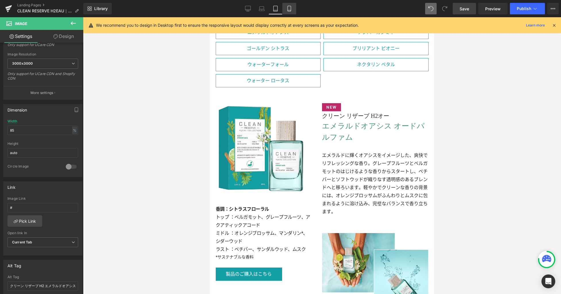
drag, startPoint x: 293, startPoint y: 7, endPoint x: 293, endPoint y: 11, distance: 4.0
click at [293, 8] on link "Mobile" at bounding box center [289, 8] width 14 height 11
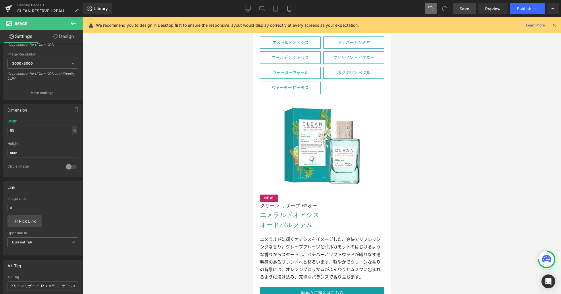
scroll to position [870, 0]
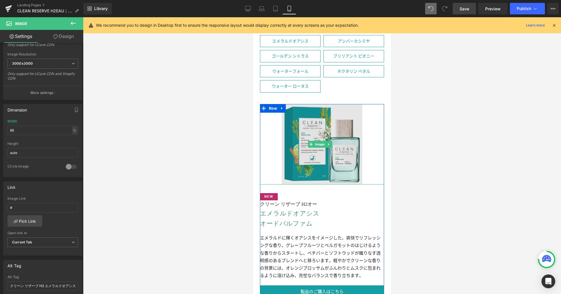
click at [313, 142] on img at bounding box center [322, 144] width 81 height 81
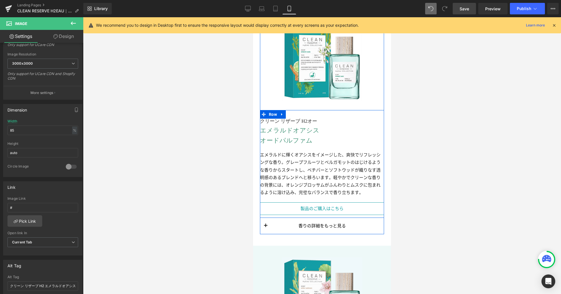
scroll to position [955, 0]
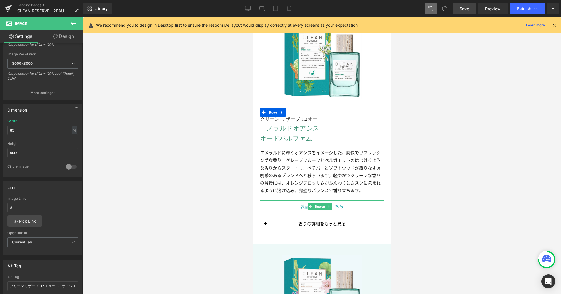
click at [309, 203] on span at bounding box center [311, 206] width 6 height 7
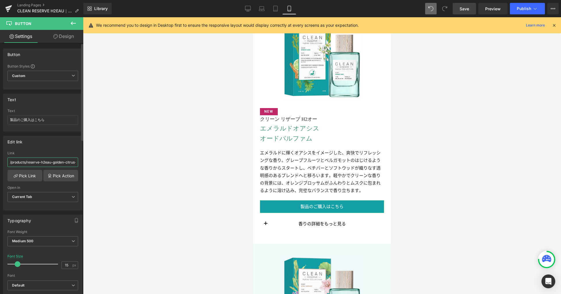
click at [50, 162] on input "/products/reserve-h2eau-golden-citrus-edp-spray" at bounding box center [42, 161] width 71 height 9
type input "#"
click at [248, 11] on icon at bounding box center [248, 9] width 6 height 6
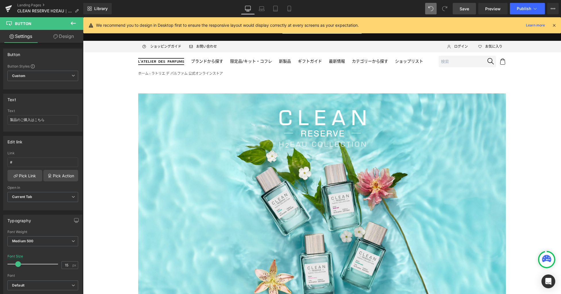
click at [457, 11] on link "Save" at bounding box center [463, 8] width 23 height 11
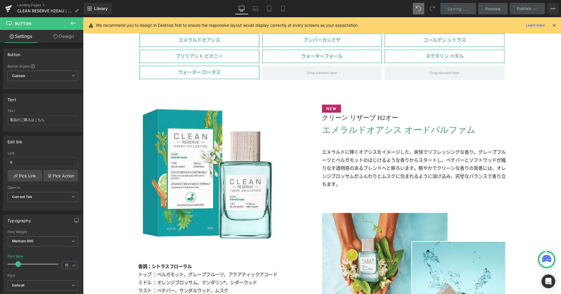
scroll to position [975, 0]
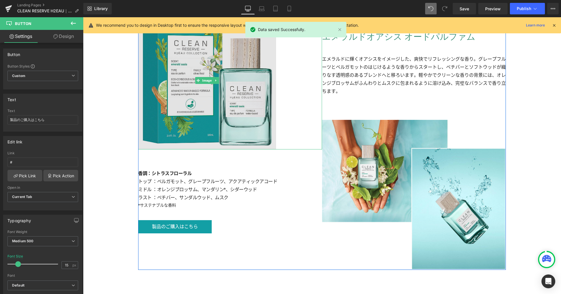
click at [234, 137] on img at bounding box center [207, 80] width 138 height 138
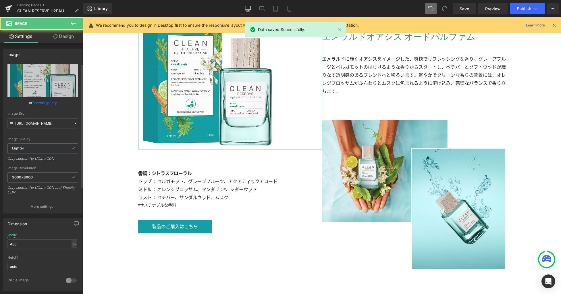
scroll to position [258, 0]
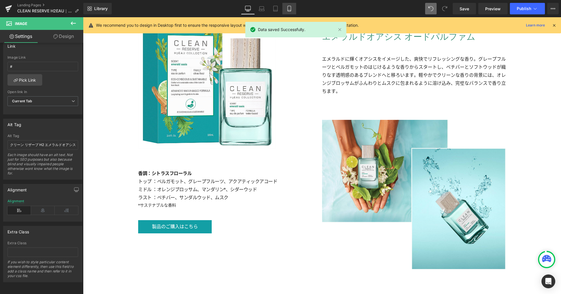
click at [289, 10] on icon at bounding box center [289, 9] width 6 height 6
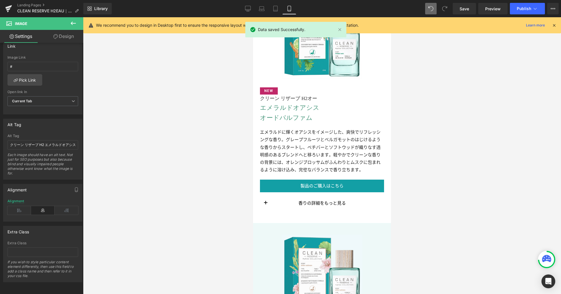
scroll to position [854, 0]
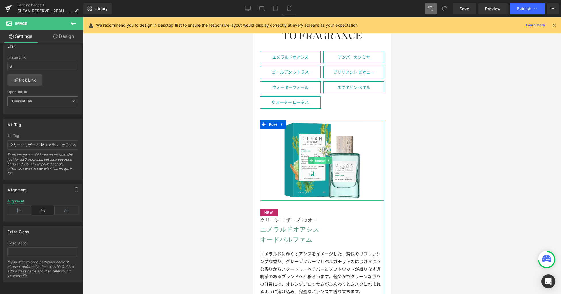
click at [325, 157] on span "Image" at bounding box center [320, 160] width 12 height 7
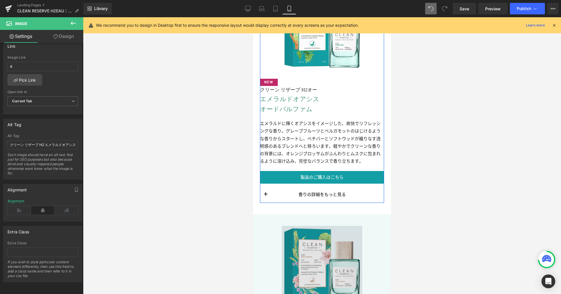
scroll to position [1009, 0]
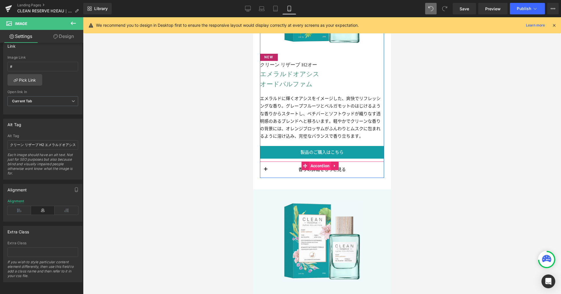
click at [320, 161] on span "Accordion" at bounding box center [320, 165] width 22 height 9
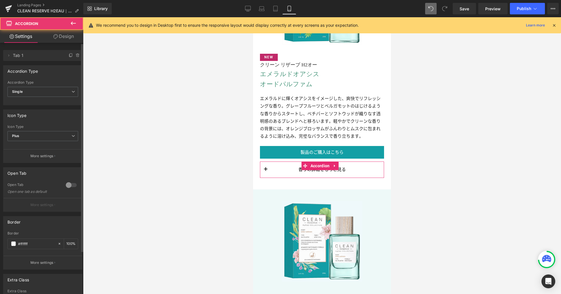
click at [64, 183] on div at bounding box center [71, 184] width 14 height 9
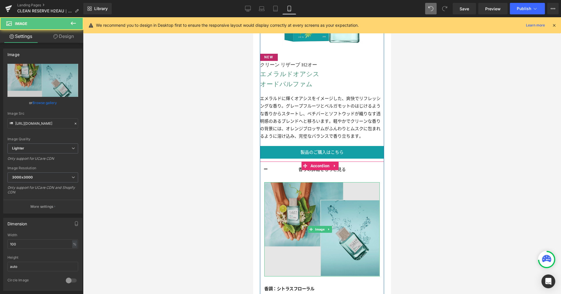
click at [287, 217] on img at bounding box center [321, 229] width 115 height 94
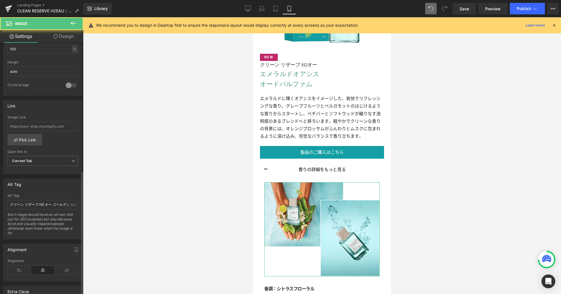
scroll to position [258, 0]
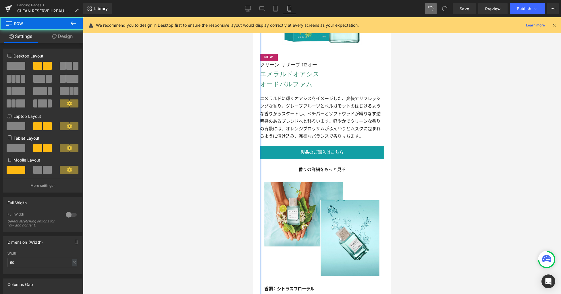
click at [261, 62] on div at bounding box center [260, 149] width 1 height 369
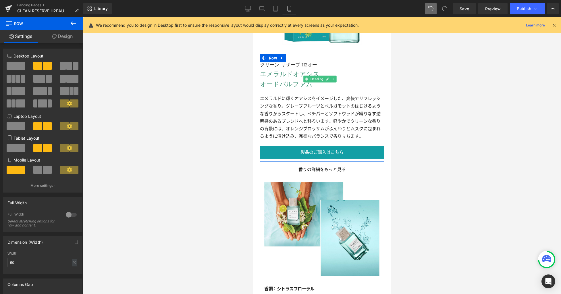
click at [303, 69] on h3 "エメラルドオアシス" at bounding box center [322, 74] width 124 height 10
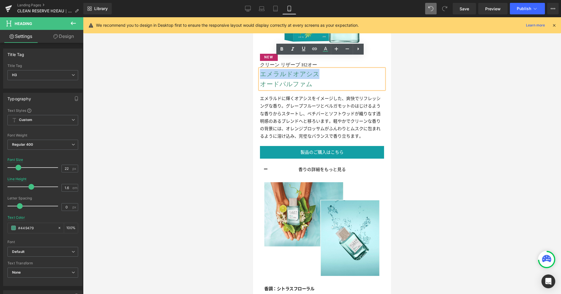
drag, startPoint x: 314, startPoint y: 62, endPoint x: 260, endPoint y: 63, distance: 54.3
click at [260, 69] on h3 "エメラルドオアシス" at bounding box center [322, 74] width 124 height 10
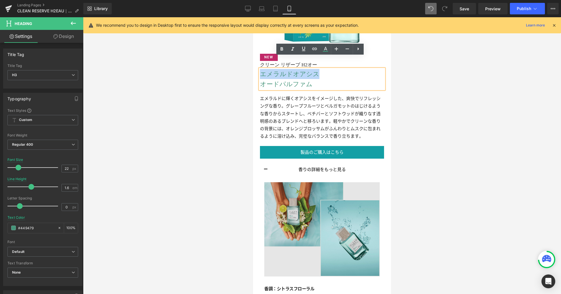
copy h3 "エメラルドオアシス"
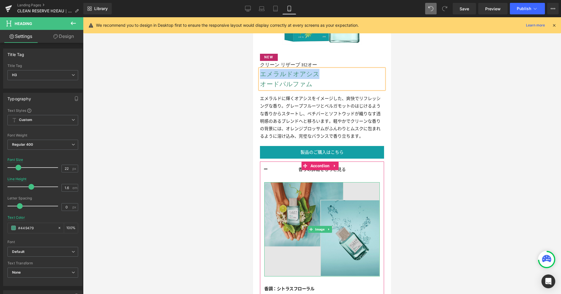
click at [326, 194] on img at bounding box center [321, 229] width 115 height 94
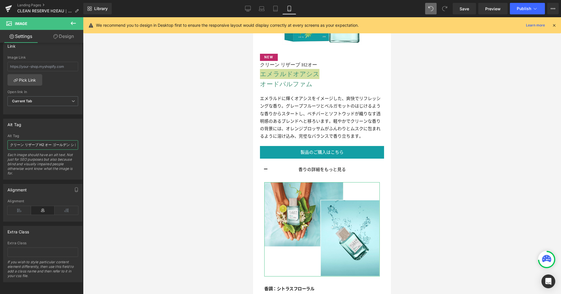
scroll to position [0, 38]
click at [45, 143] on input "クリーン リザーブ H2 オー ゴールデン シトラス オードパルファム" at bounding box center [42, 144] width 71 height 9
paste input "メラルドオアシ"
click at [32, 141] on input "クリーン リザーブ H2 オー ゴールデン シトラス オードパルファム" at bounding box center [42, 144] width 71 height 9
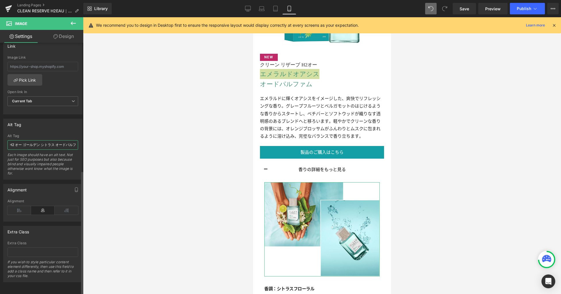
drag, startPoint x: 24, startPoint y: 140, endPoint x: 53, endPoint y: 140, distance: 29.3
click at [53, 140] on input "クリーン リザーブ H2 オー ゴールデン シトラス オードパルファム" at bounding box center [42, 144] width 71 height 9
paste input "メラルドオアシ"
type input "クリーン リザーブ H2 オー エメラルドオアシス オードパルファム"
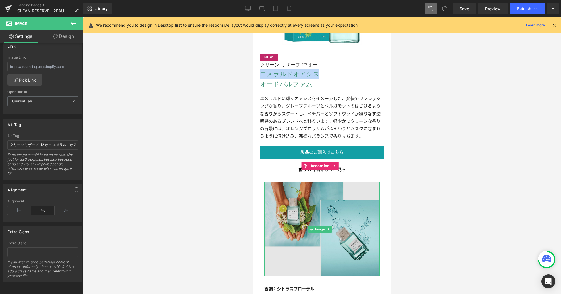
click at [298, 189] on img at bounding box center [321, 229] width 115 height 94
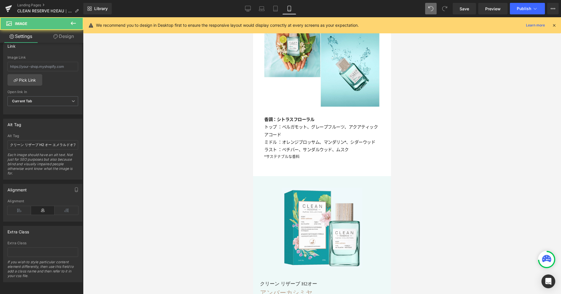
scroll to position [1179, 0]
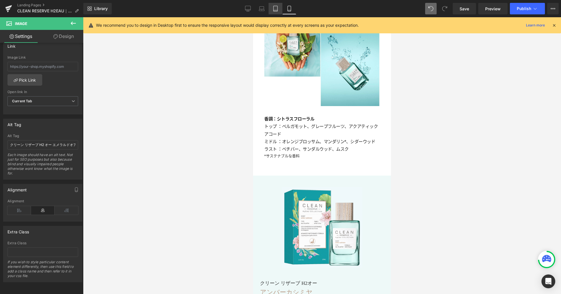
click at [276, 4] on link "Tablet" at bounding box center [275, 8] width 14 height 11
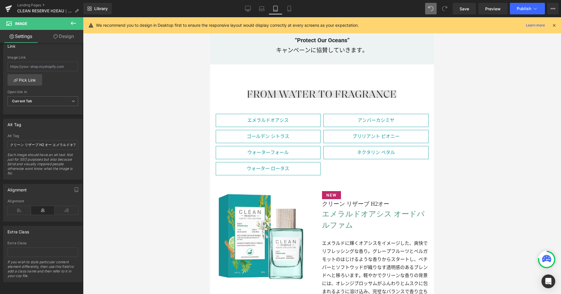
scroll to position [960, 0]
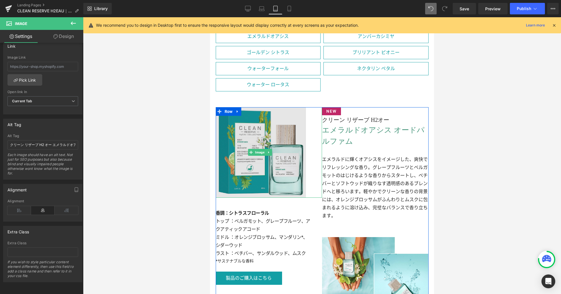
click at [248, 123] on img at bounding box center [261, 152] width 90 height 90
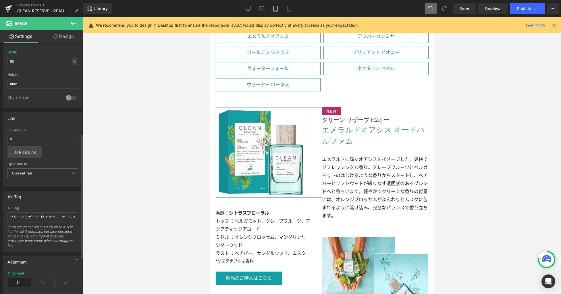
scroll to position [184, 0]
click at [247, 10] on icon at bounding box center [248, 9] width 6 height 6
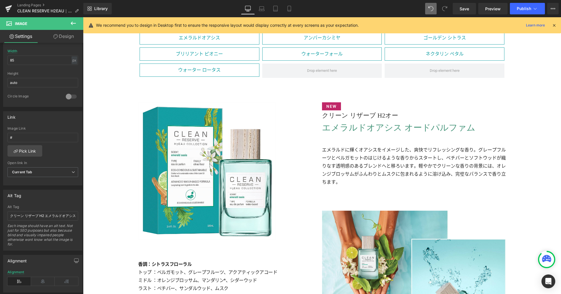
scroll to position [885, 0]
click at [461, 10] on span "Save" at bounding box center [463, 9] width 9 height 6
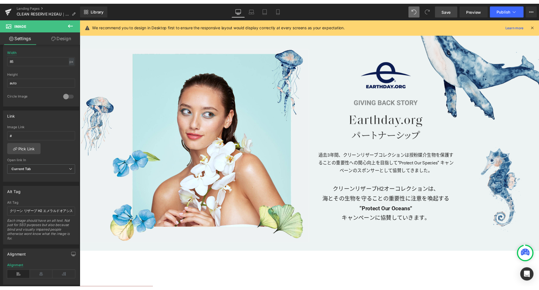
scroll to position [379, 0]
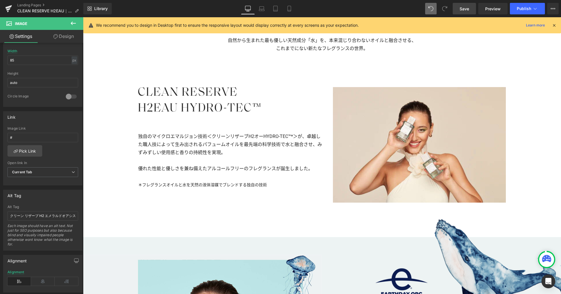
click at [463, 9] on span "Save" at bounding box center [463, 9] width 9 height 6
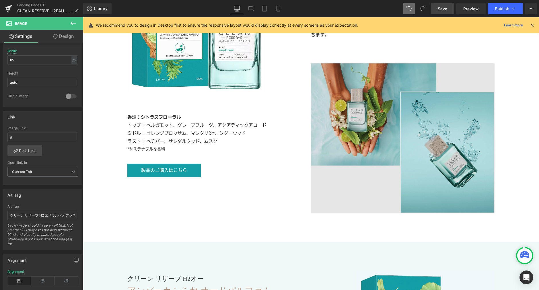
scroll to position [1108, 0]
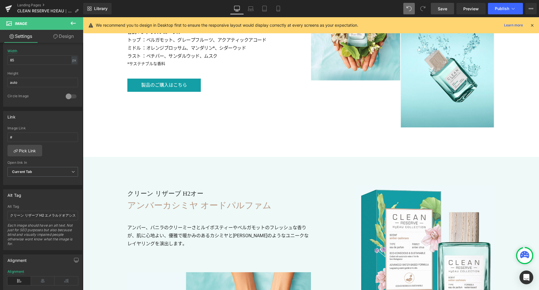
drag, startPoint x: 268, startPoint y: 11, endPoint x: 274, endPoint y: 29, distance: 18.3
click at [268, 11] on link "Tablet" at bounding box center [265, 8] width 14 height 11
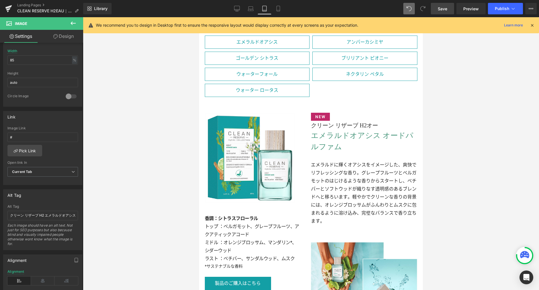
scroll to position [953, 0]
click at [281, 8] on icon at bounding box center [279, 9] width 6 height 6
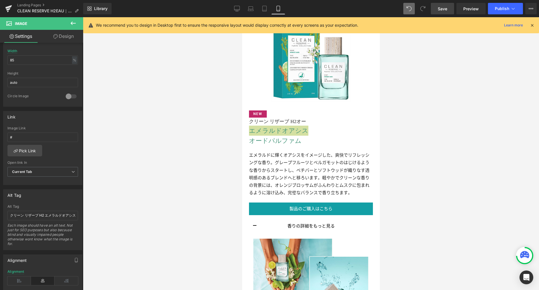
scroll to position [1065, 0]
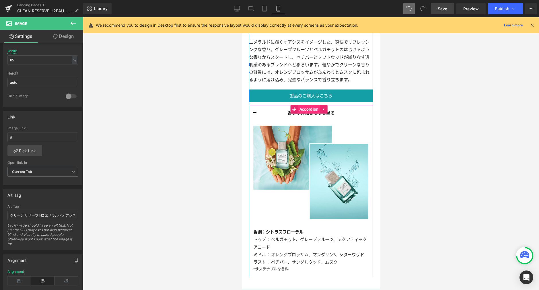
click at [308, 105] on span "Accordion" at bounding box center [309, 109] width 22 height 9
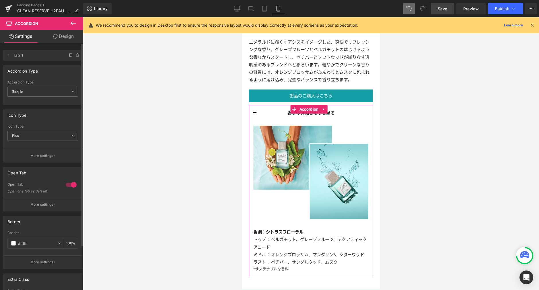
click at [70, 185] on div at bounding box center [71, 184] width 14 height 9
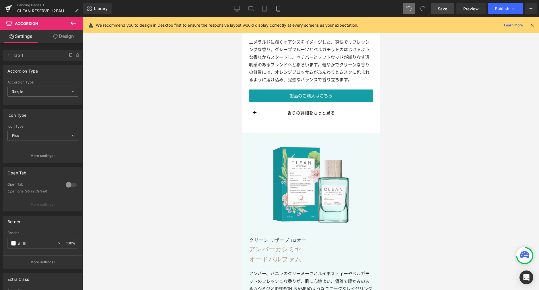
click at [453, 115] on div at bounding box center [311, 153] width 457 height 273
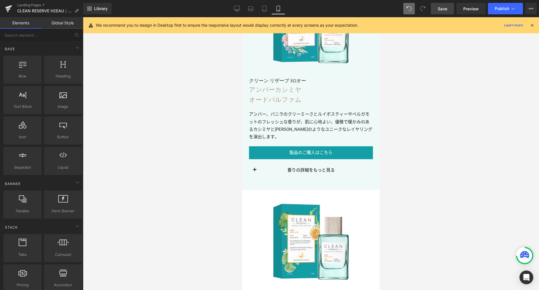
scroll to position [1187, 0]
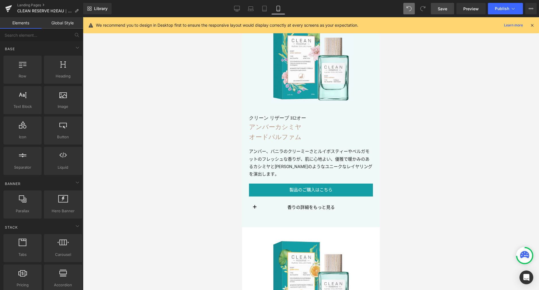
click at [440, 8] on span "Save" at bounding box center [442, 9] width 9 height 6
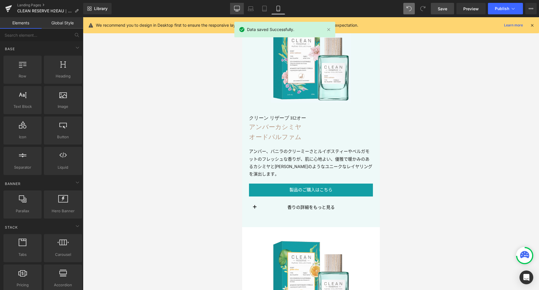
click at [232, 9] on link "Desktop" at bounding box center [237, 8] width 14 height 11
